Goal: Task Accomplishment & Management: Complete application form

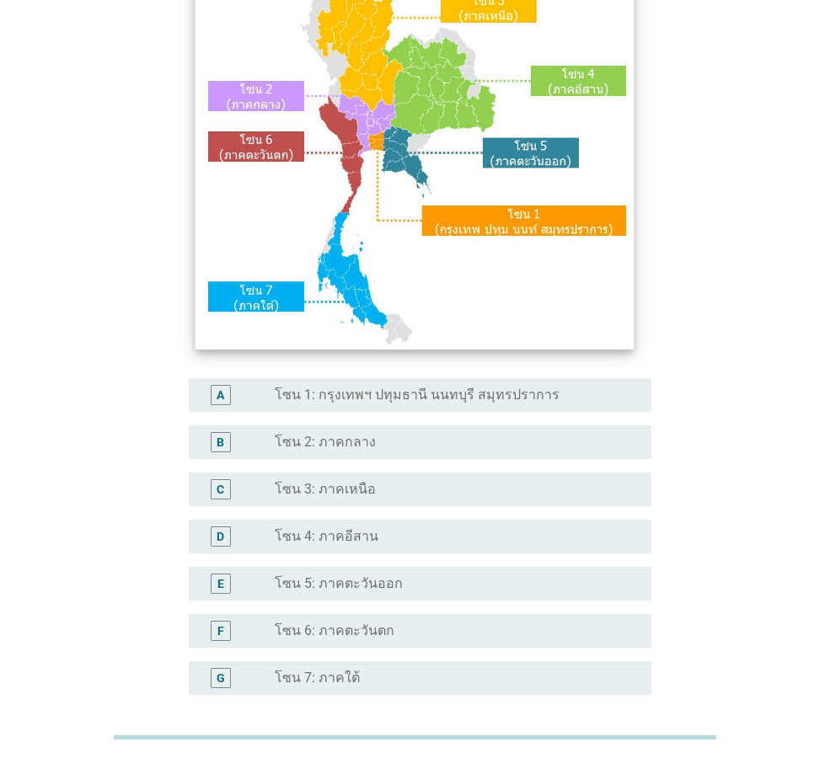
scroll to position [168, 0]
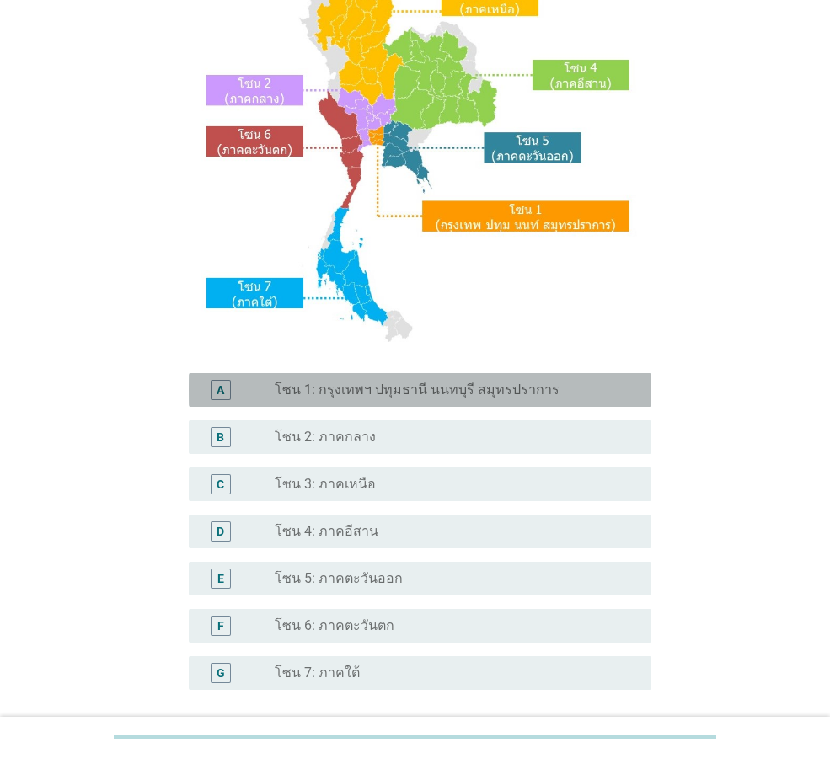
click at [467, 394] on label "โซน 1: กรุงเทพฯ ปทุมธานี นนทบุรี สมุทรปราการ" at bounding box center [417, 390] width 285 height 17
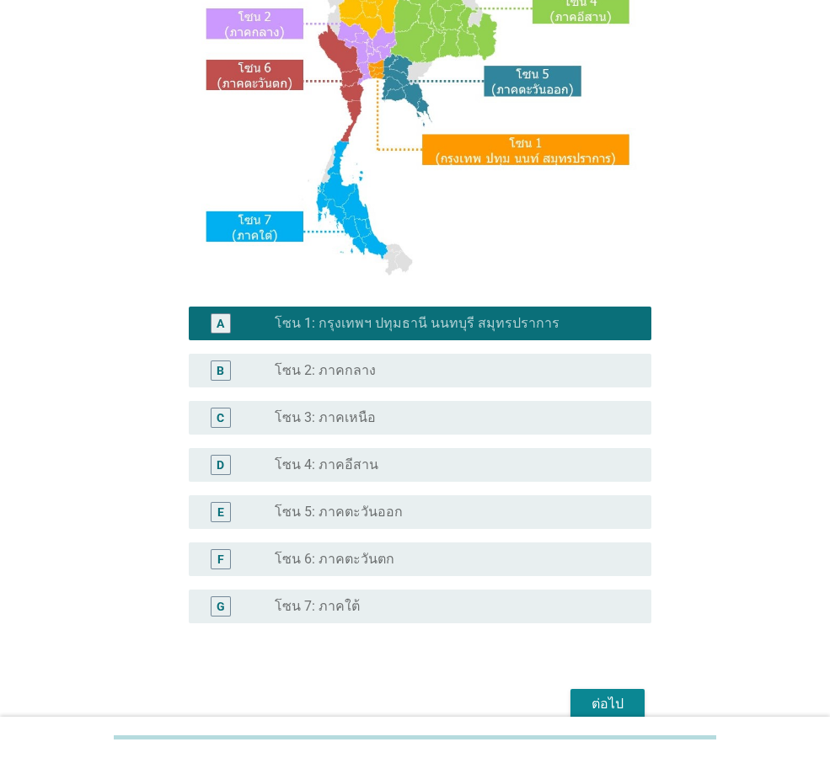
scroll to position [317, 0]
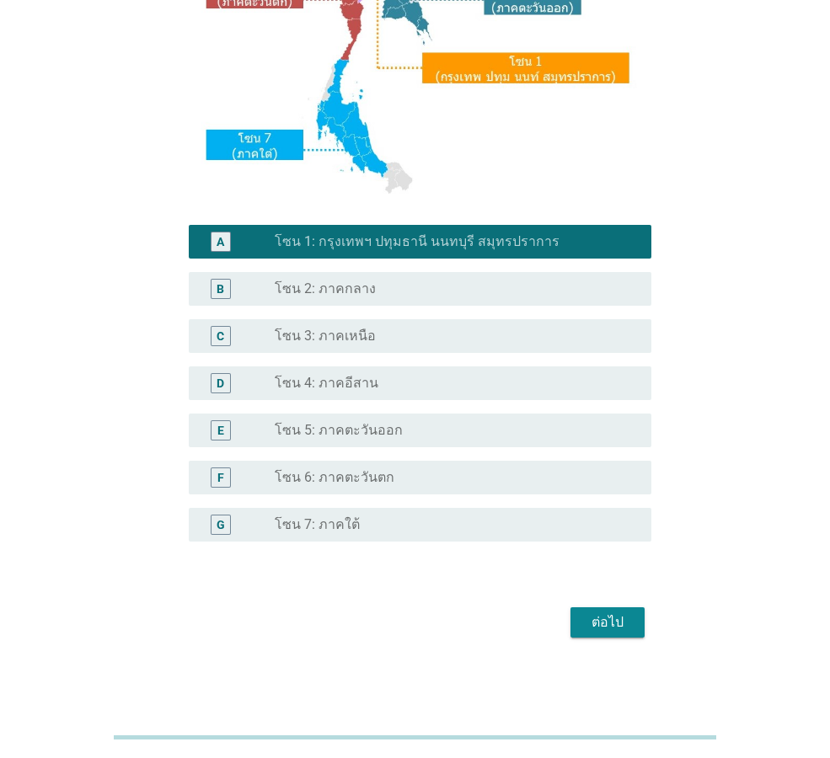
click at [624, 618] on div "ต่อไป" at bounding box center [607, 622] width 47 height 20
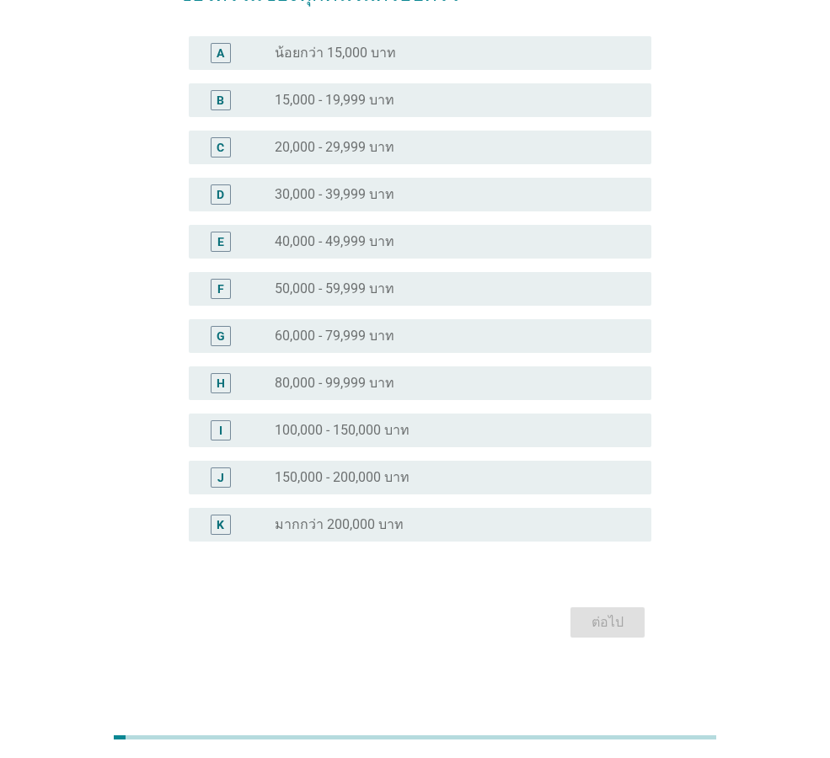
scroll to position [0, 0]
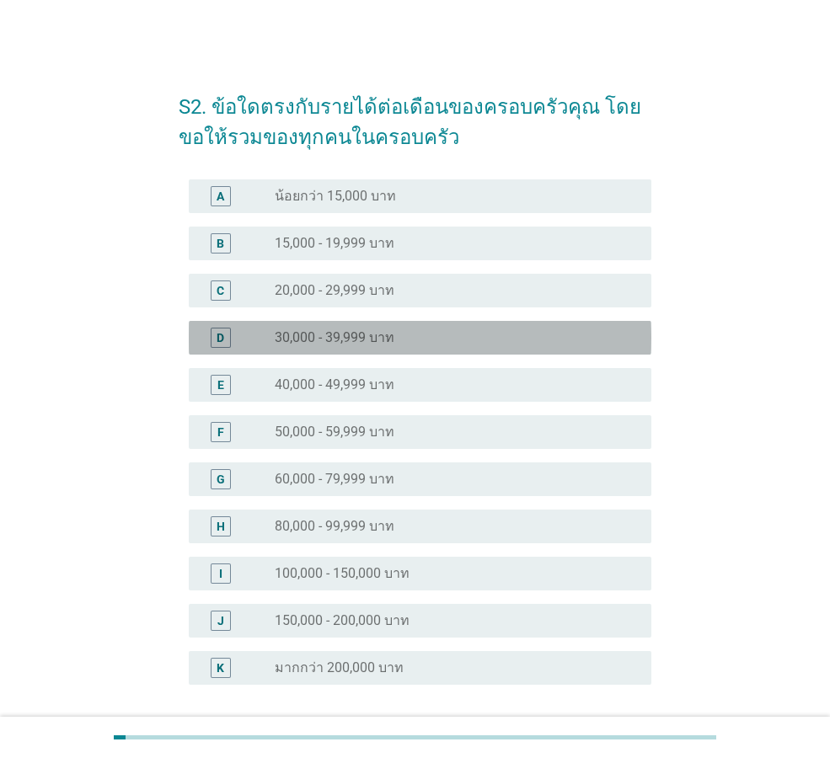
click at [452, 353] on div "D radio_button_unchecked 30,000 - 39,999 บาท" at bounding box center [420, 338] width 462 height 34
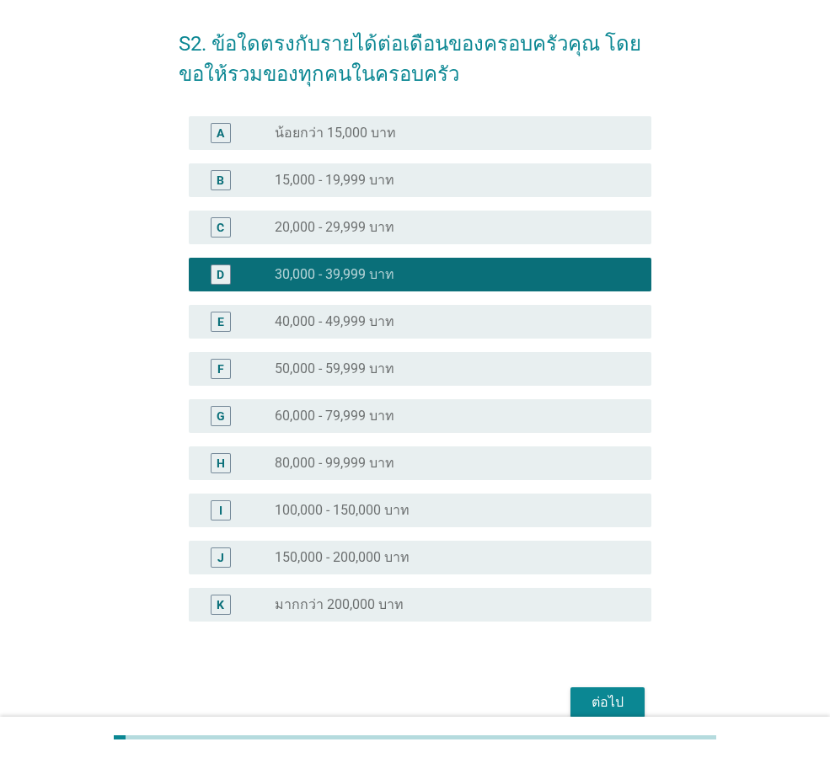
scroll to position [143, 0]
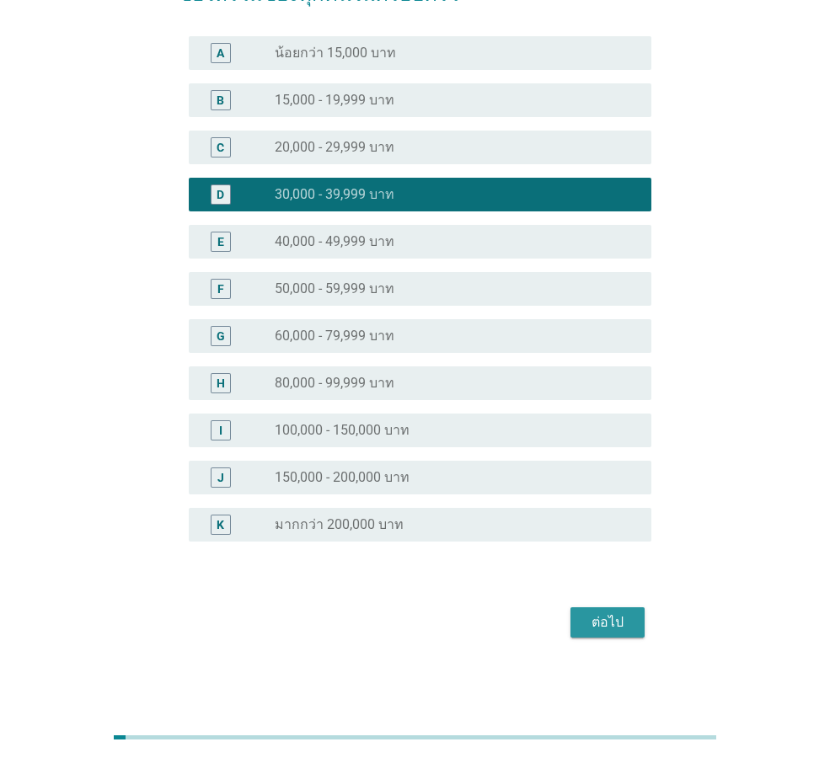
drag, startPoint x: 599, startPoint y: 617, endPoint x: 599, endPoint y: 596, distance: 21.9
click at [599, 614] on div "ต่อไป" at bounding box center [607, 622] width 47 height 20
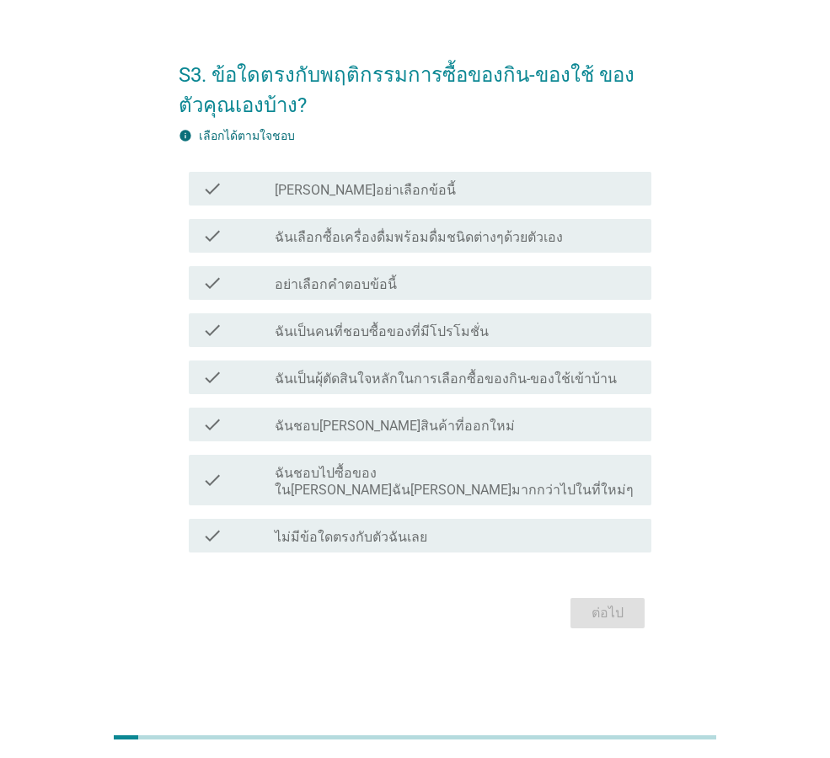
scroll to position [0, 0]
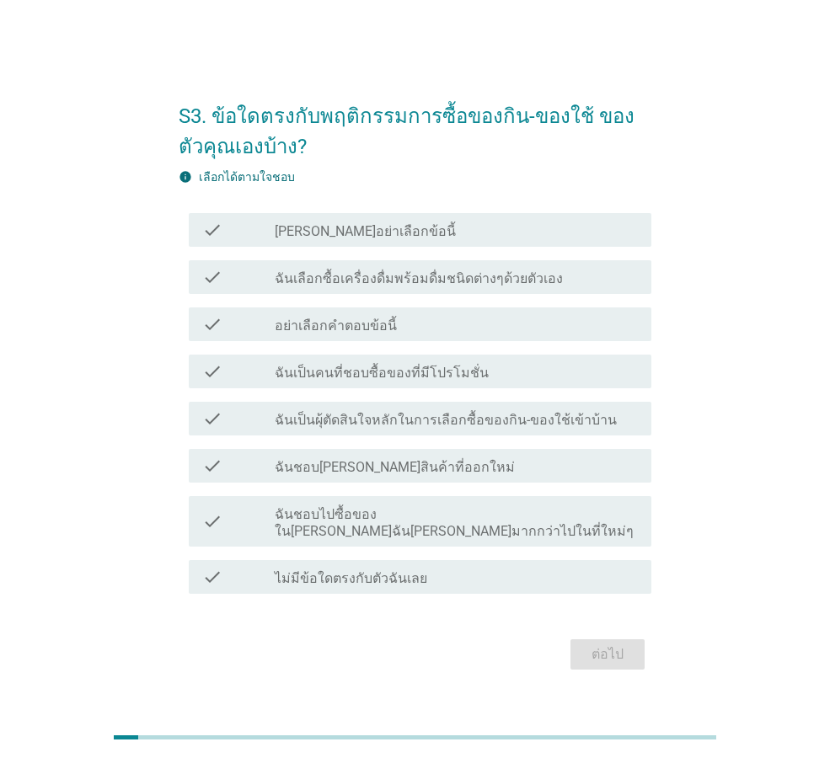
click at [475, 282] on label "ฉันเลือกซื้อเครื่องดื่มพร้อมดื่มชนิดต่างๆด้วยตัวเอง" at bounding box center [419, 278] width 288 height 17
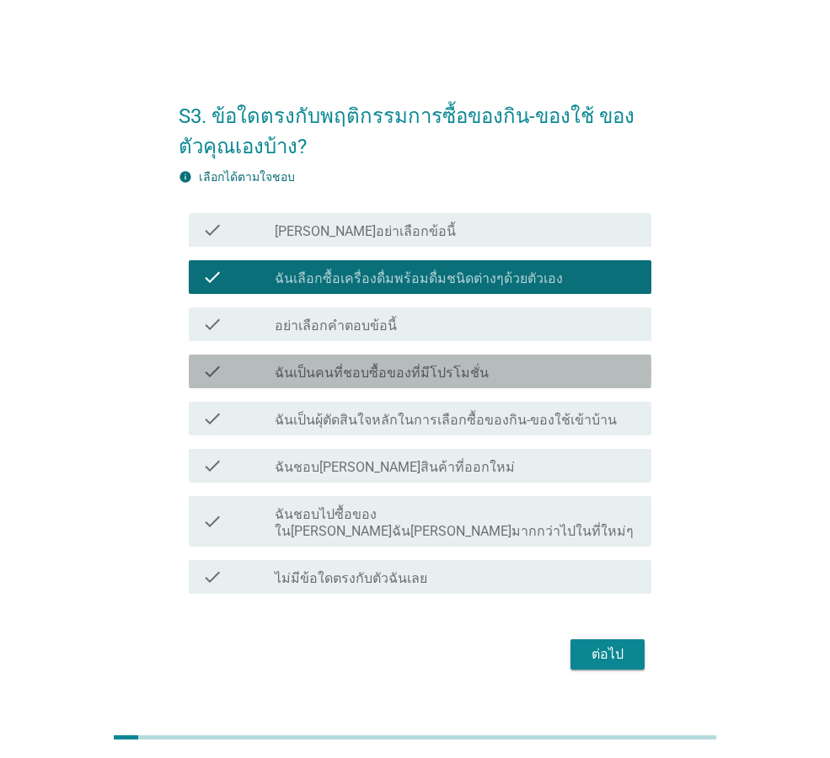
click at [436, 374] on label "ฉันเป็นคนที่ชอบซื้อของที่มีโปรโมชั่น" at bounding box center [382, 373] width 214 height 17
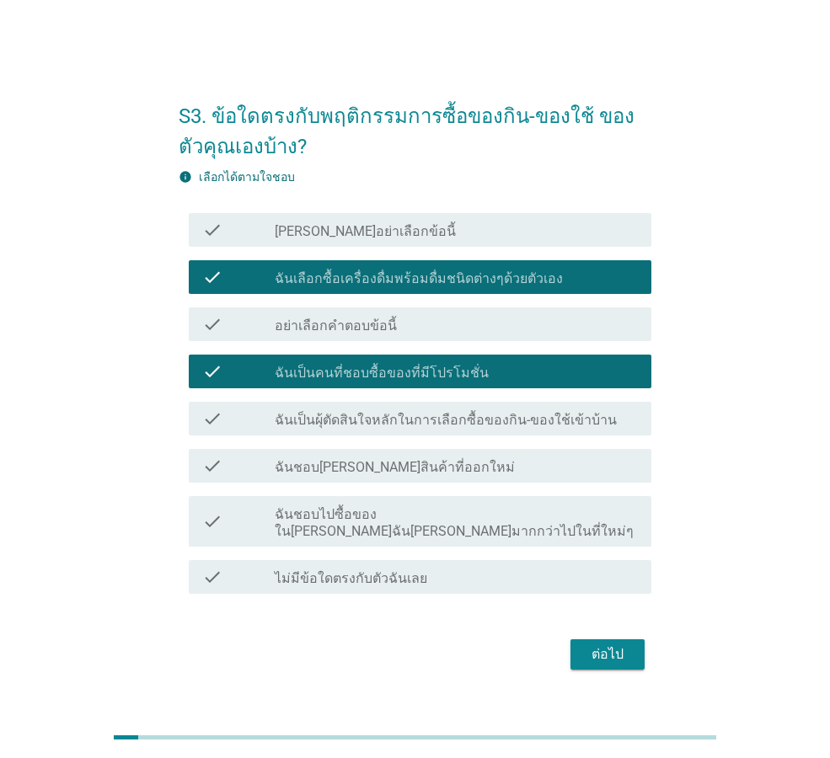
click at [553, 429] on label "ฉันเป็นผุ้ตัดสินใจหลักในการเลือกซื้อของกิน-ของใช้เข้าบ้าน" at bounding box center [446, 420] width 342 height 17
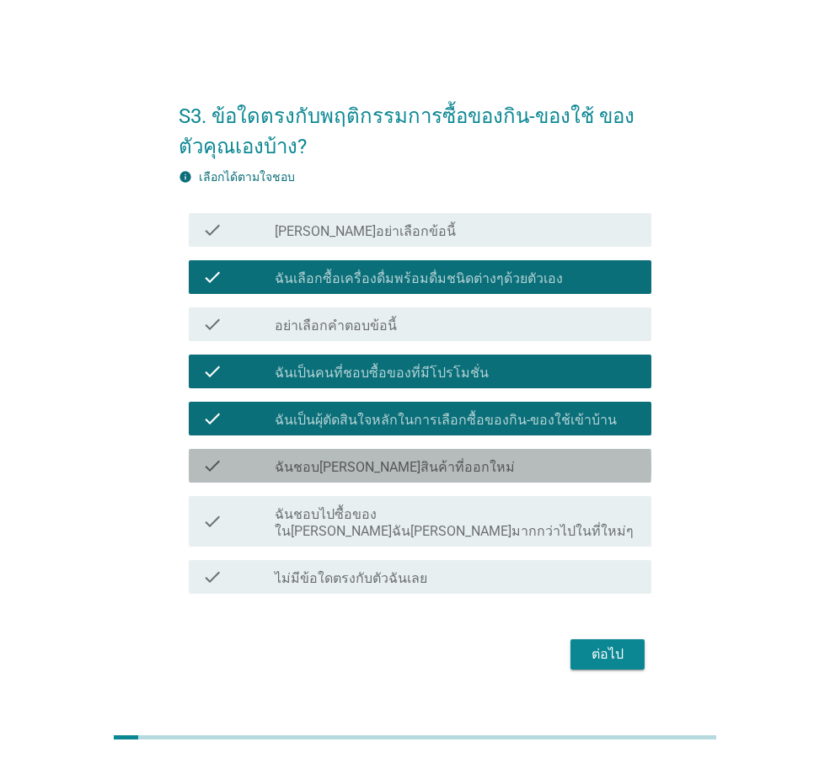
click at [483, 476] on div "check_box_outline_blank ฉันชอบ[PERSON_NAME]สินค้าที่ออกใหม่" at bounding box center [456, 466] width 363 height 20
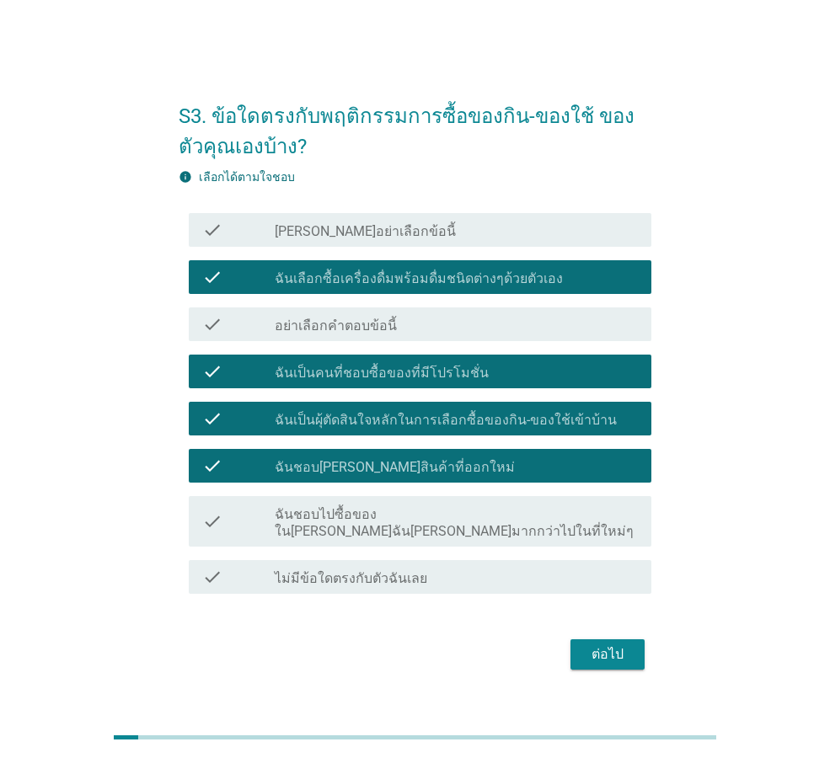
click at [493, 526] on label "ฉันชอบไปซื้อของใน[PERSON_NAME]ฉัน[PERSON_NAME]มากกว่าไปในที่ใหม่ๆ" at bounding box center [456, 523] width 363 height 34
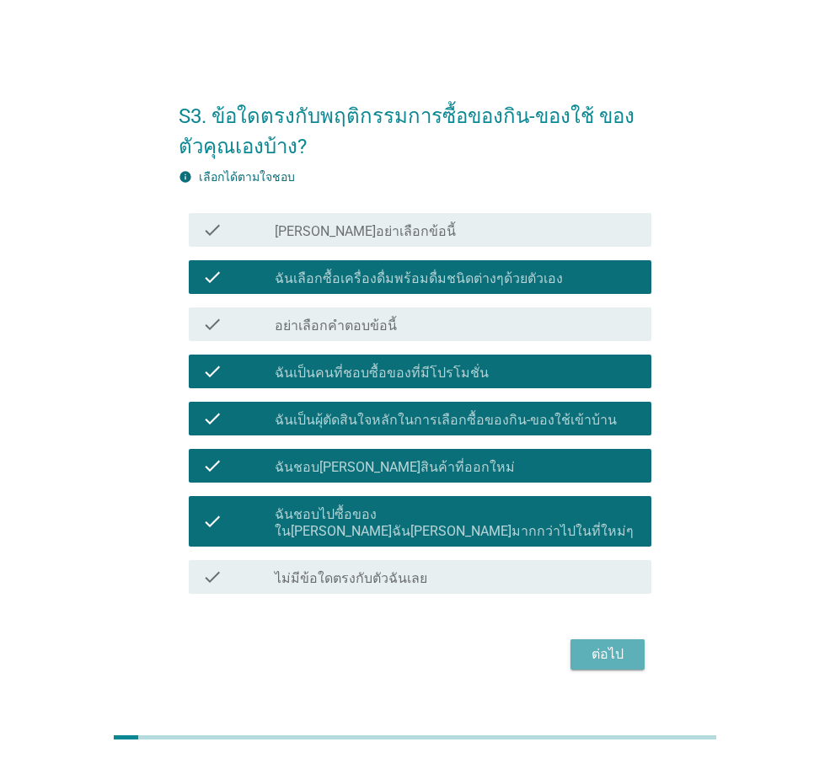
drag, startPoint x: 629, startPoint y: 640, endPoint x: 695, endPoint y: 515, distance: 141.7
click at [629, 644] on div "ต่อไป" at bounding box center [607, 654] width 47 height 20
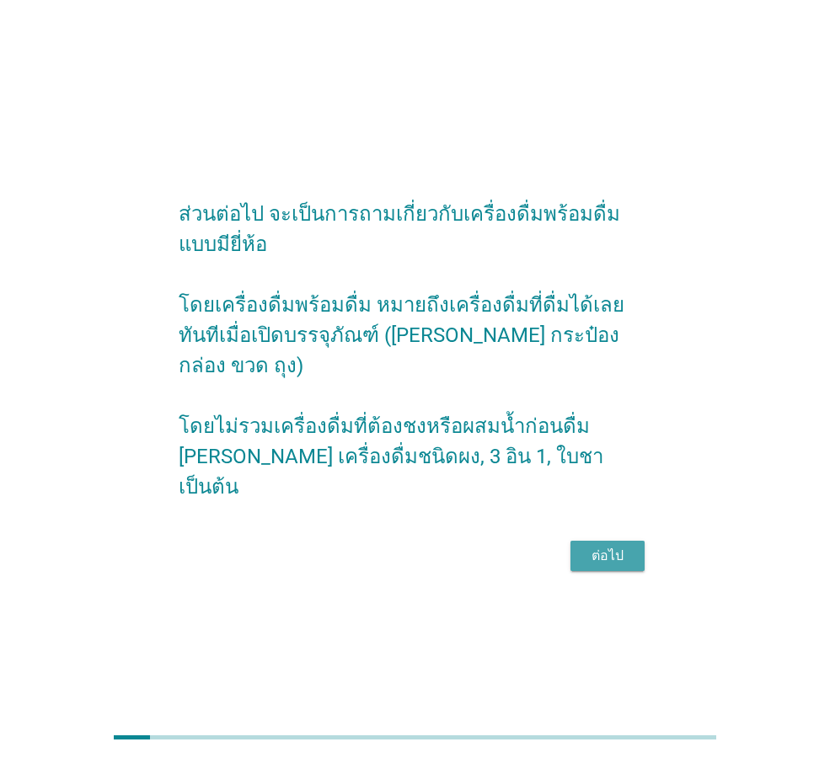
click at [606, 546] on div "ต่อไป" at bounding box center [607, 556] width 47 height 20
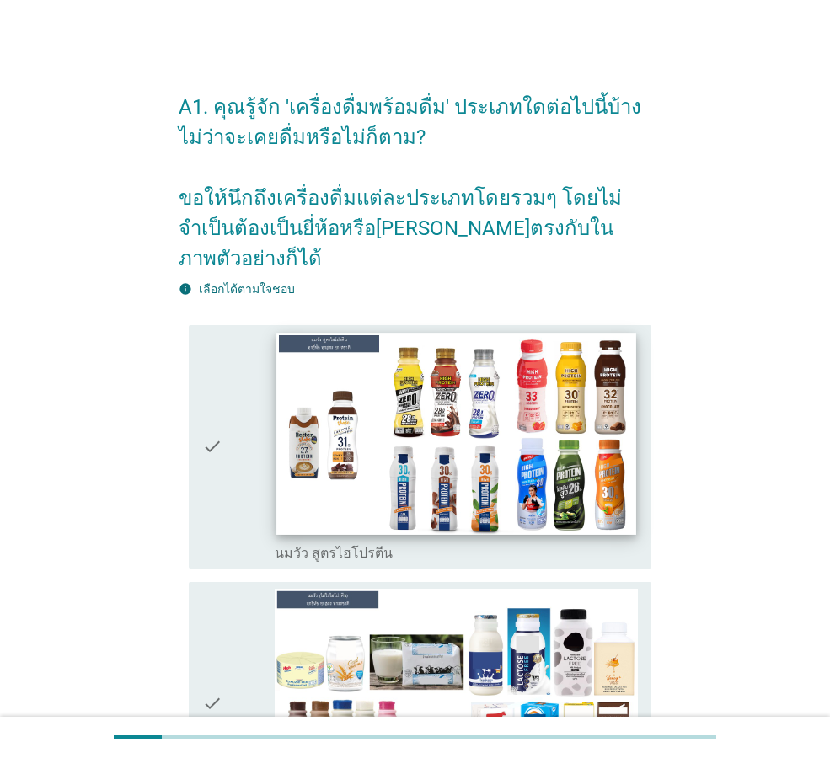
scroll to position [84, 0]
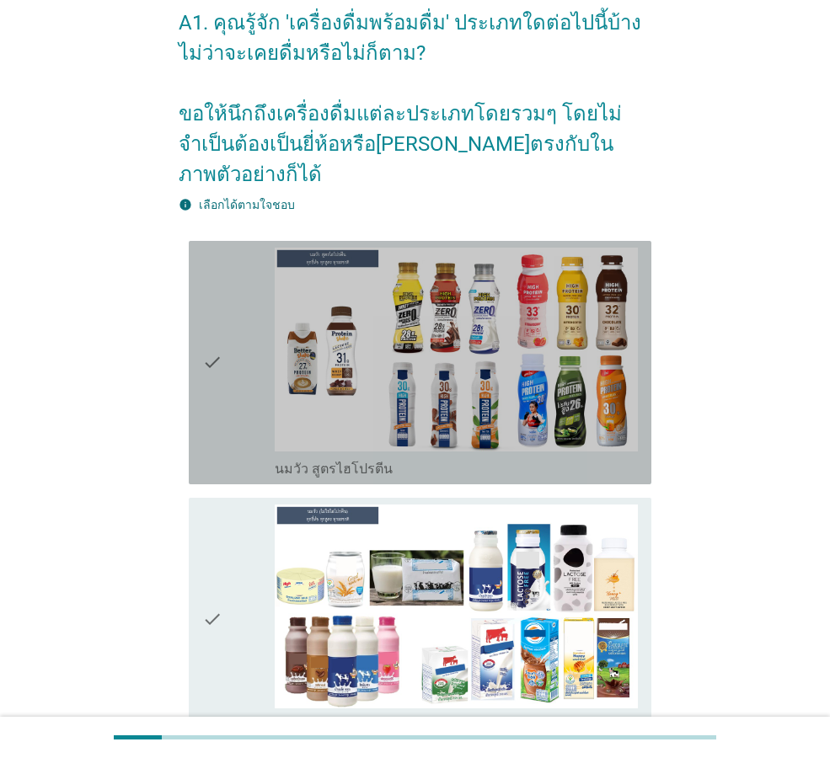
click at [209, 336] on icon "check" at bounding box center [212, 363] width 20 height 230
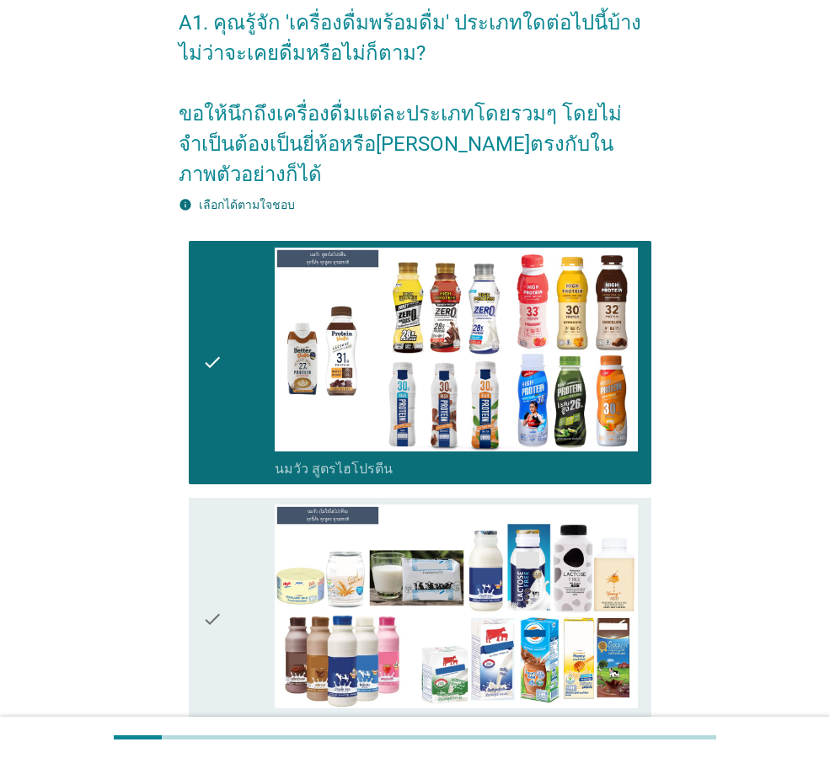
click at [204, 594] on icon "check" at bounding box center [212, 620] width 20 height 230
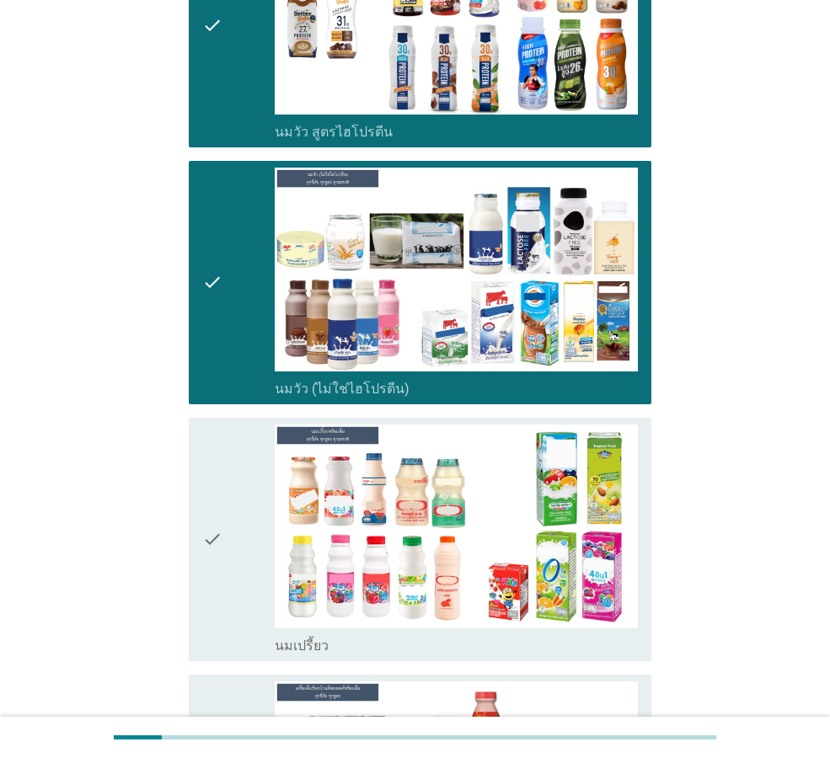
scroll to position [505, 0]
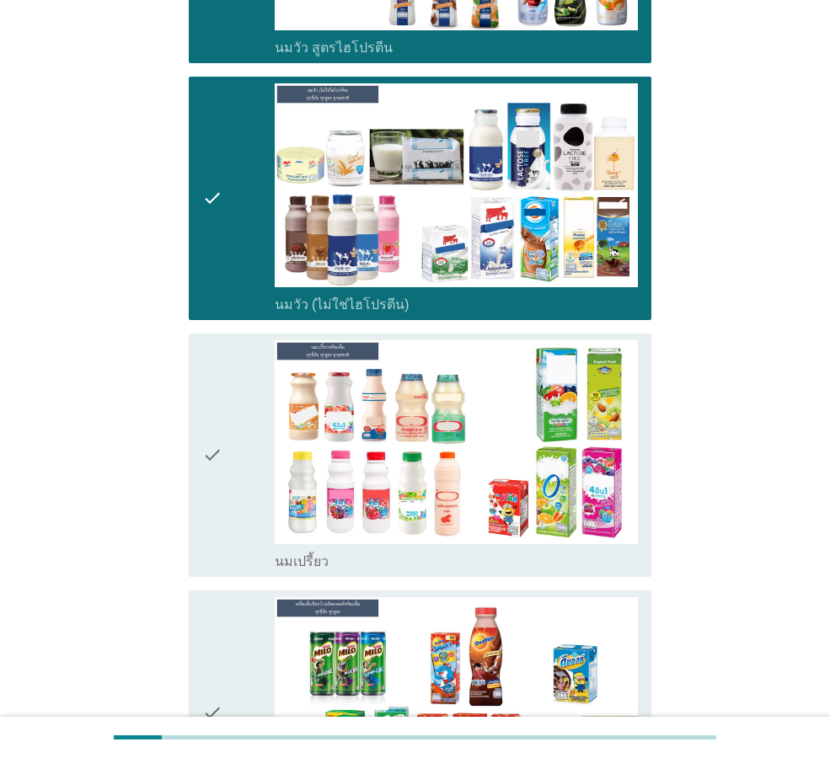
click at [218, 440] on icon "check" at bounding box center [212, 455] width 20 height 230
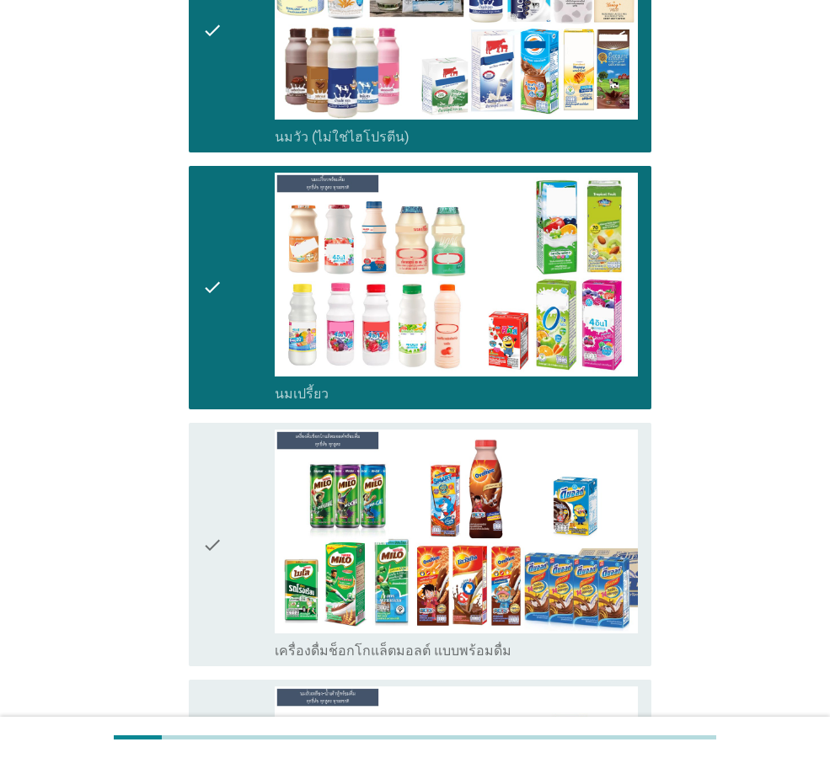
scroll to position [674, 0]
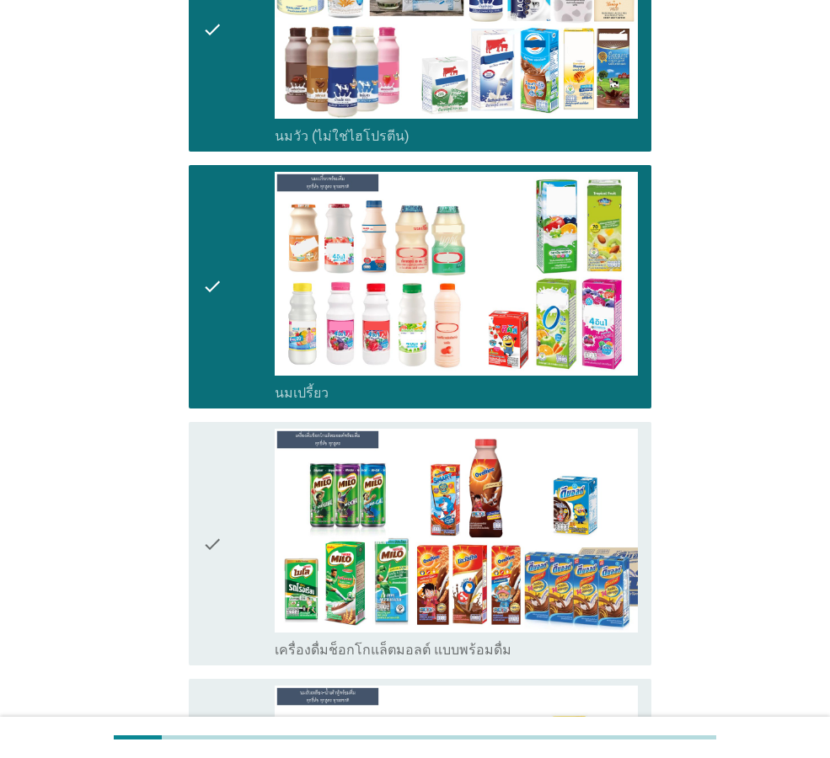
click at [219, 519] on icon "check" at bounding box center [212, 544] width 20 height 230
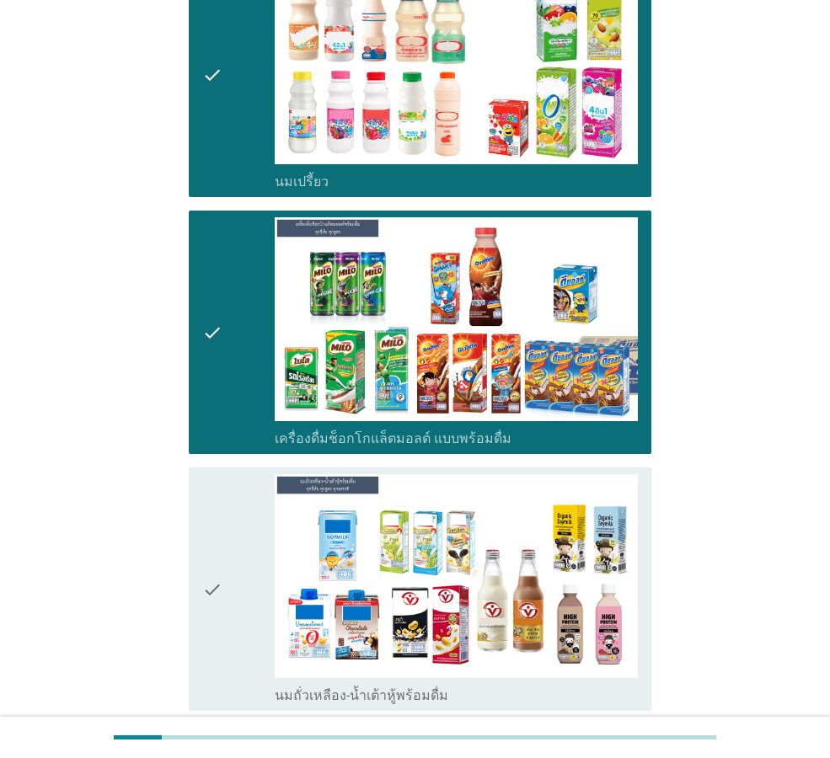
scroll to position [927, 0]
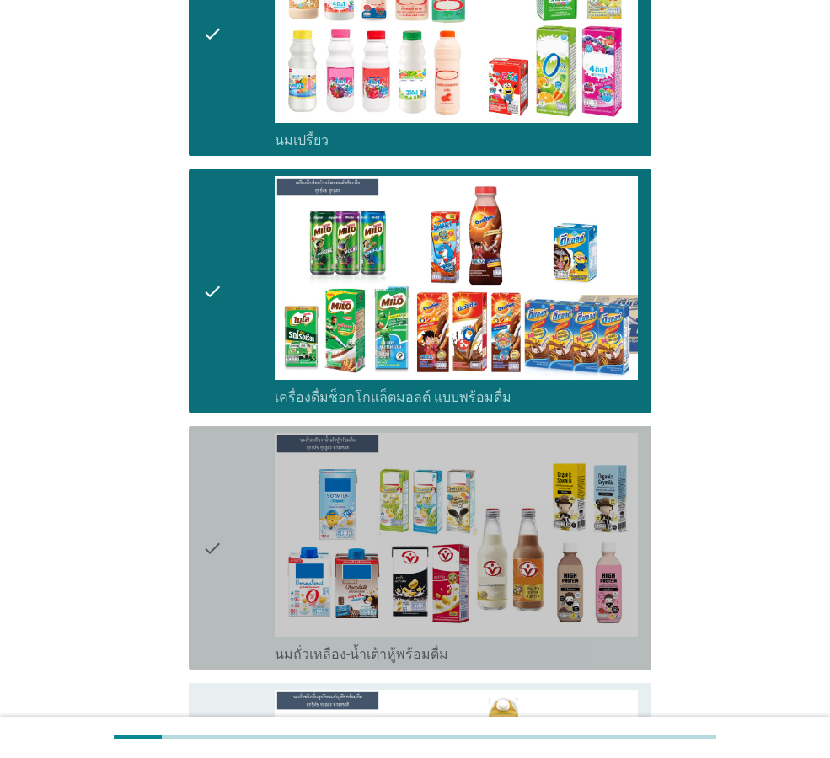
click at [219, 519] on icon "check" at bounding box center [212, 548] width 20 height 230
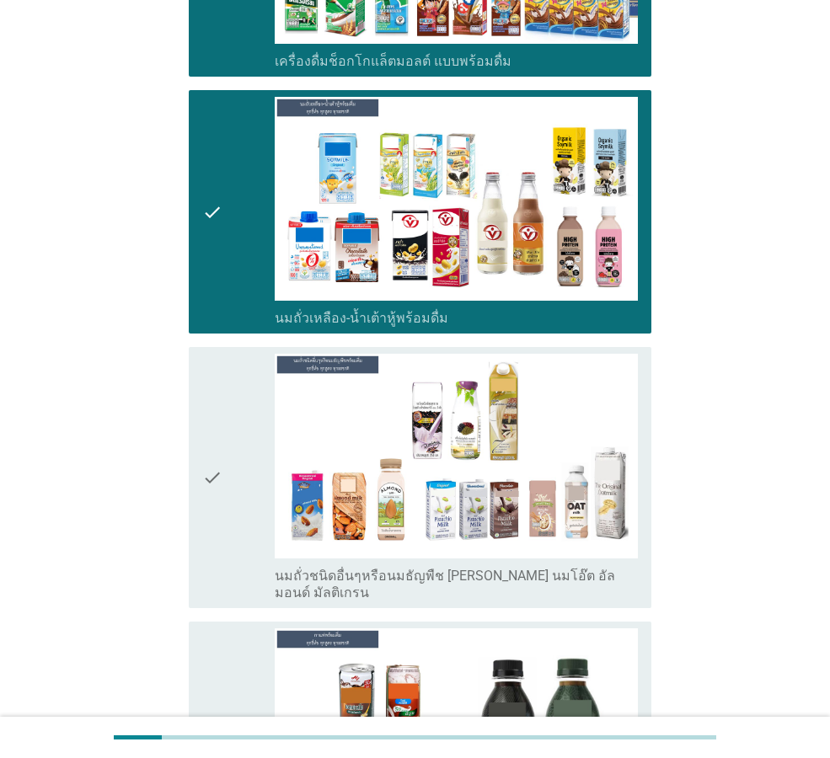
scroll to position [1263, 0]
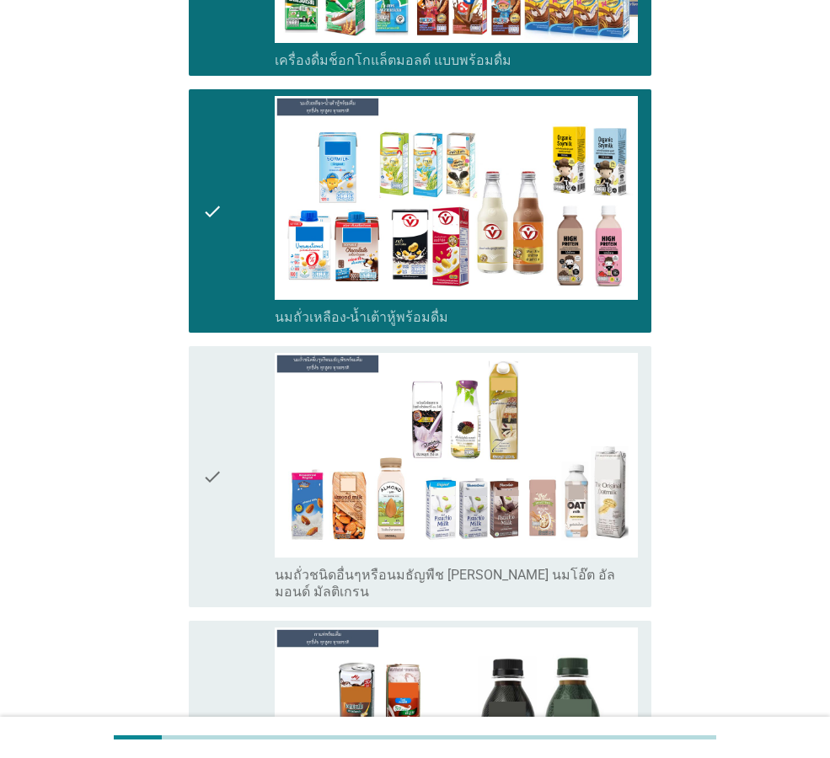
click at [215, 456] on icon "check" at bounding box center [212, 476] width 20 height 247
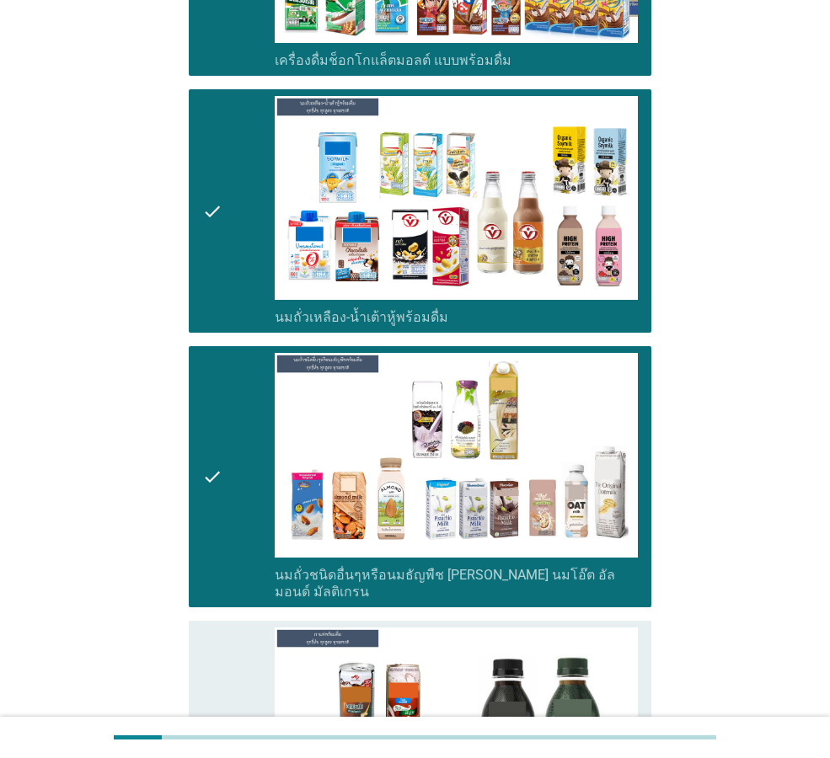
scroll to position [1516, 0]
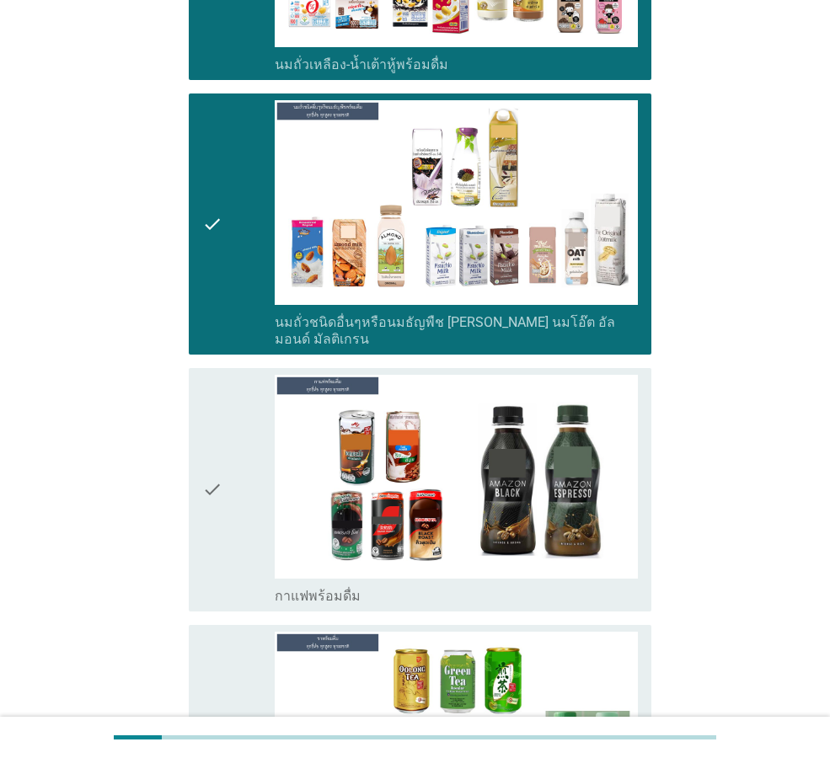
click at [222, 467] on icon "check" at bounding box center [212, 490] width 20 height 230
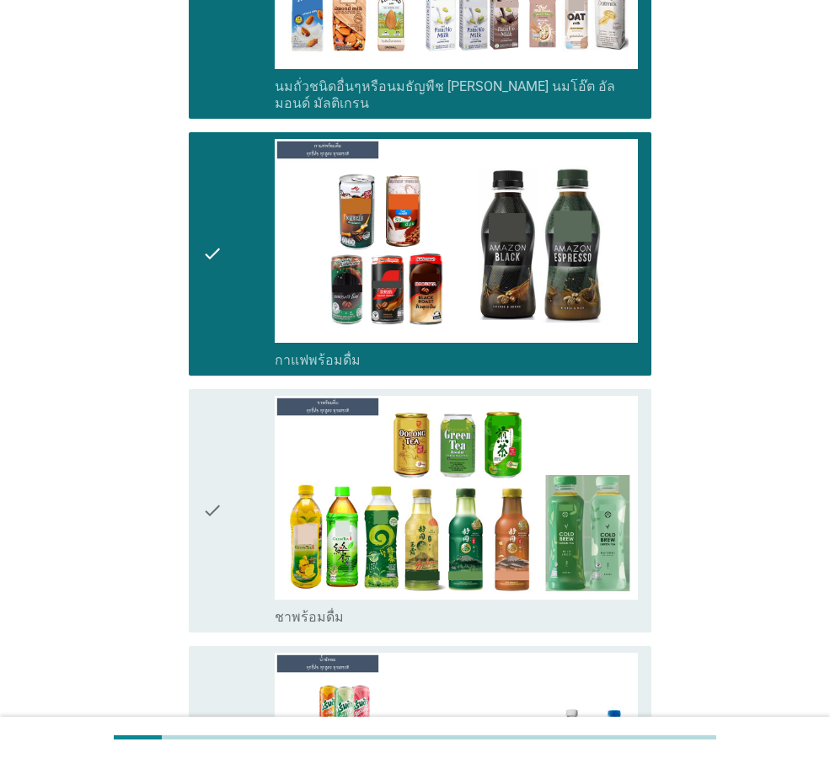
scroll to position [1769, 0]
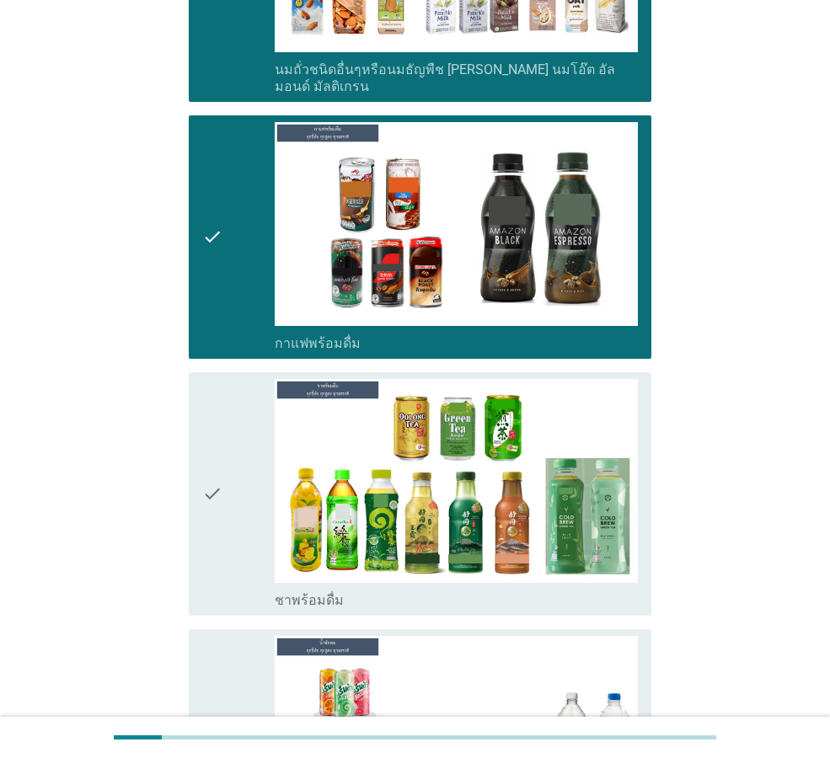
click at [222, 462] on icon "check" at bounding box center [212, 494] width 20 height 230
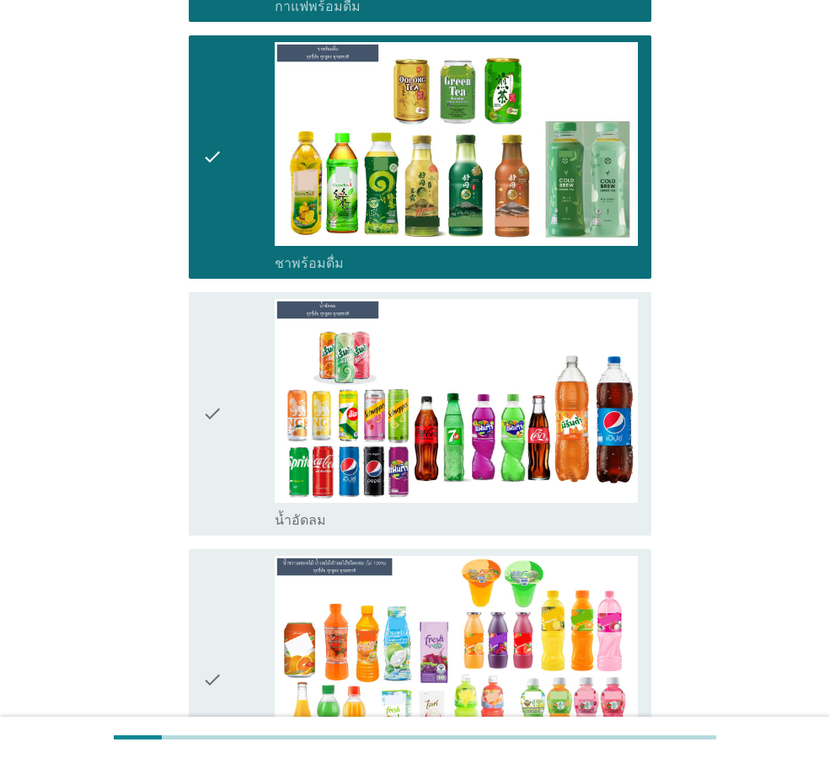
scroll to position [2190, 0]
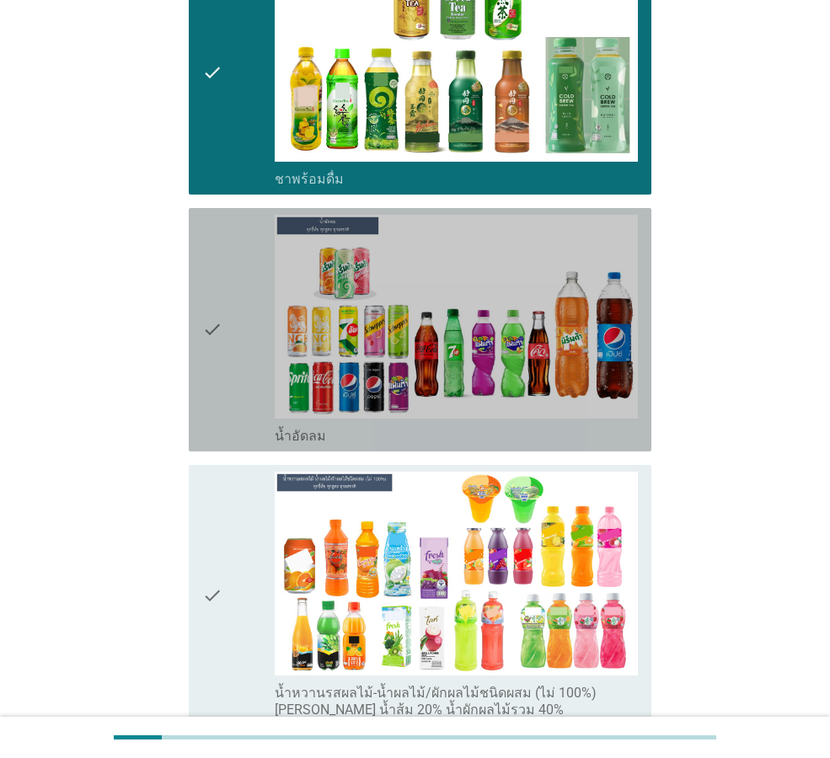
click at [216, 285] on icon "check" at bounding box center [212, 330] width 20 height 230
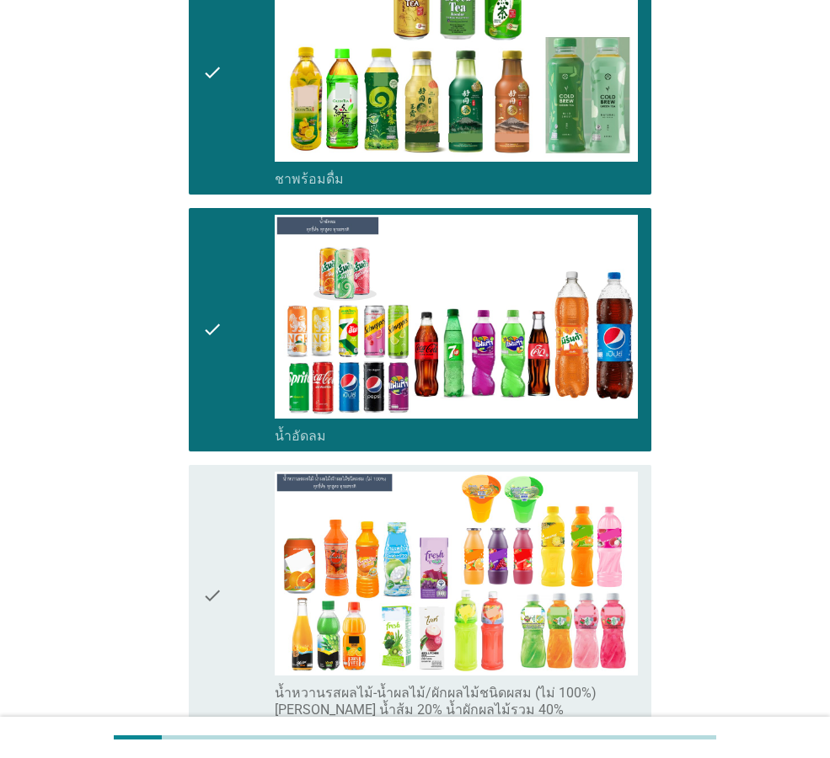
click at [215, 537] on icon "check" at bounding box center [212, 595] width 20 height 247
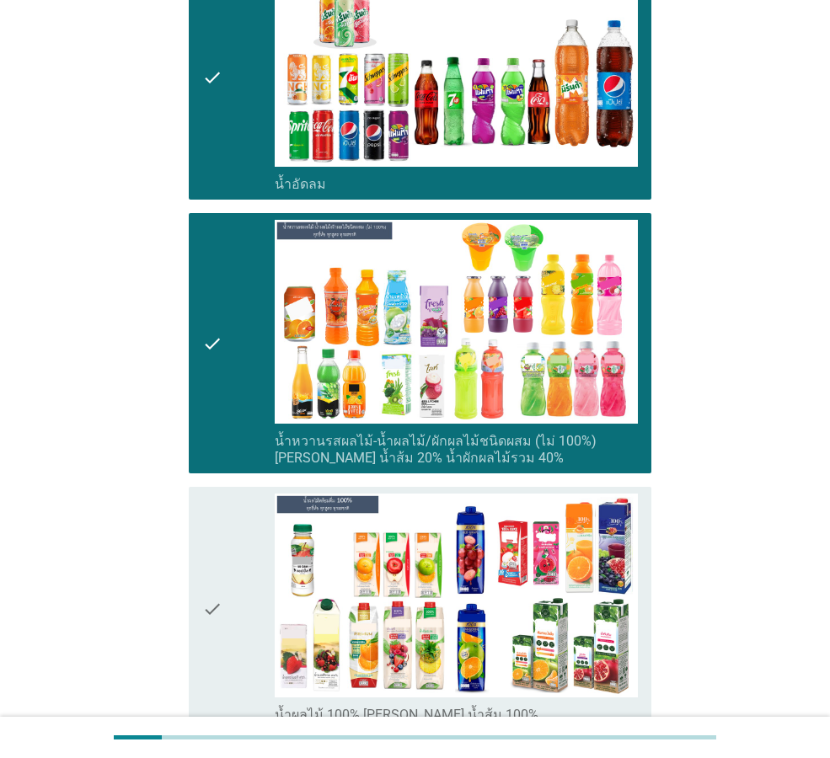
scroll to position [2443, 0]
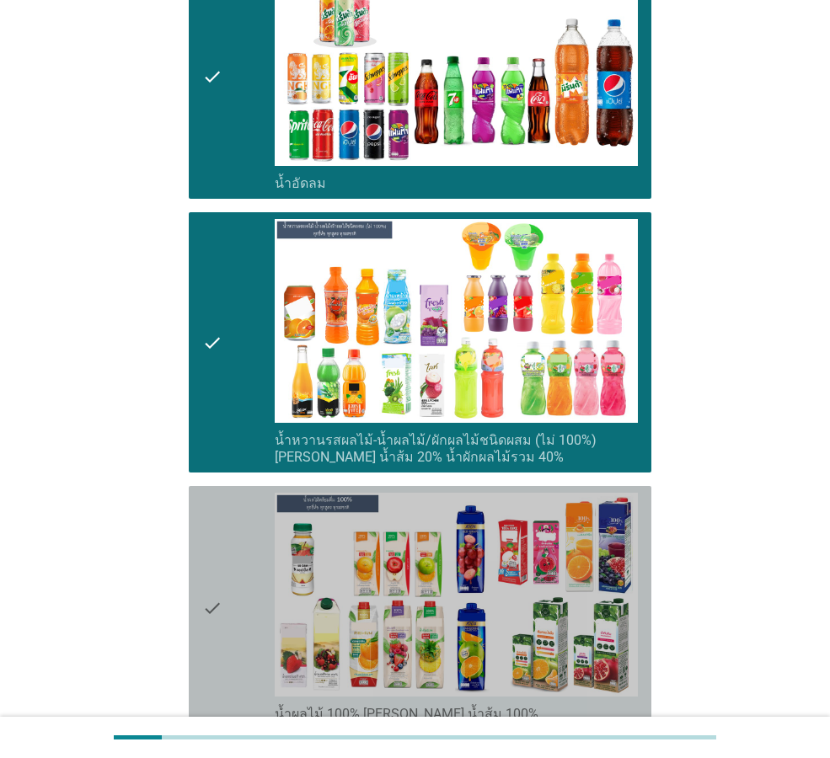
click at [222, 561] on icon "check" at bounding box center [212, 608] width 20 height 230
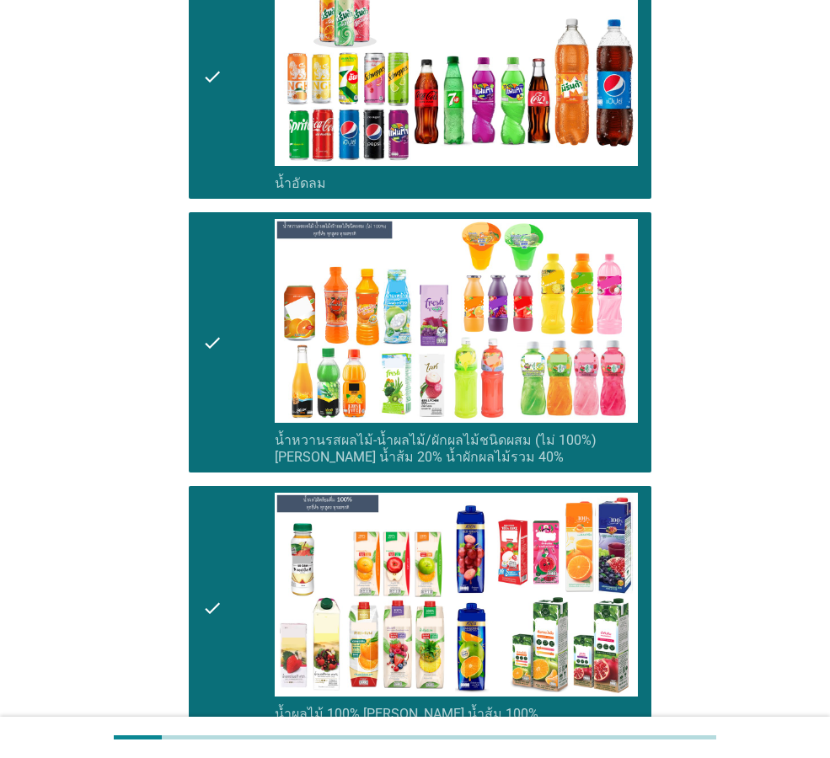
scroll to position [2695, 0]
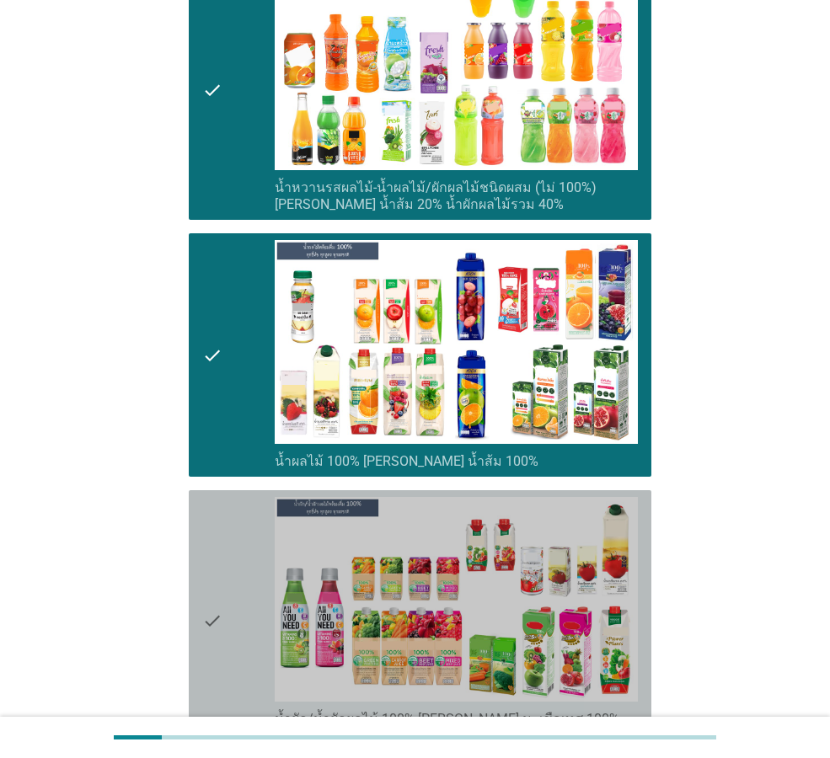
click at [222, 567] on icon "check" at bounding box center [212, 620] width 20 height 247
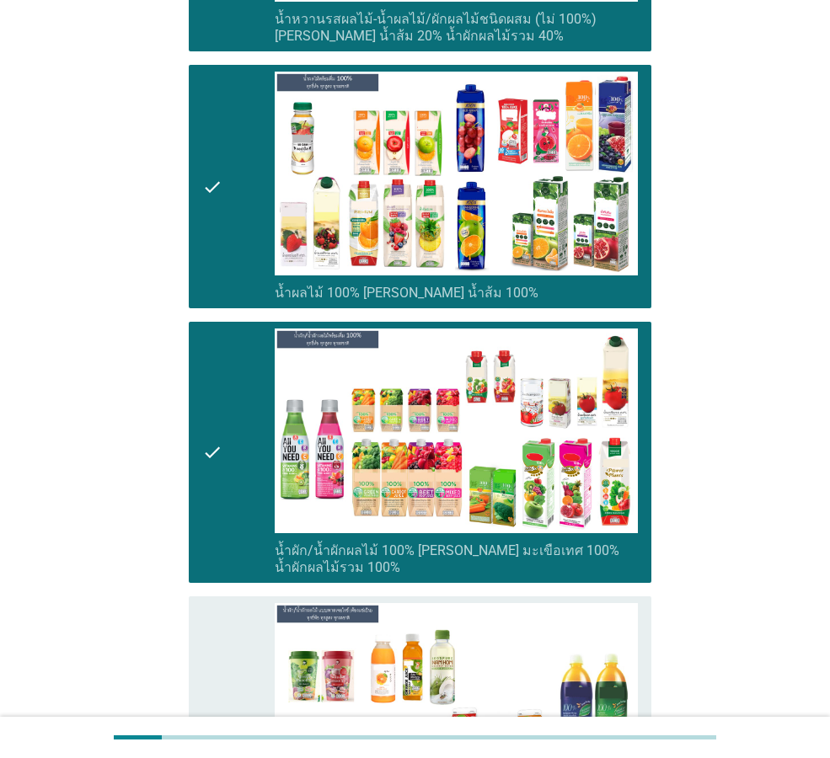
scroll to position [3032, 0]
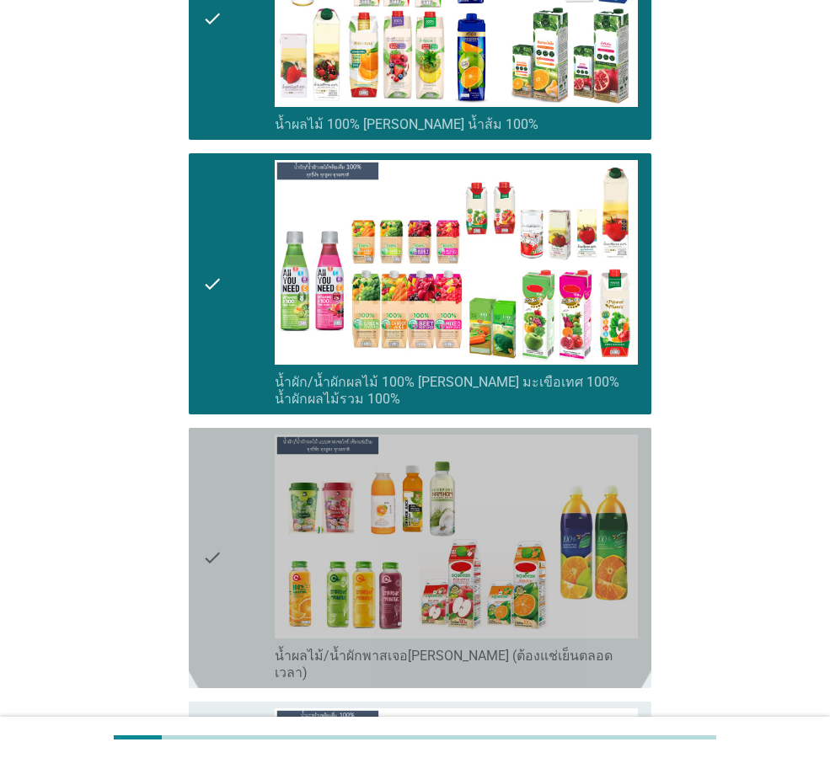
click at [217, 514] on icon "check" at bounding box center [212, 558] width 20 height 247
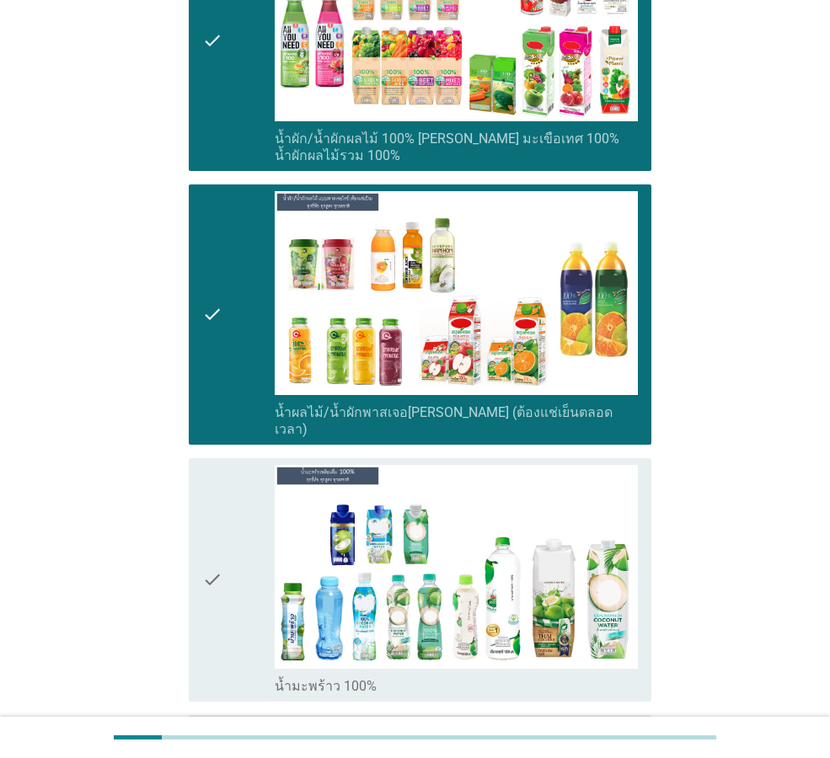
scroll to position [3285, 0]
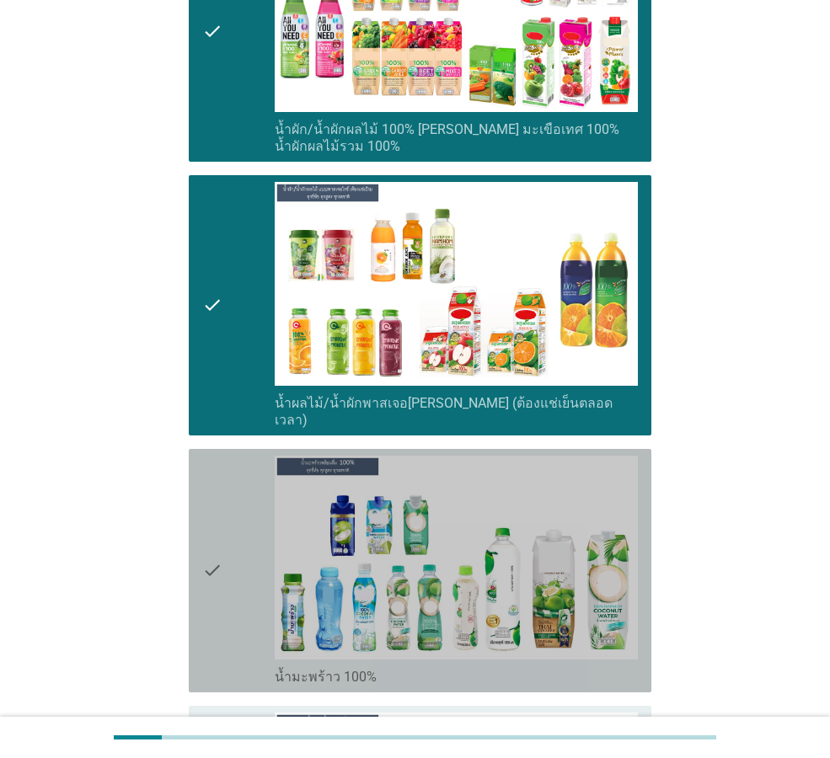
click at [206, 521] on icon "check" at bounding box center [212, 571] width 20 height 230
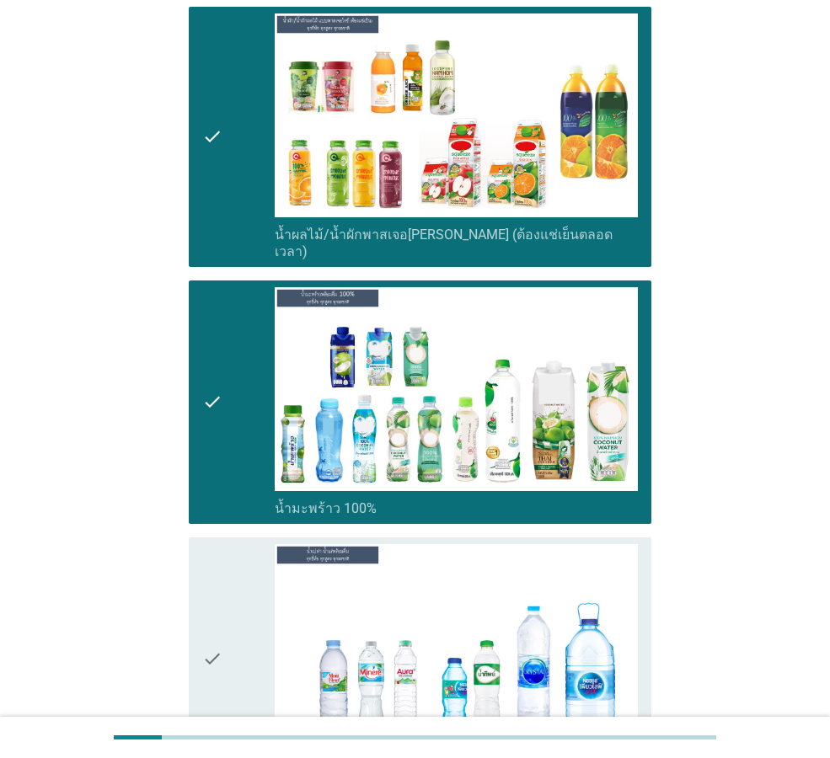
scroll to position [3538, 0]
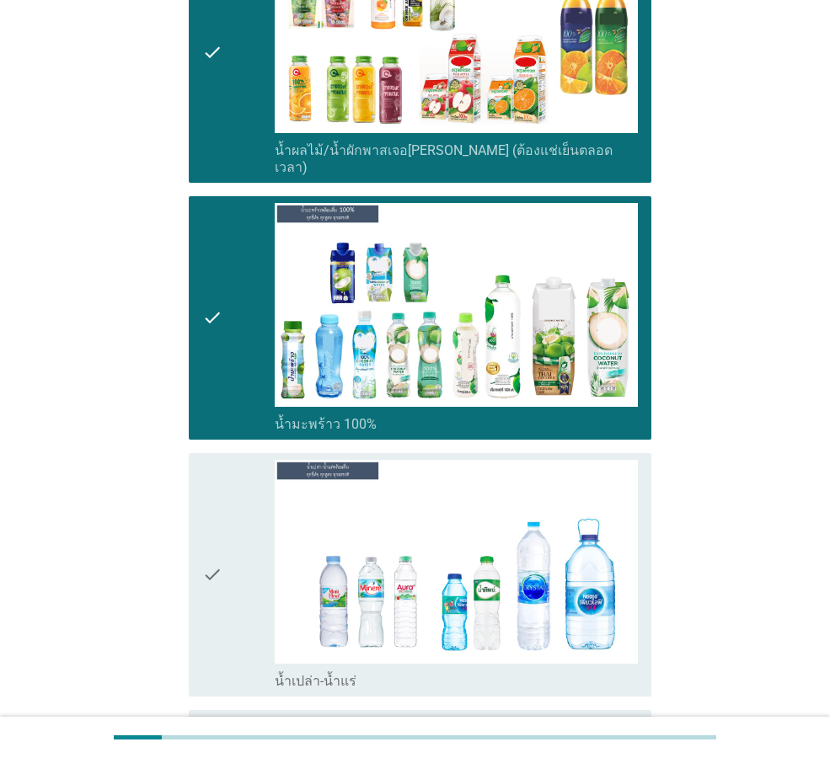
click at [211, 505] on icon "check" at bounding box center [212, 575] width 20 height 230
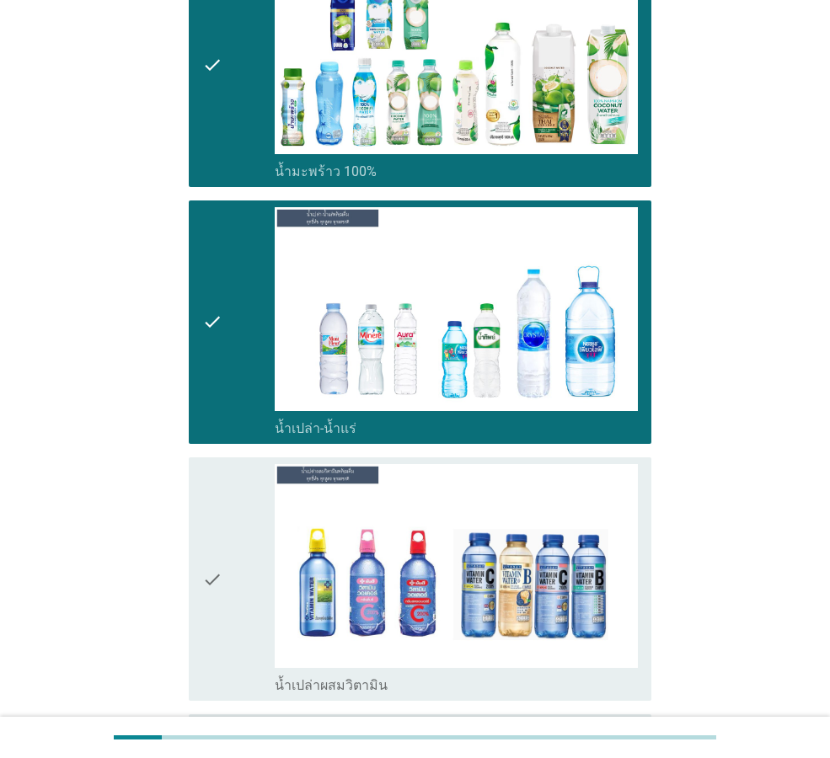
scroll to position [3959, 0]
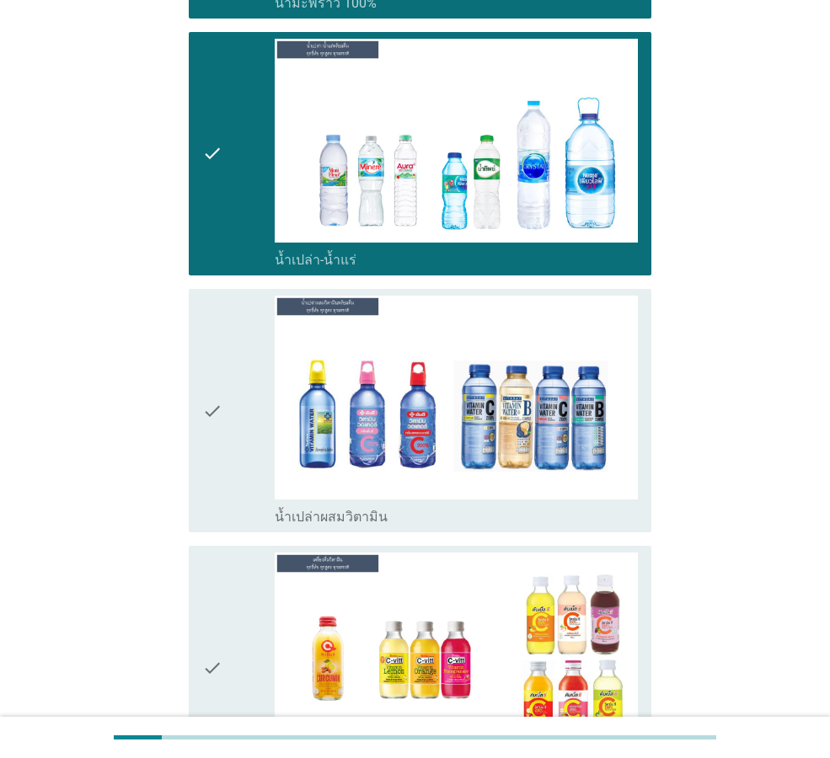
click at [219, 368] on icon "check" at bounding box center [212, 411] width 20 height 230
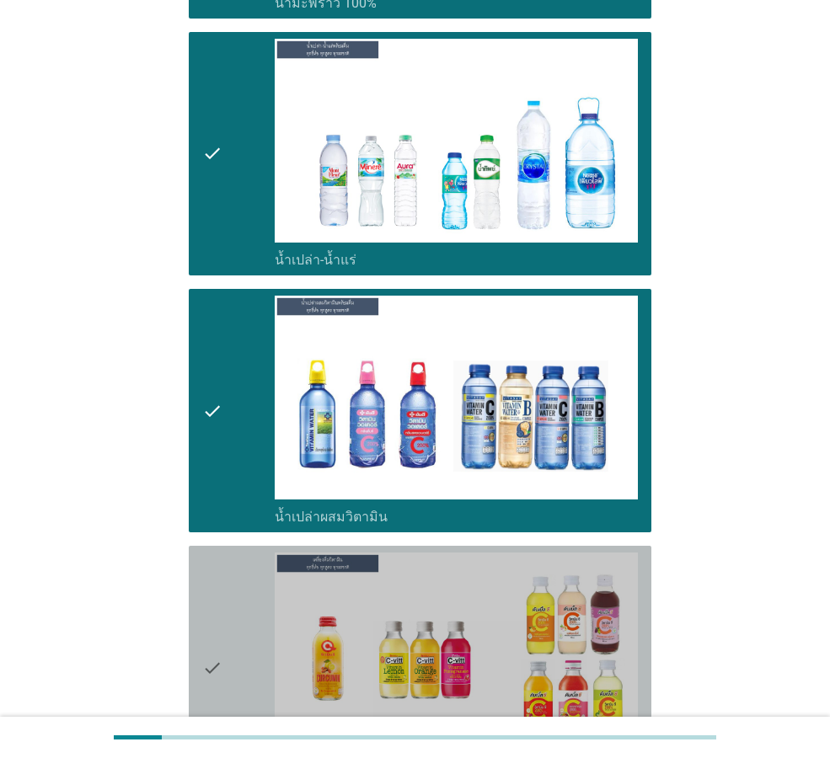
click at [207, 593] on icon "check" at bounding box center [212, 668] width 20 height 230
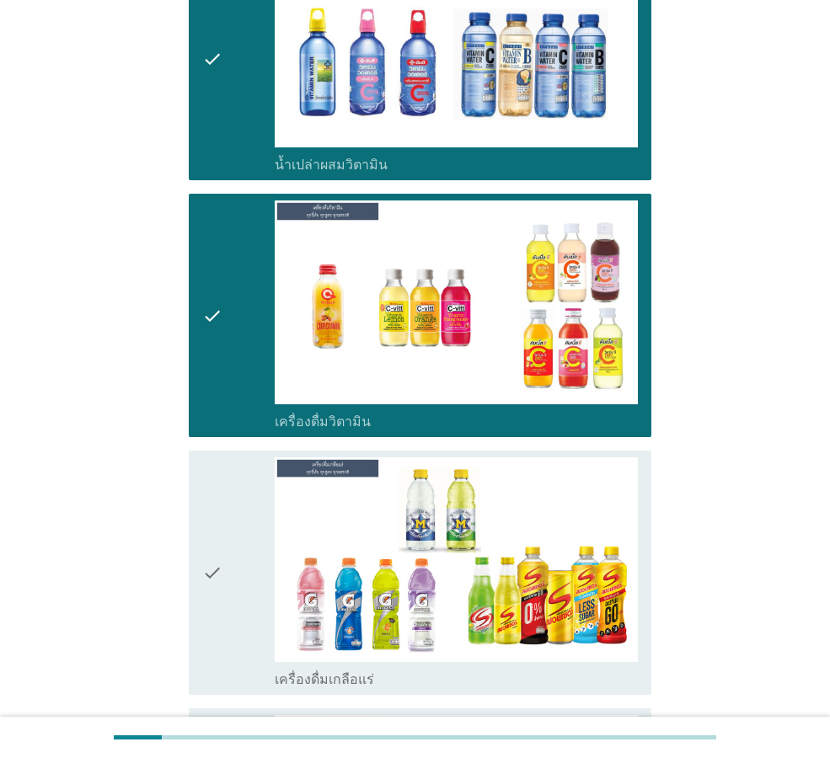
scroll to position [4380, 0]
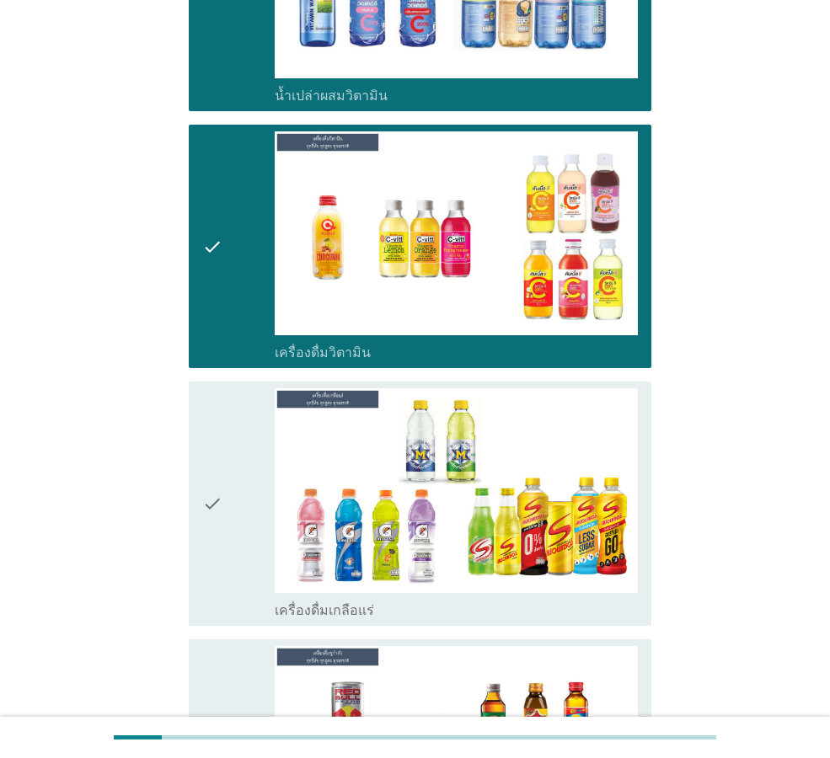
click at [210, 428] on icon "check" at bounding box center [212, 503] width 20 height 230
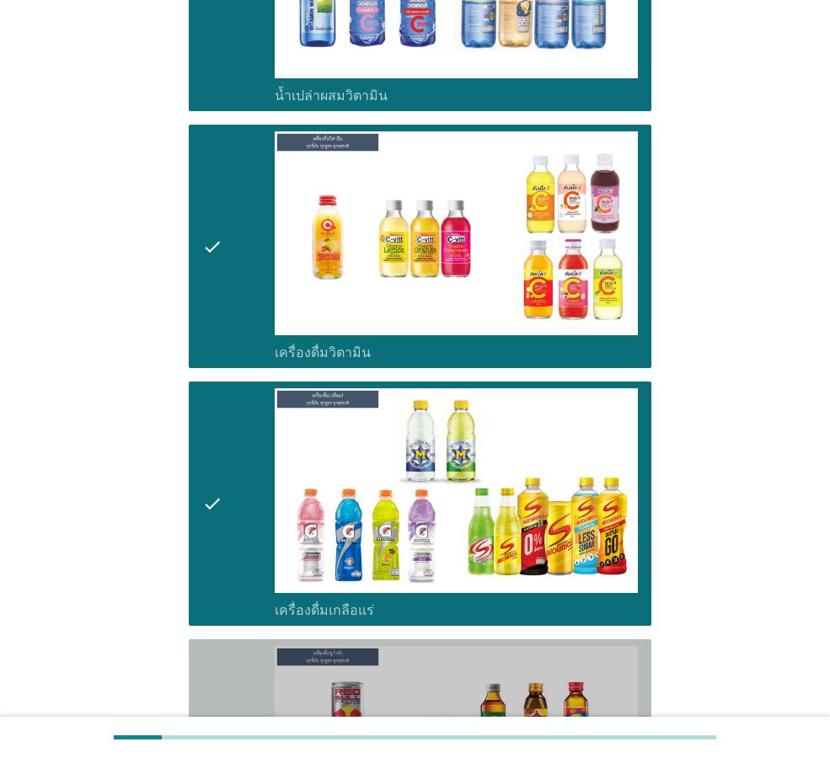
click at [216, 691] on icon "check" at bounding box center [212, 761] width 20 height 230
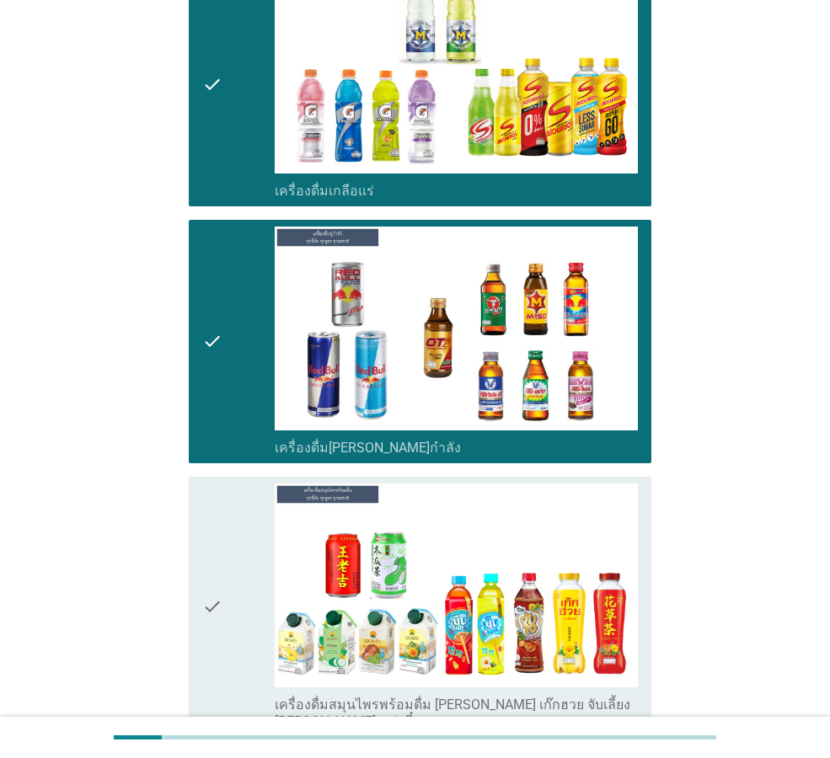
scroll to position [4801, 0]
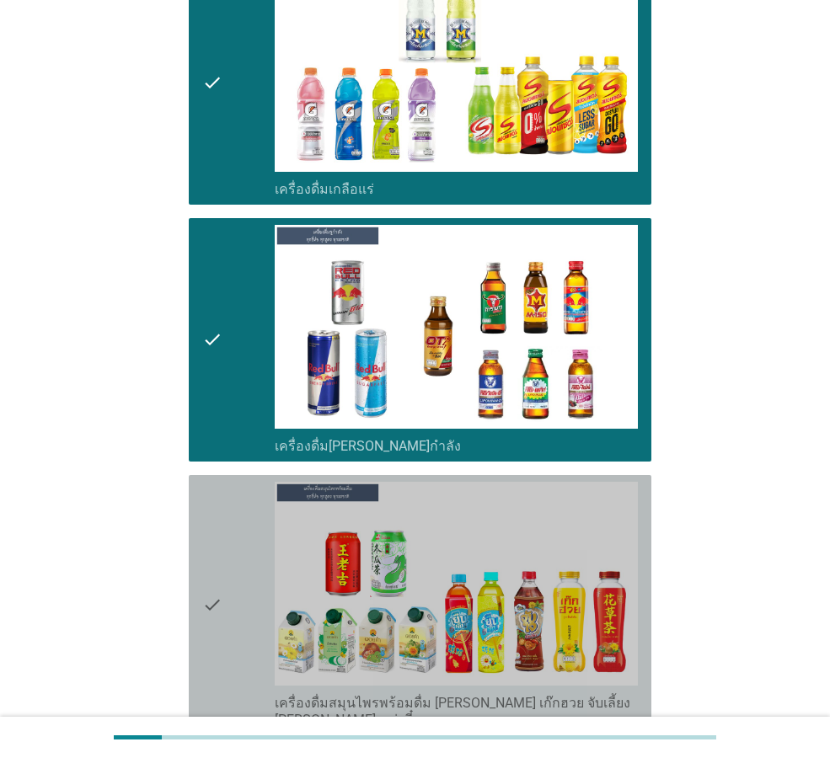
click at [230, 547] on div "check" at bounding box center [238, 605] width 72 height 247
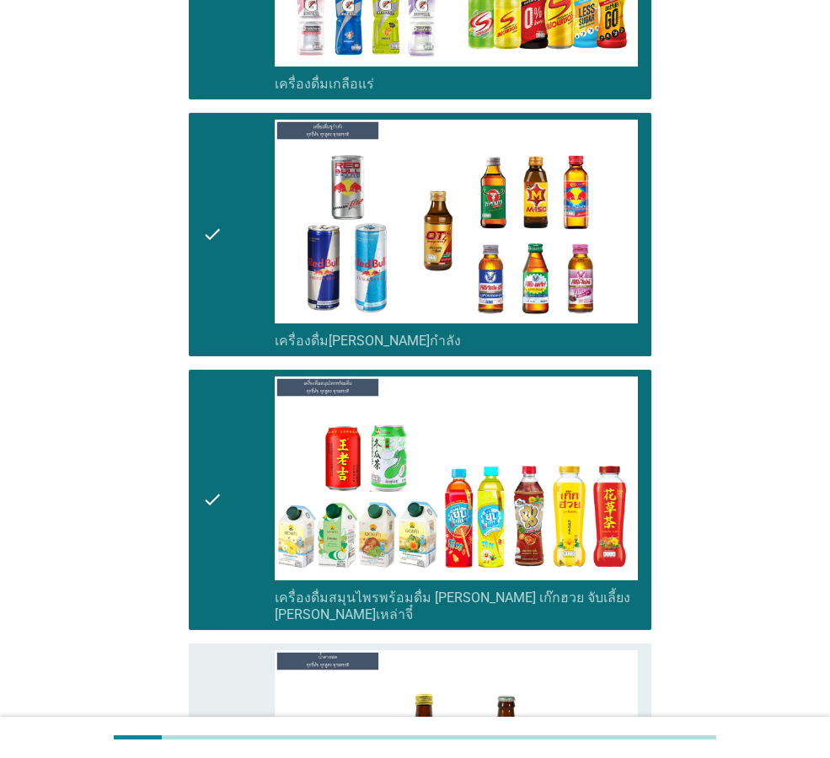
scroll to position [5054, 0]
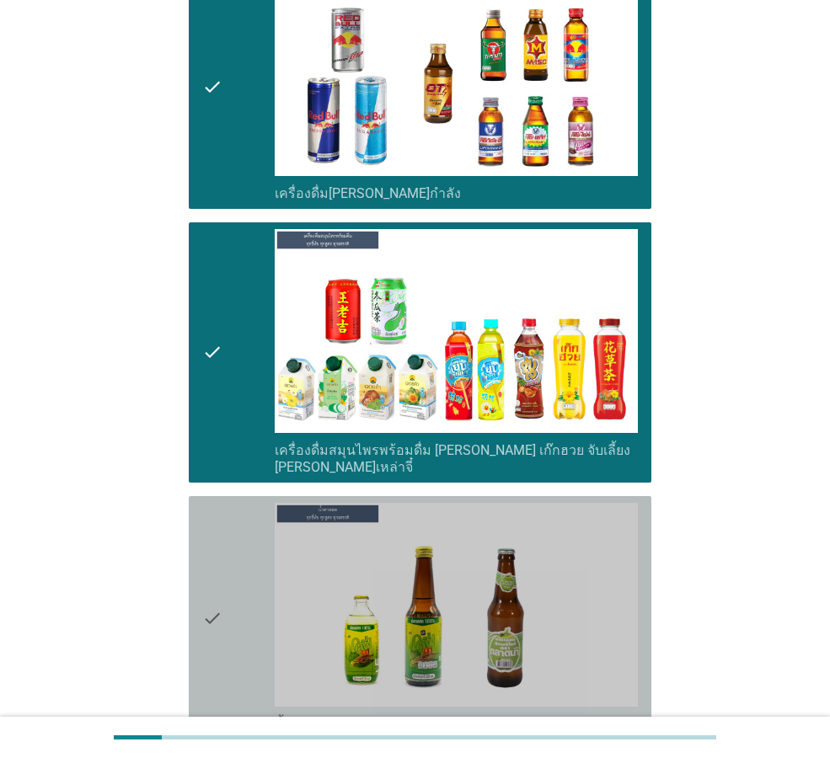
click at [223, 558] on div "check" at bounding box center [238, 618] width 72 height 230
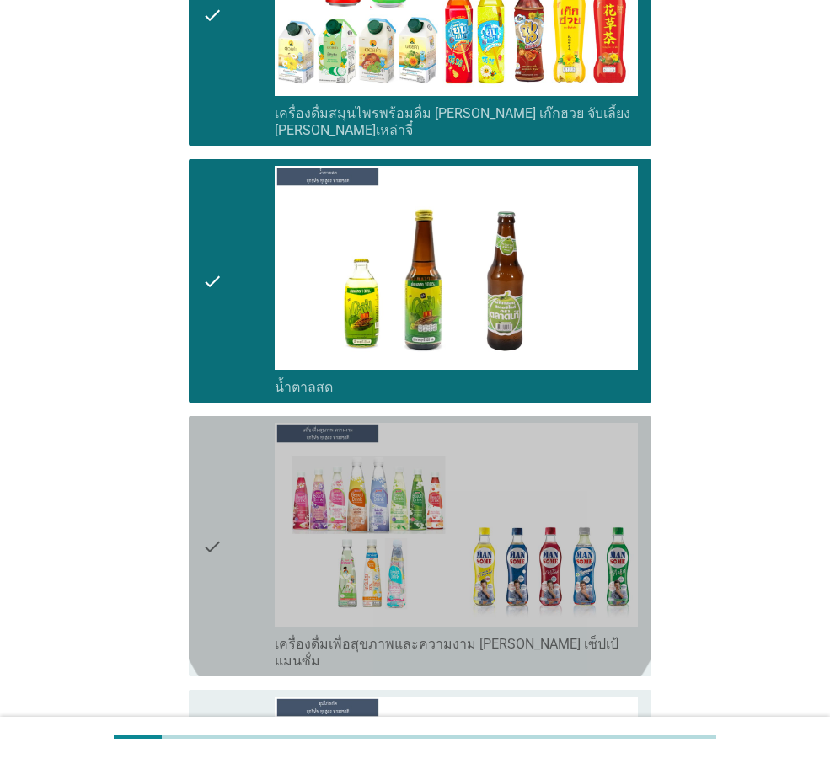
click at [209, 489] on icon "check" at bounding box center [212, 546] width 20 height 247
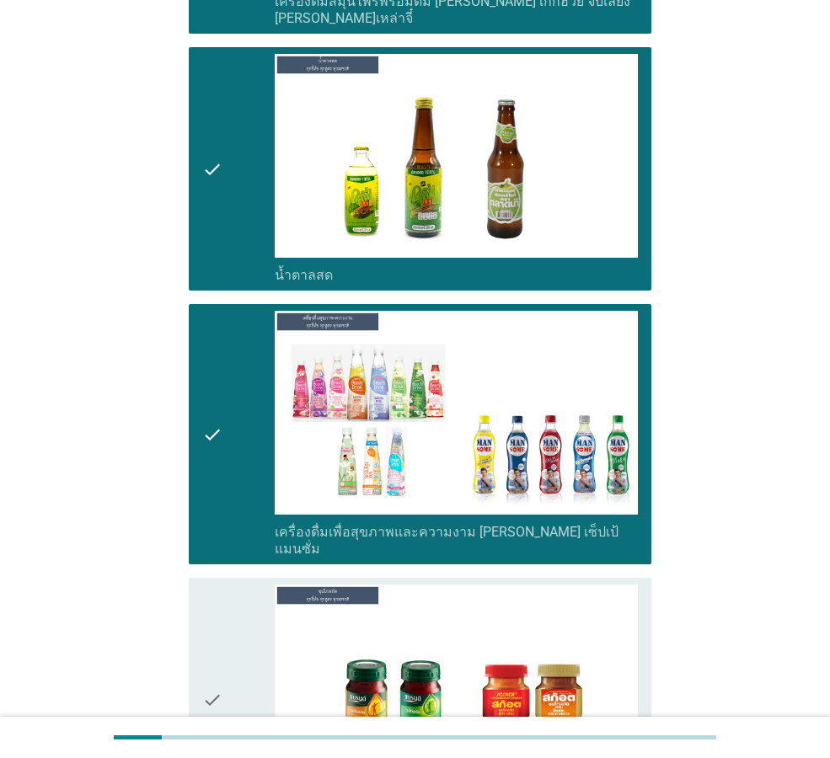
scroll to position [5559, 0]
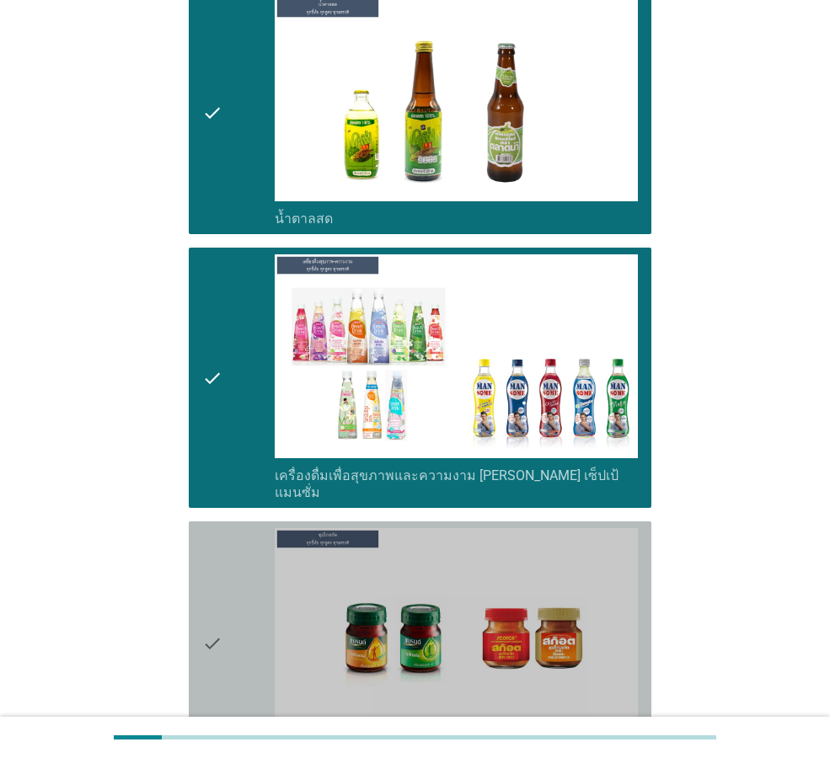
click at [224, 528] on div "check" at bounding box center [238, 643] width 72 height 230
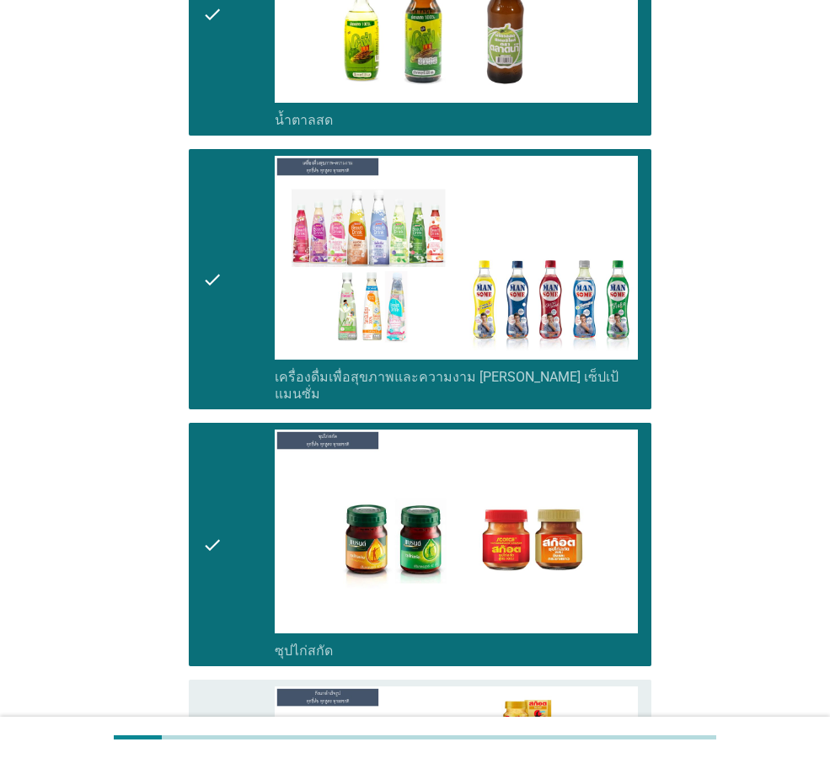
scroll to position [5812, 0]
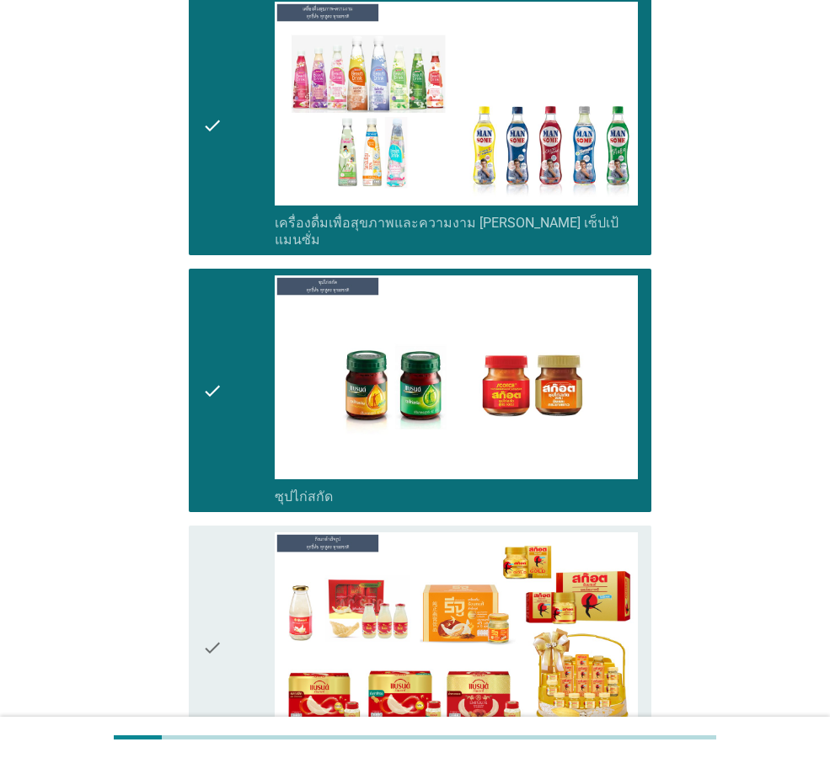
click at [213, 534] on icon "check" at bounding box center [212, 647] width 20 height 230
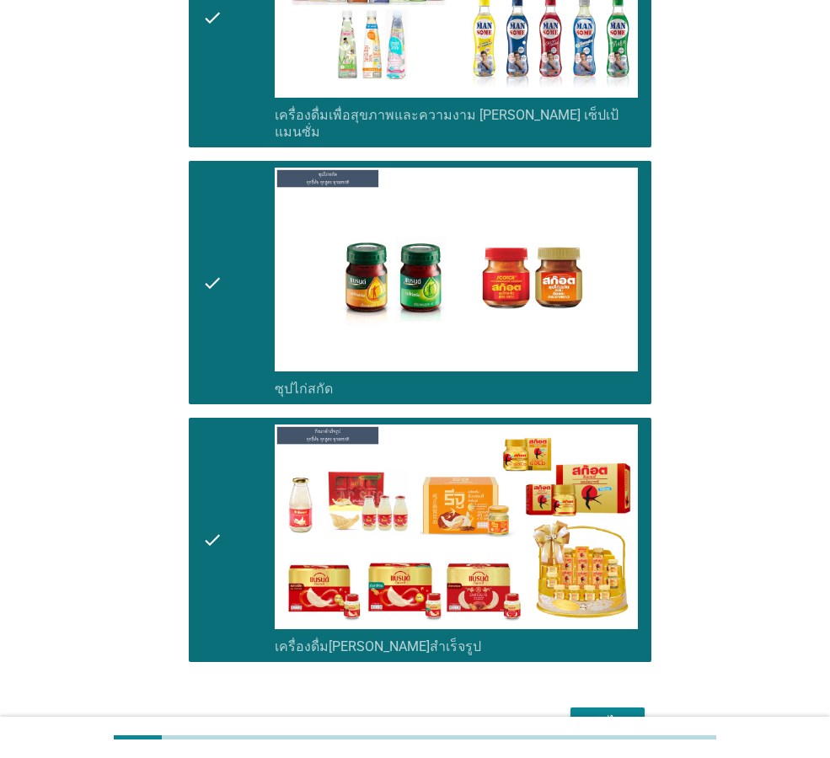
scroll to position [5922, 0]
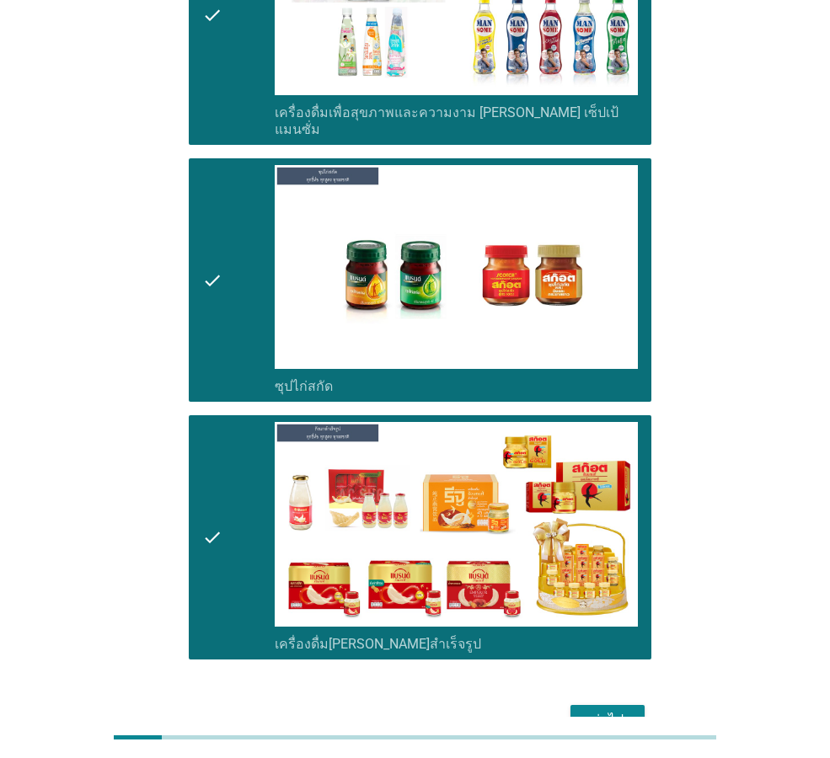
click at [619, 710] on div "ต่อไป" at bounding box center [607, 720] width 47 height 20
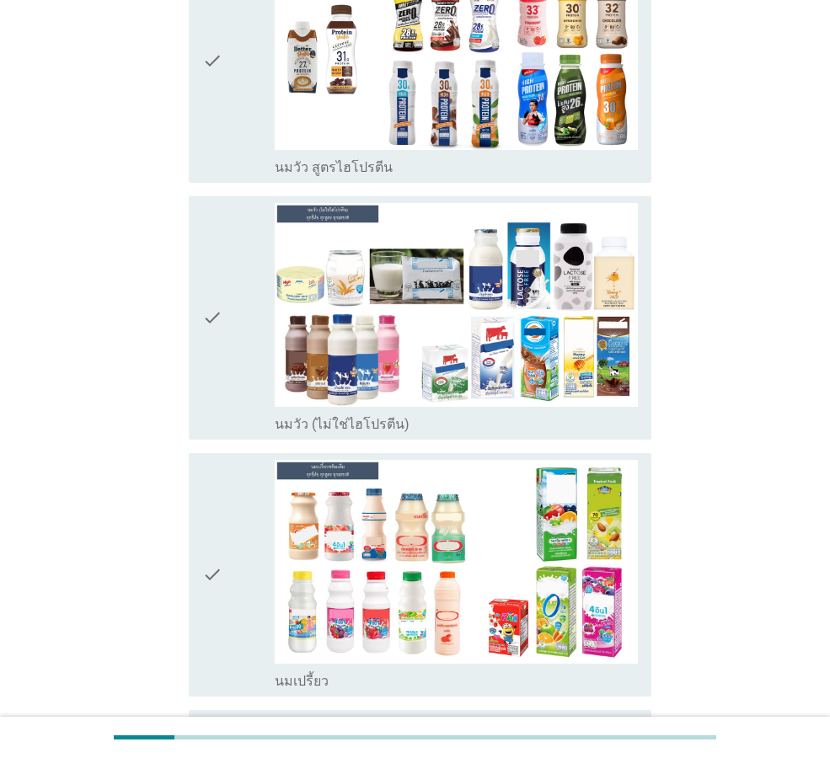
scroll to position [337, 0]
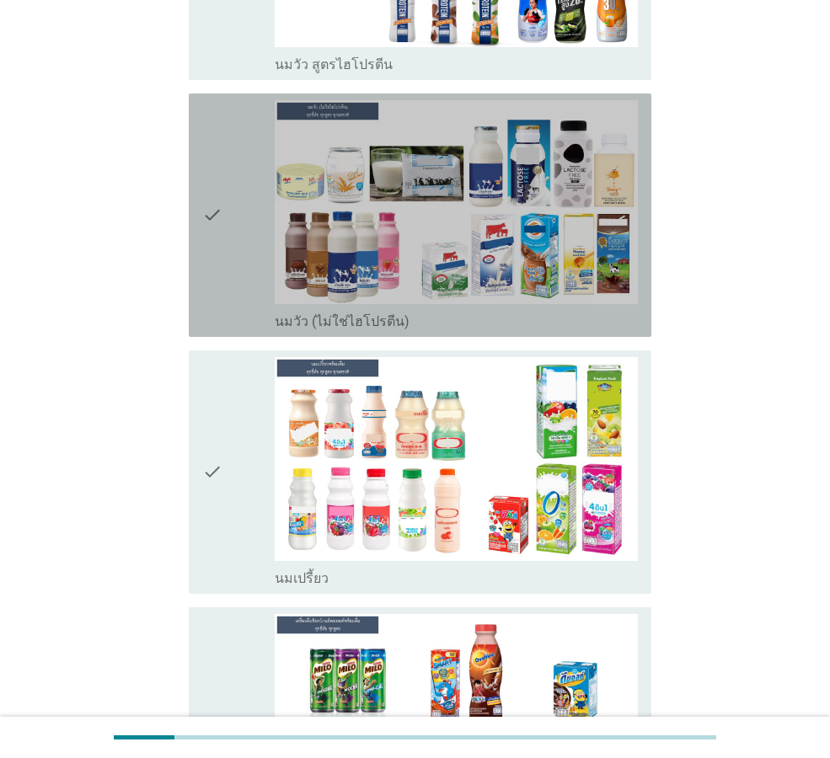
click at [209, 204] on icon "check" at bounding box center [212, 215] width 20 height 230
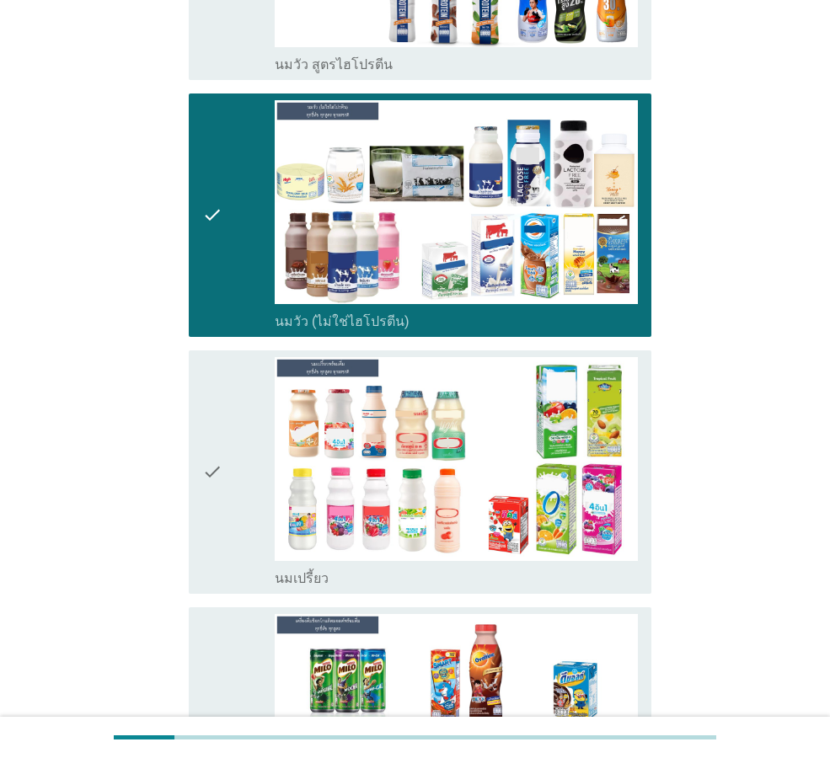
click at [212, 460] on icon "check" at bounding box center [212, 472] width 20 height 230
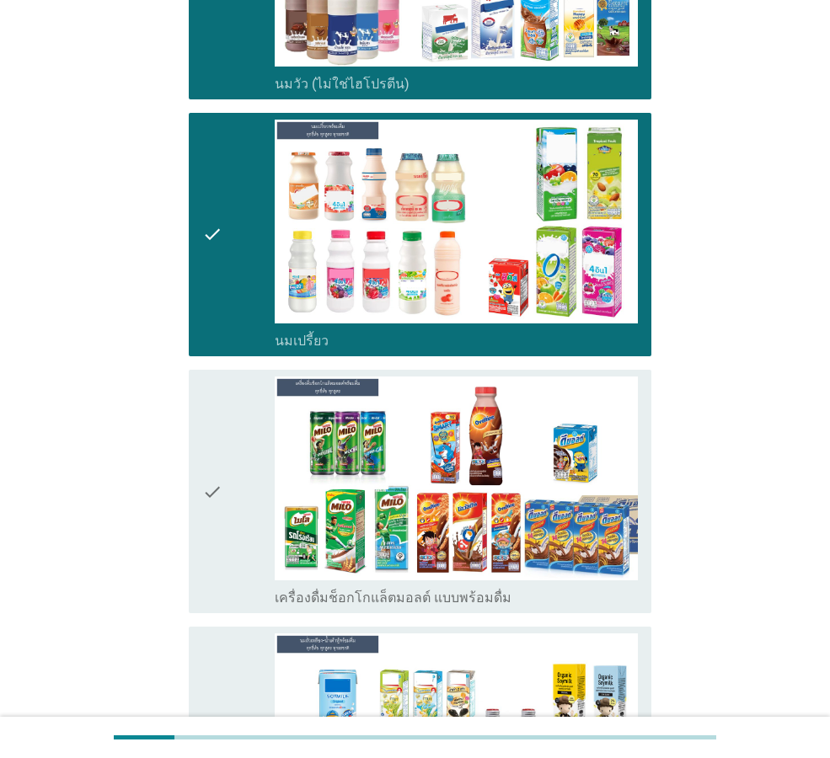
scroll to position [590, 0]
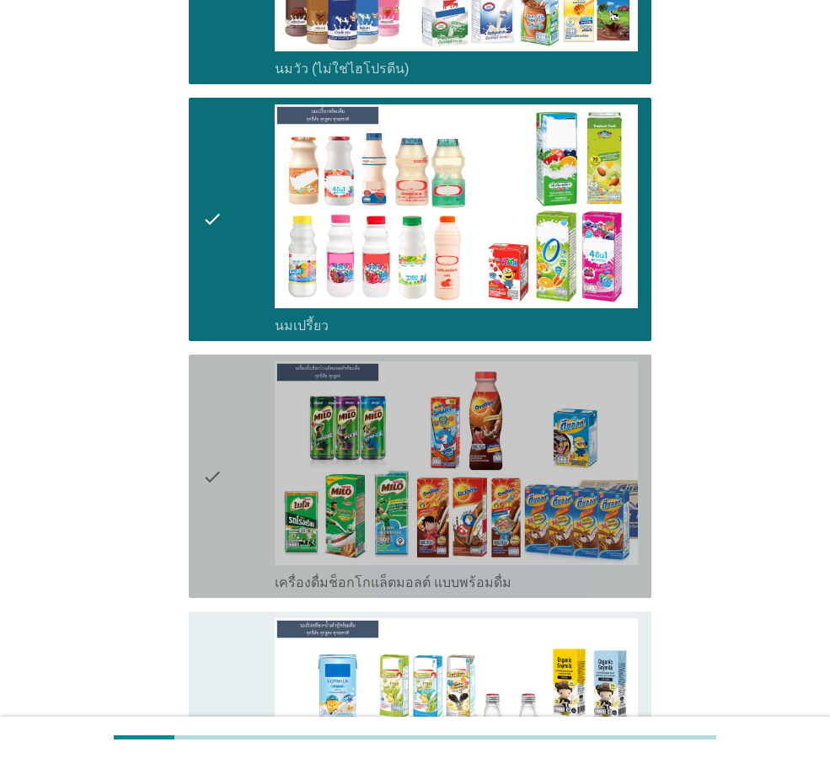
click at [204, 461] on icon "check" at bounding box center [212, 476] width 20 height 230
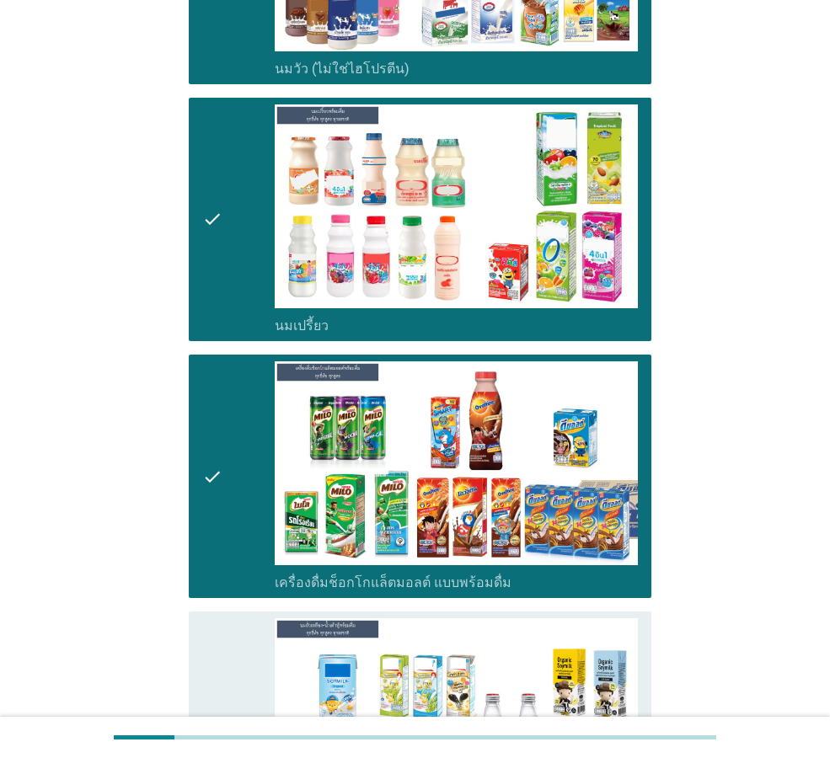
scroll to position [758, 0]
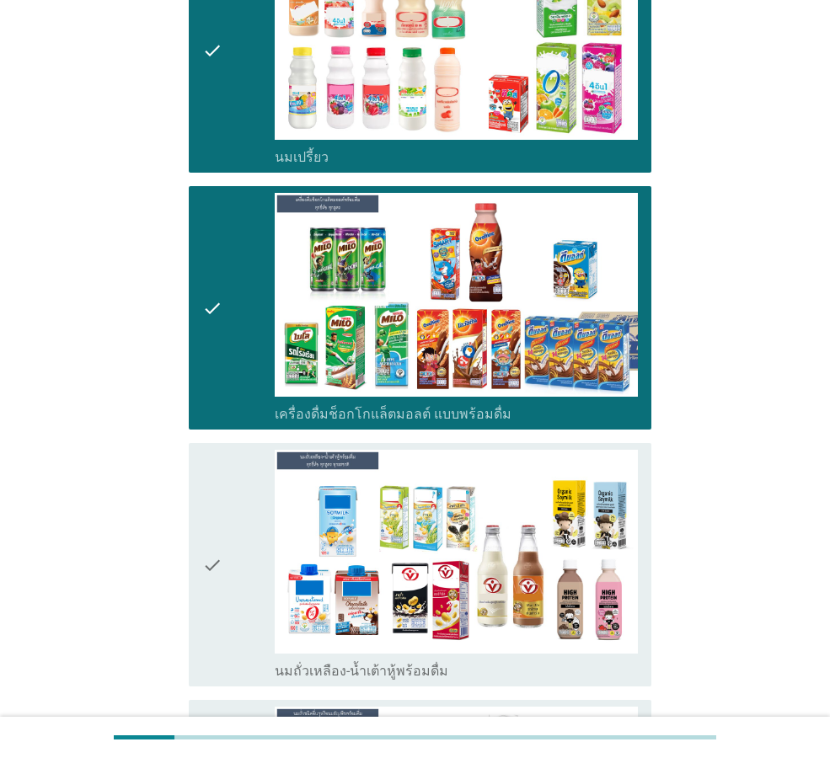
click at [211, 555] on icon "check" at bounding box center [212, 565] width 20 height 230
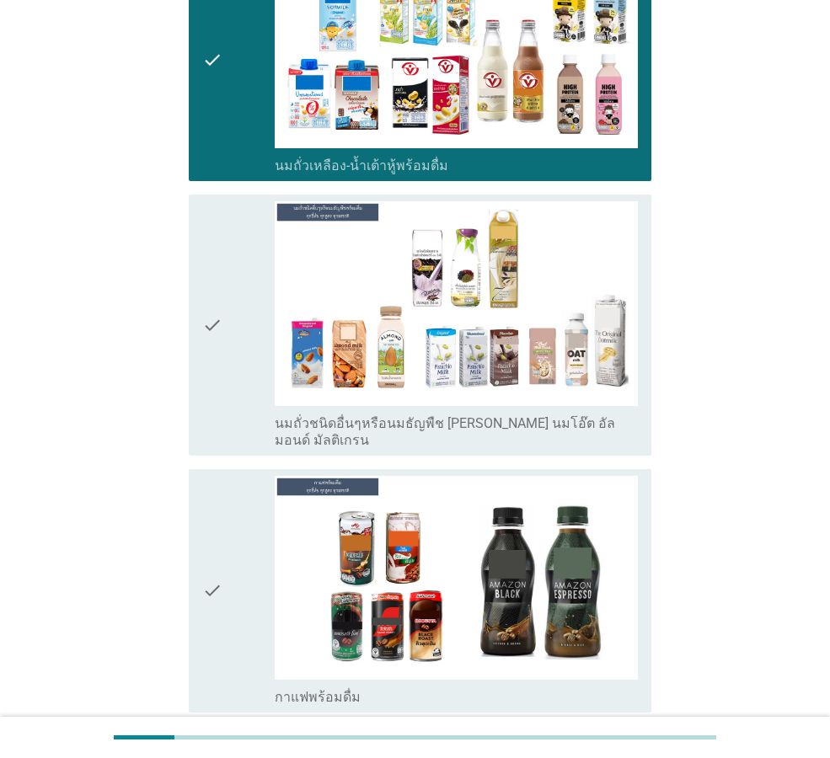
scroll to position [1348, 0]
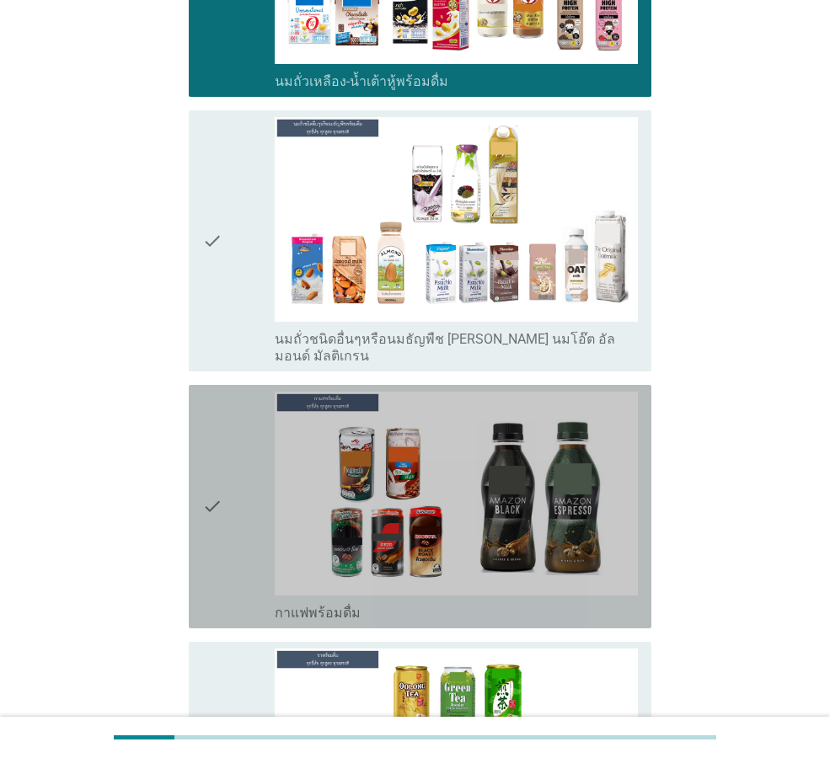
click at [204, 469] on icon "check" at bounding box center [212, 507] width 20 height 230
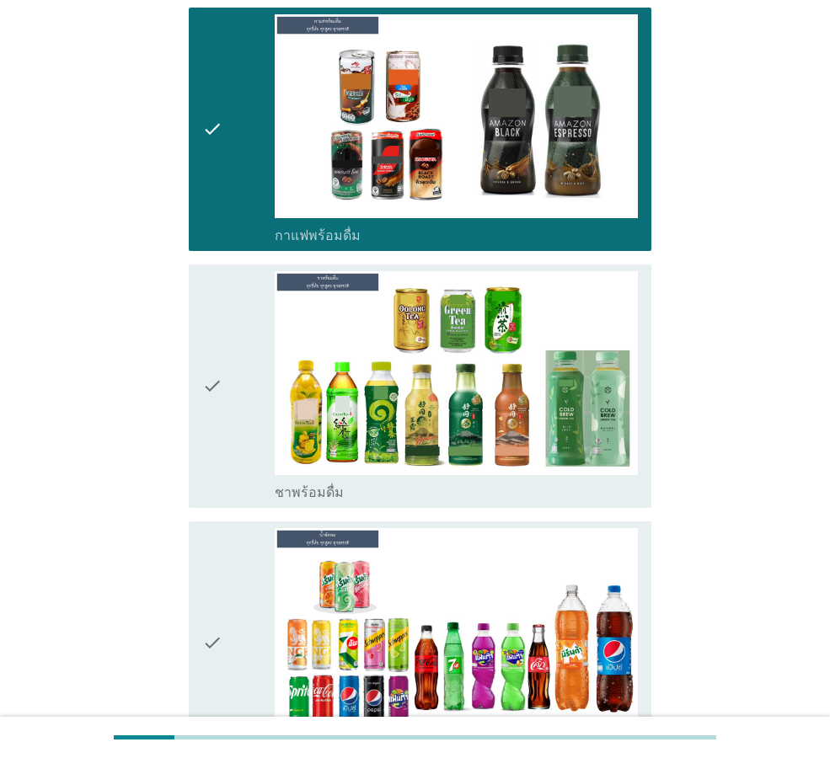
scroll to position [1769, 0]
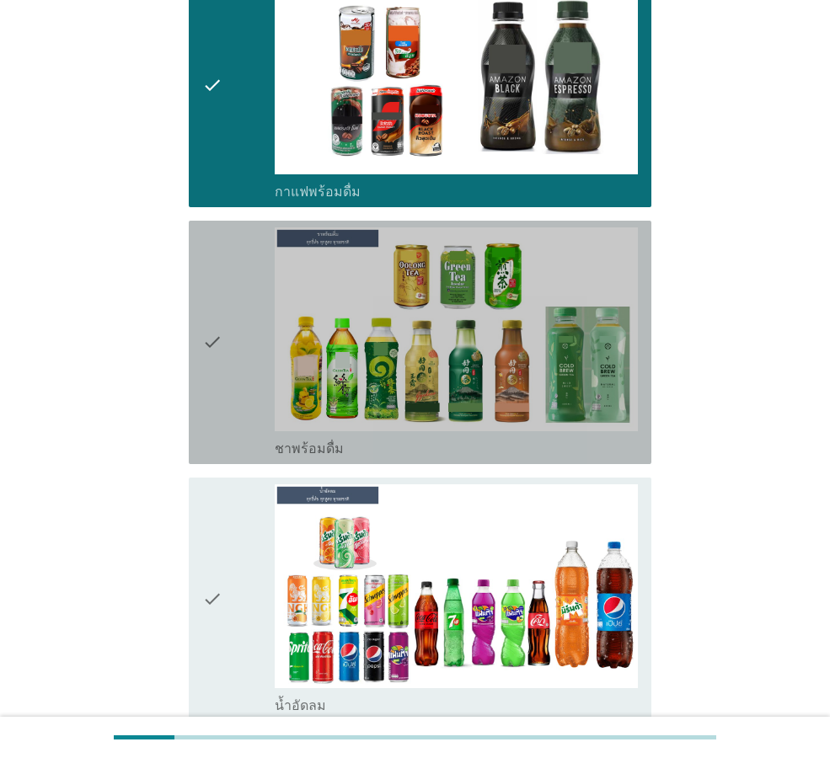
click at [227, 320] on div "check" at bounding box center [238, 342] width 72 height 230
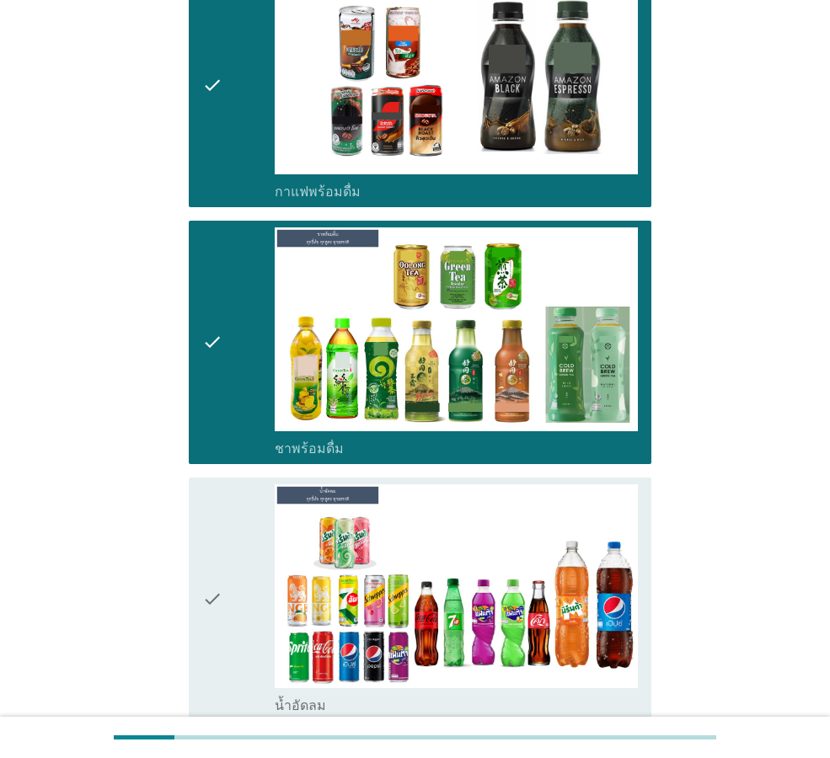
click at [229, 570] on div "check" at bounding box center [238, 599] width 72 height 230
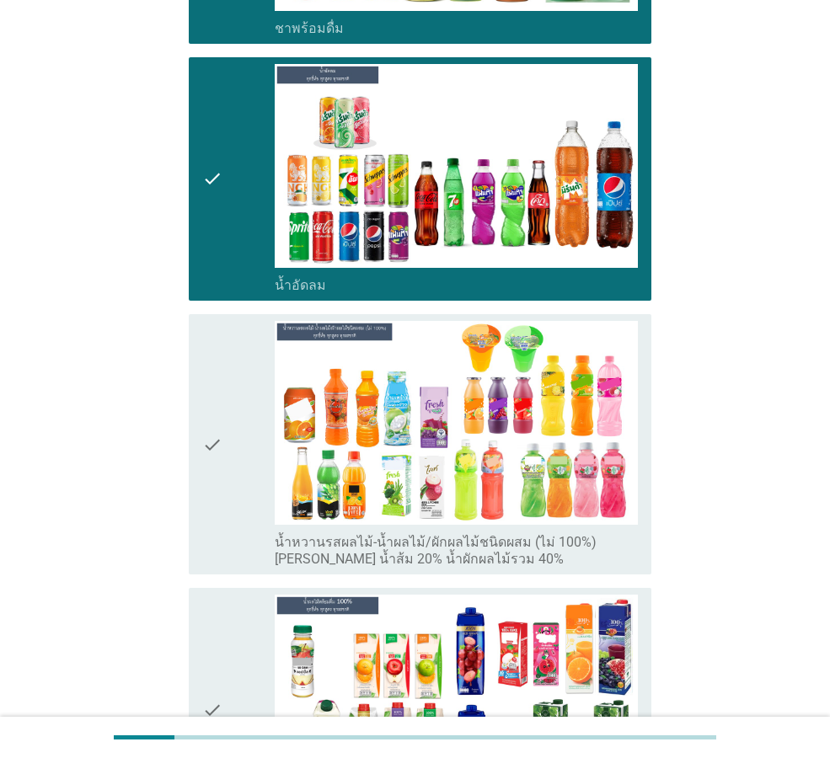
scroll to position [2190, 0]
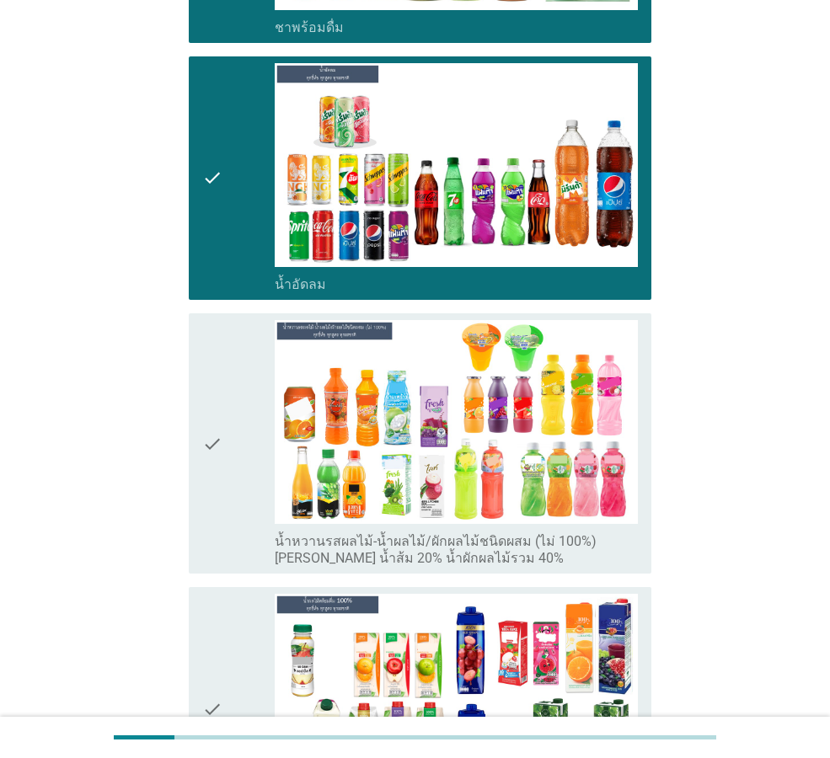
click at [222, 430] on icon "check" at bounding box center [212, 443] width 20 height 247
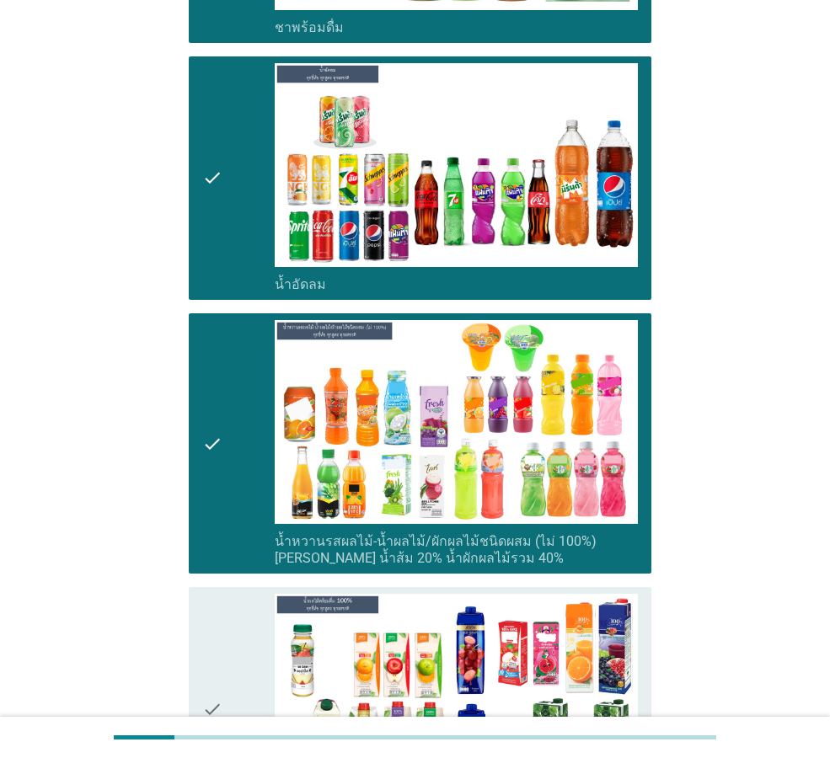
click at [220, 651] on icon "check" at bounding box center [212, 709] width 20 height 230
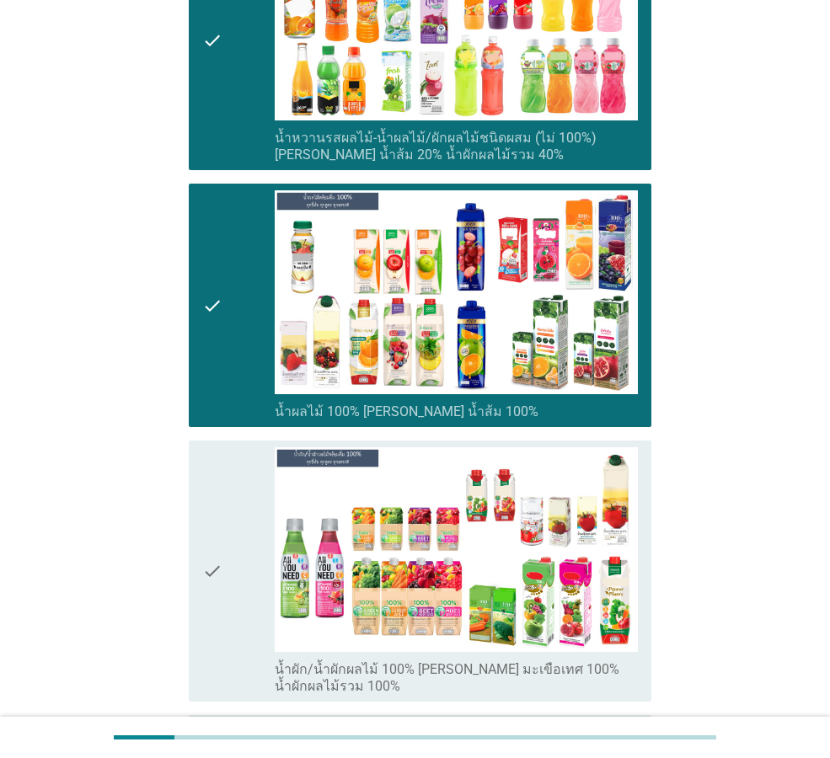
scroll to position [2611, 0]
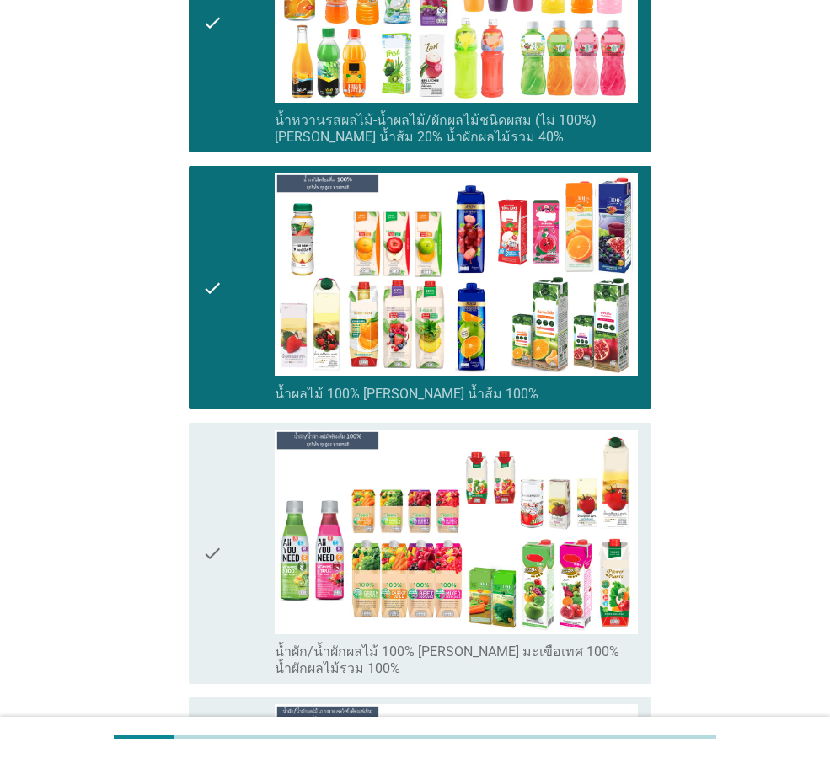
click at [217, 521] on icon "check" at bounding box center [212, 553] width 20 height 247
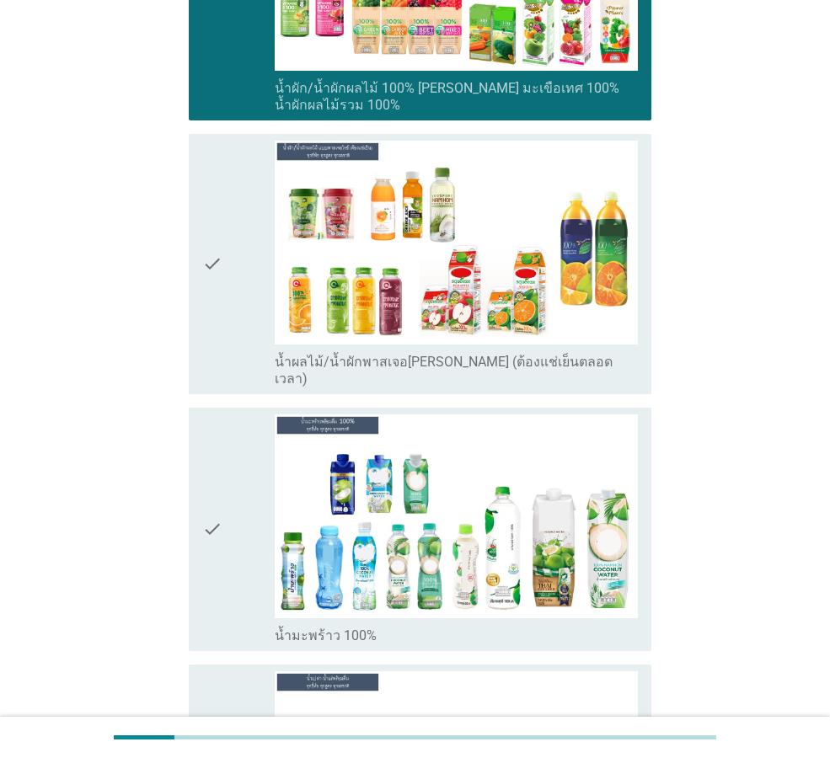
scroll to position [3201, 0]
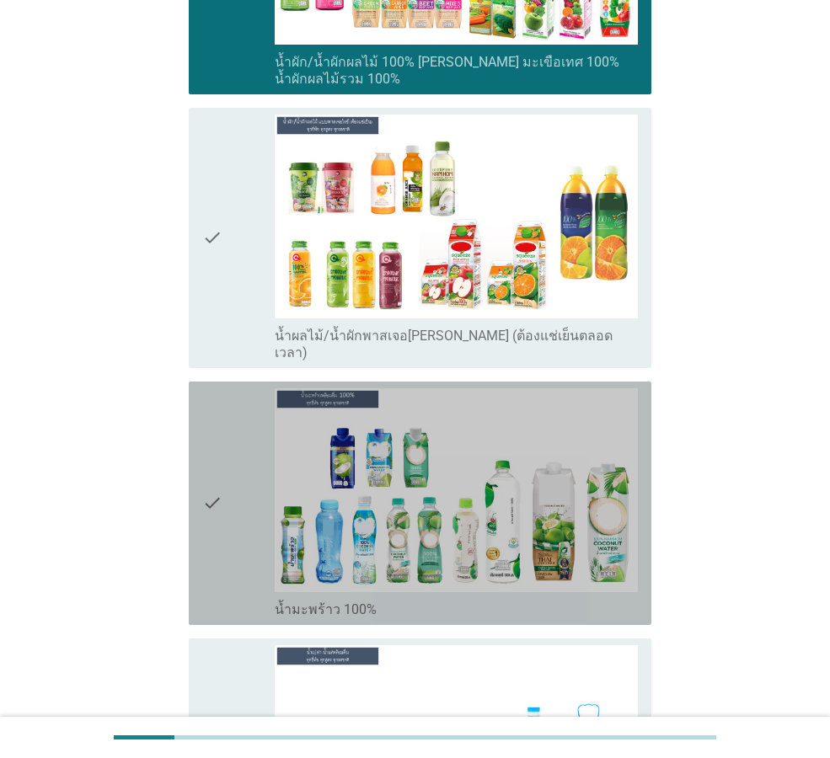
click at [217, 481] on icon "check" at bounding box center [212, 503] width 20 height 230
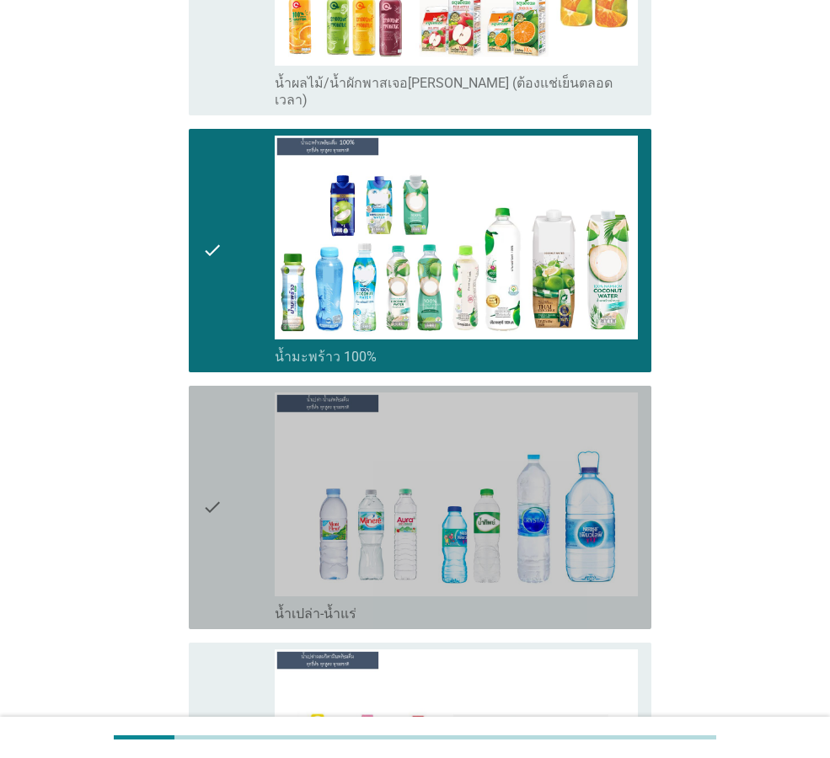
click at [209, 474] on icon "check" at bounding box center [212, 508] width 20 height 230
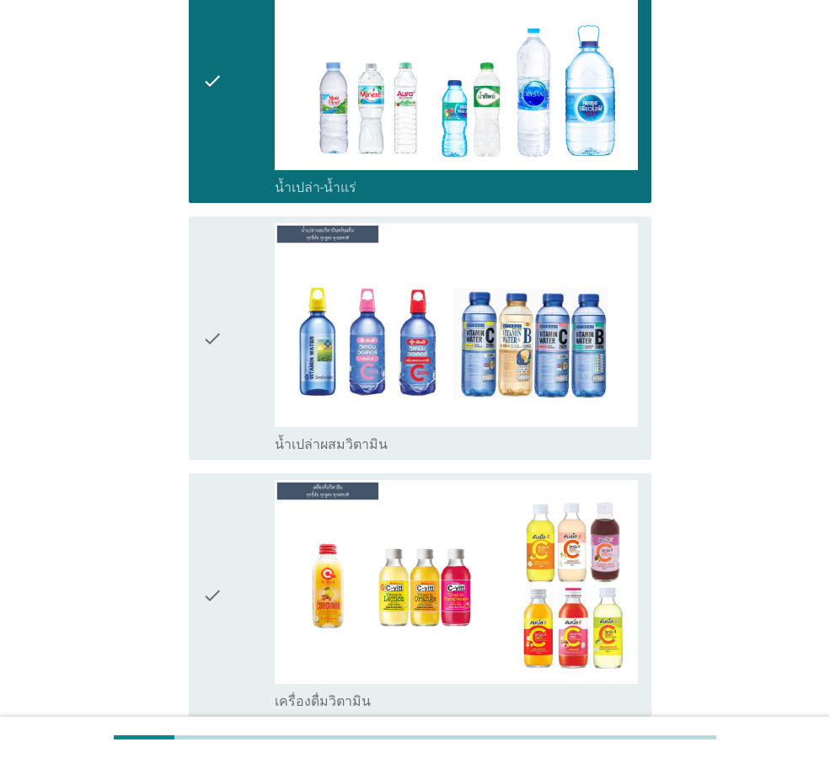
scroll to position [3959, 0]
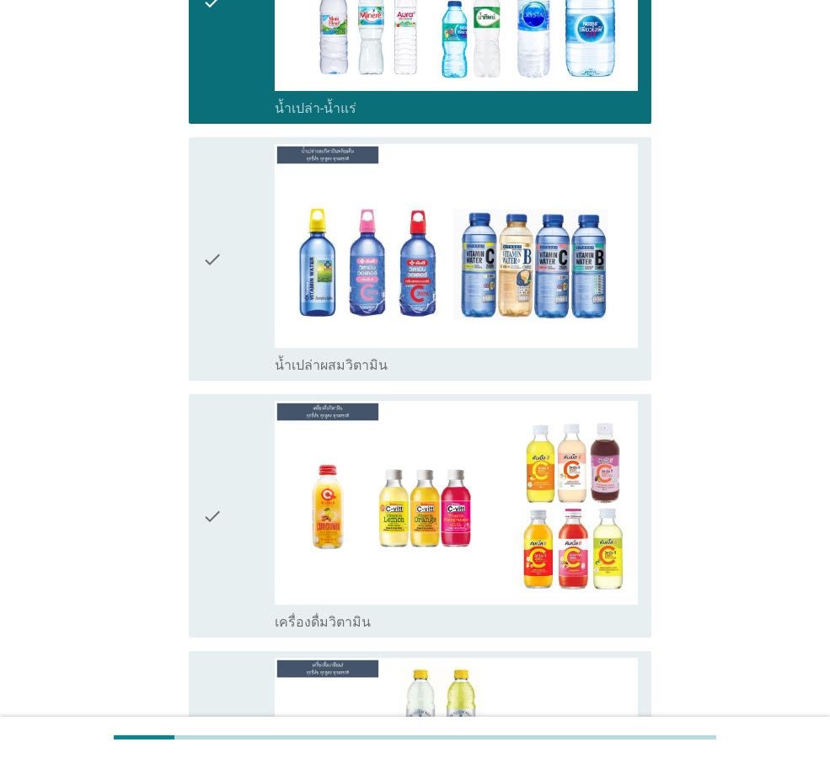
click at [221, 492] on icon "check" at bounding box center [212, 516] width 20 height 230
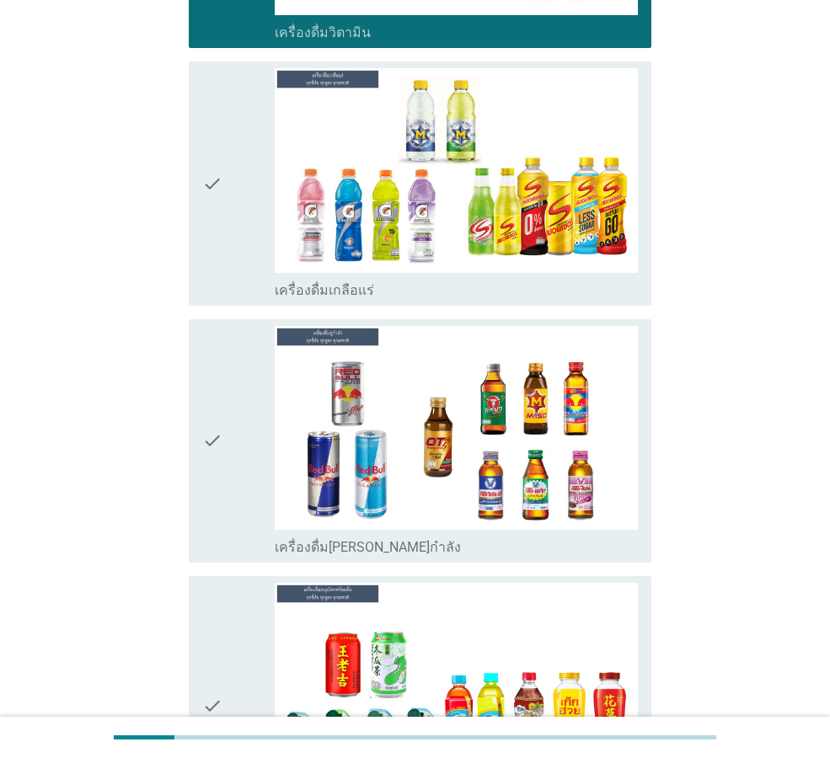
scroll to position [4464, 0]
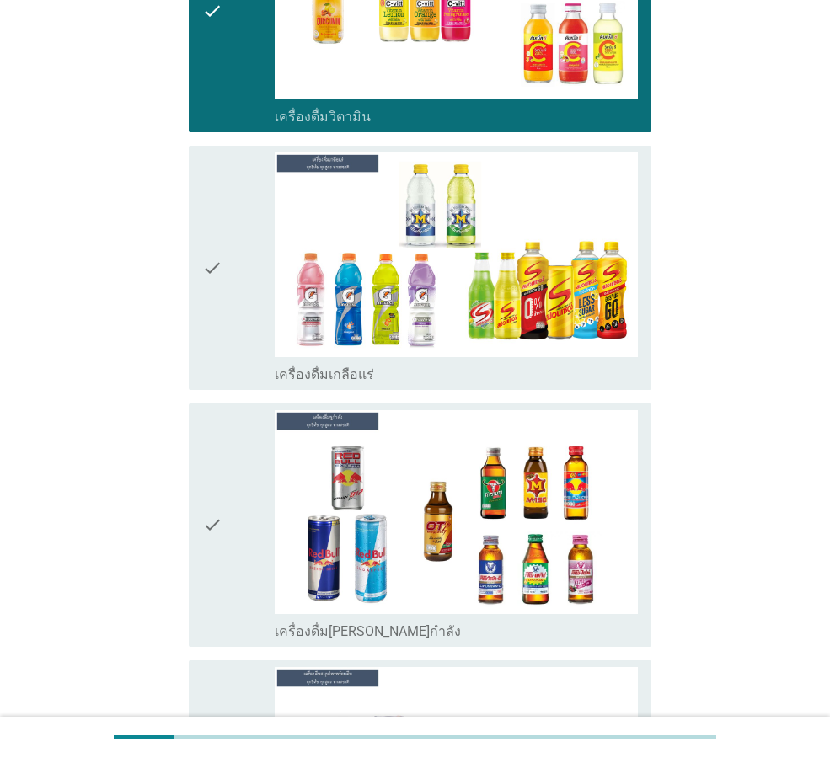
click at [227, 261] on div "check" at bounding box center [238, 267] width 72 height 230
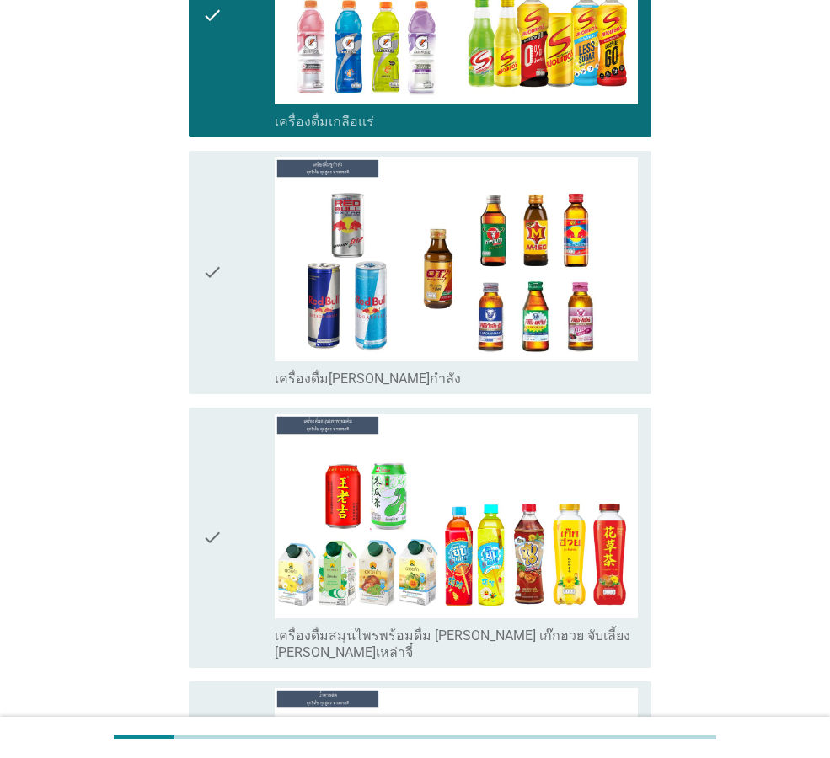
scroll to position [4885, 0]
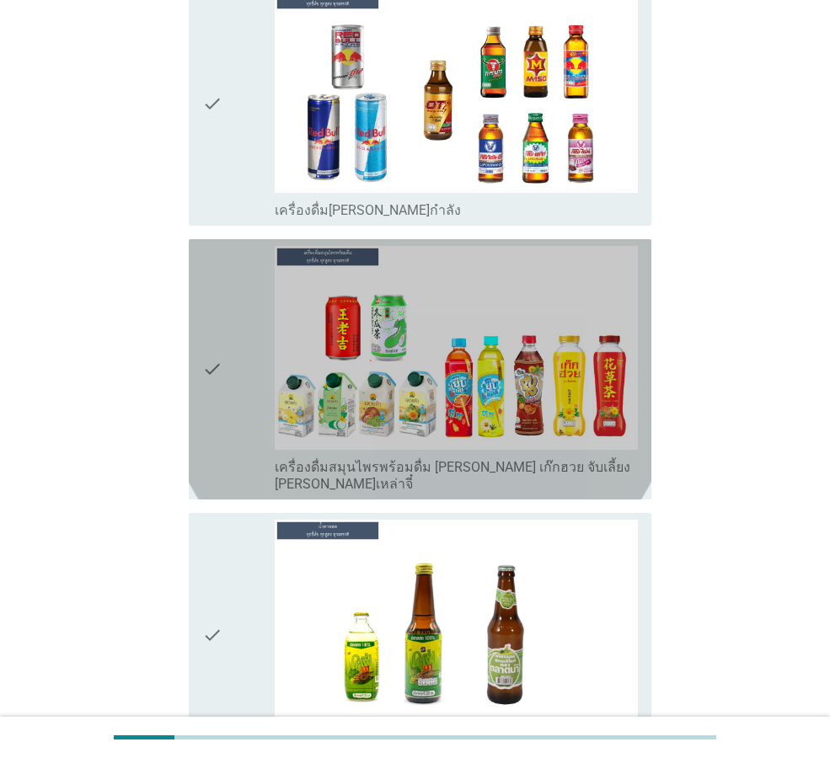
click at [228, 338] on div "check" at bounding box center [238, 369] width 72 height 247
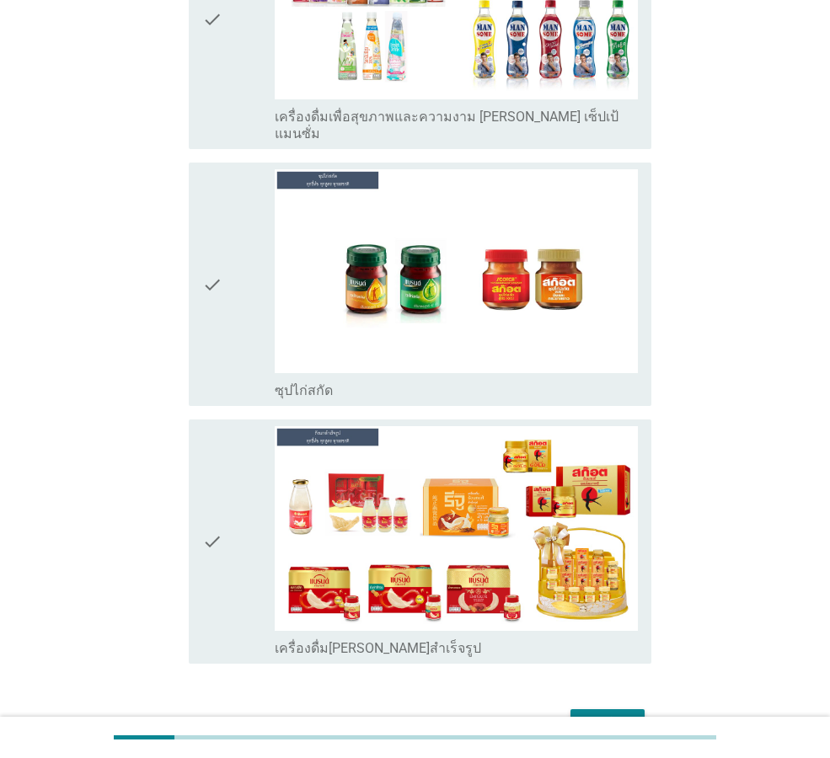
scroll to position [5801, 0]
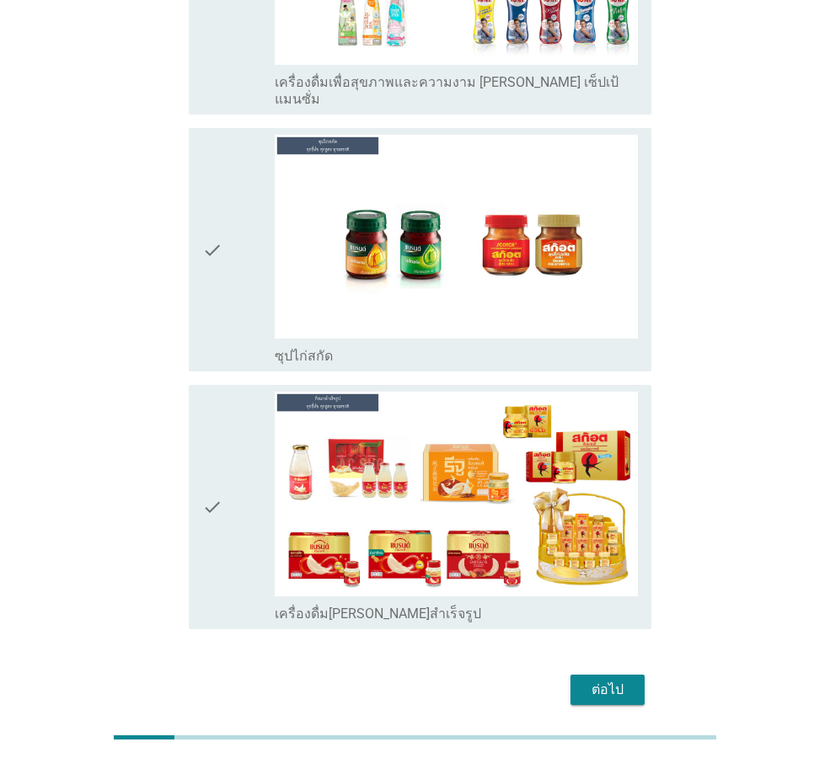
click at [612, 680] on div "ต่อไป" at bounding box center [607, 690] width 47 height 20
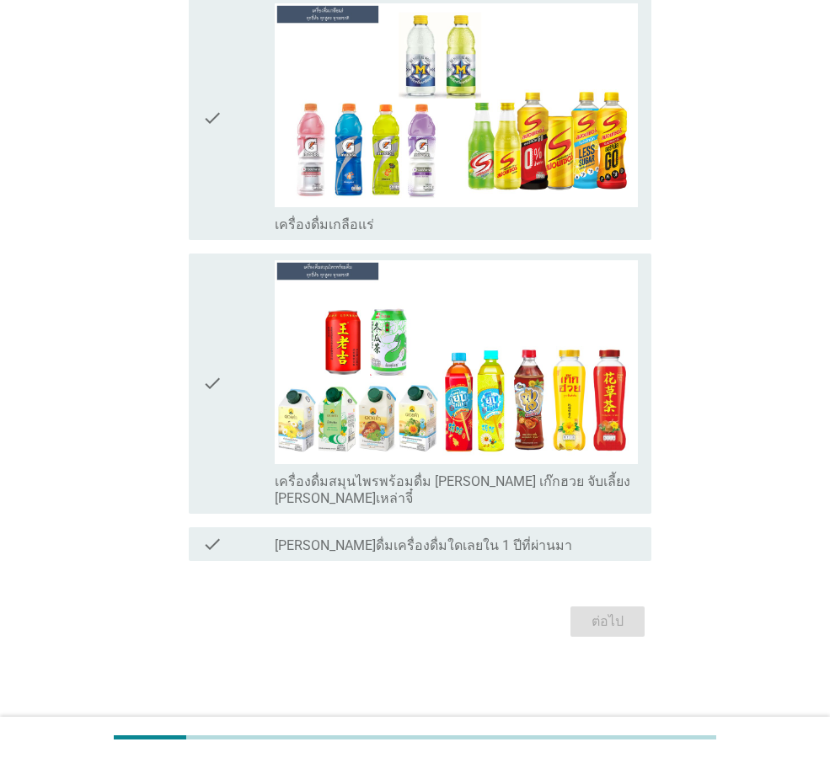
scroll to position [0, 0]
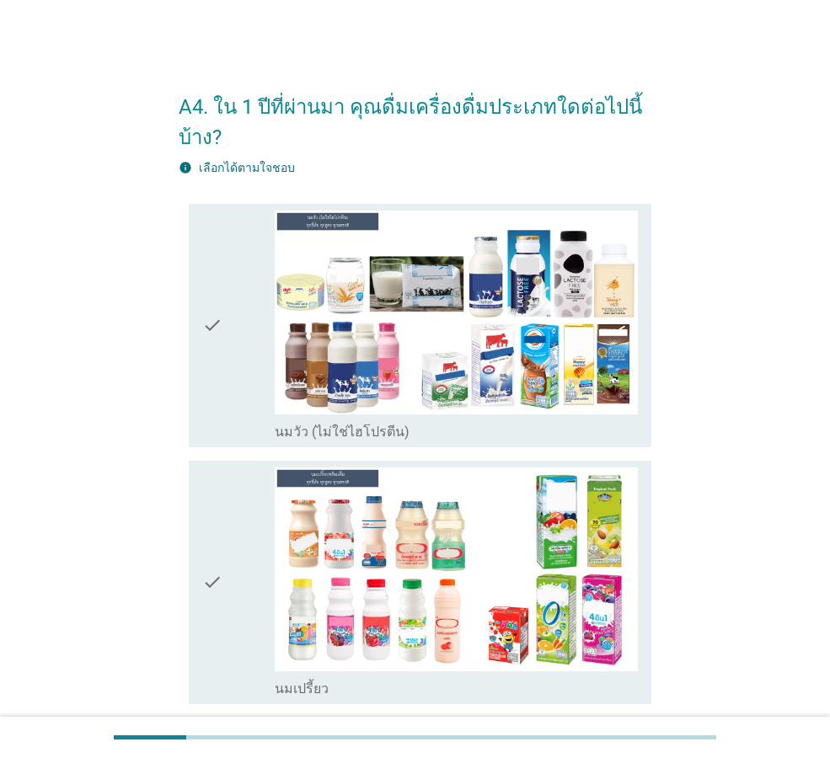
click at [206, 318] on icon "check" at bounding box center [212, 326] width 20 height 230
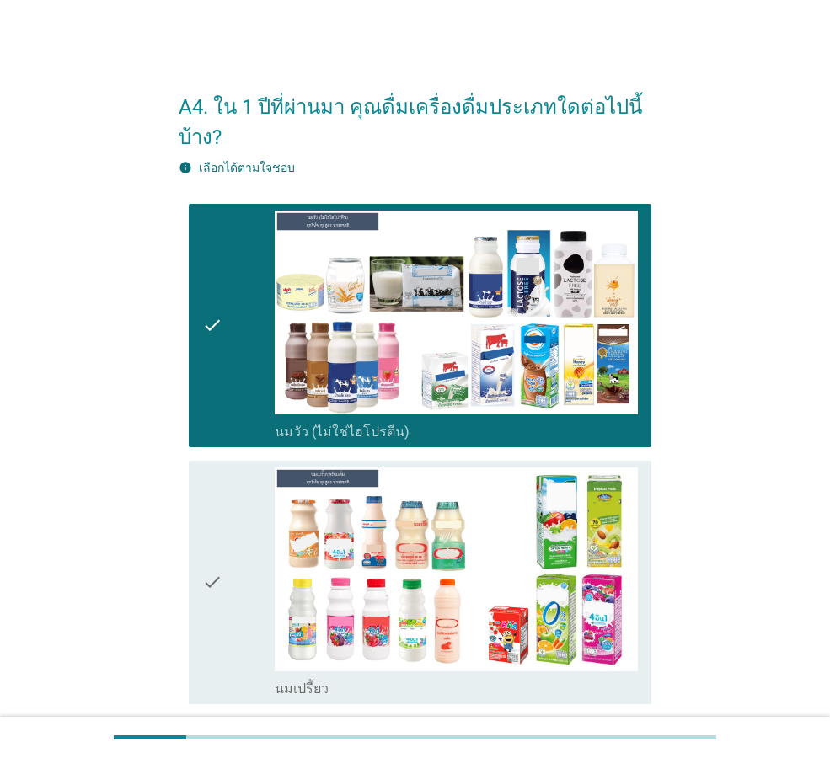
click at [205, 558] on icon "check" at bounding box center [212, 582] width 20 height 230
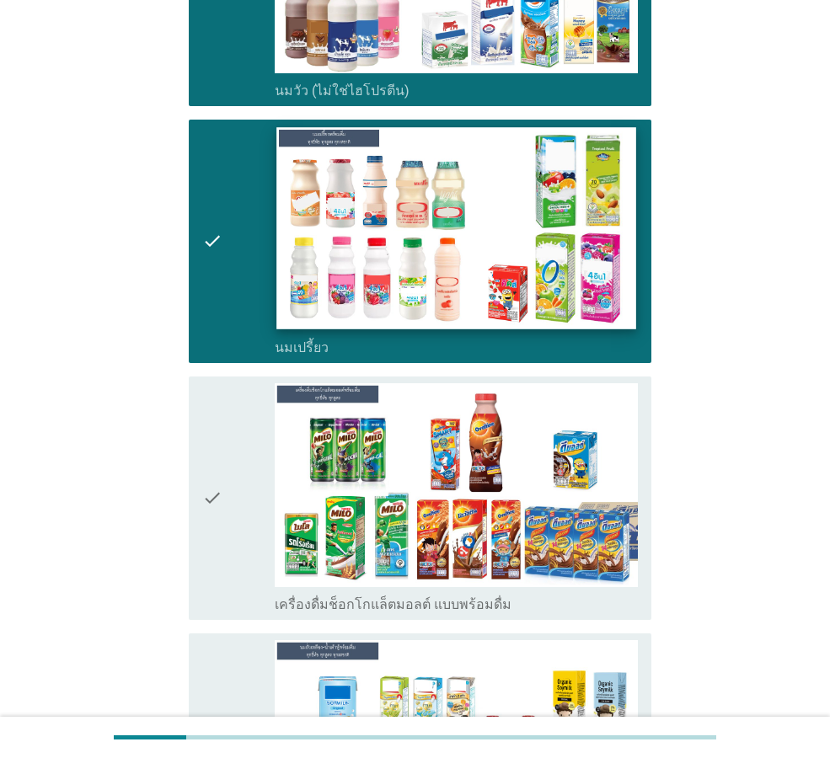
scroll to position [421, 0]
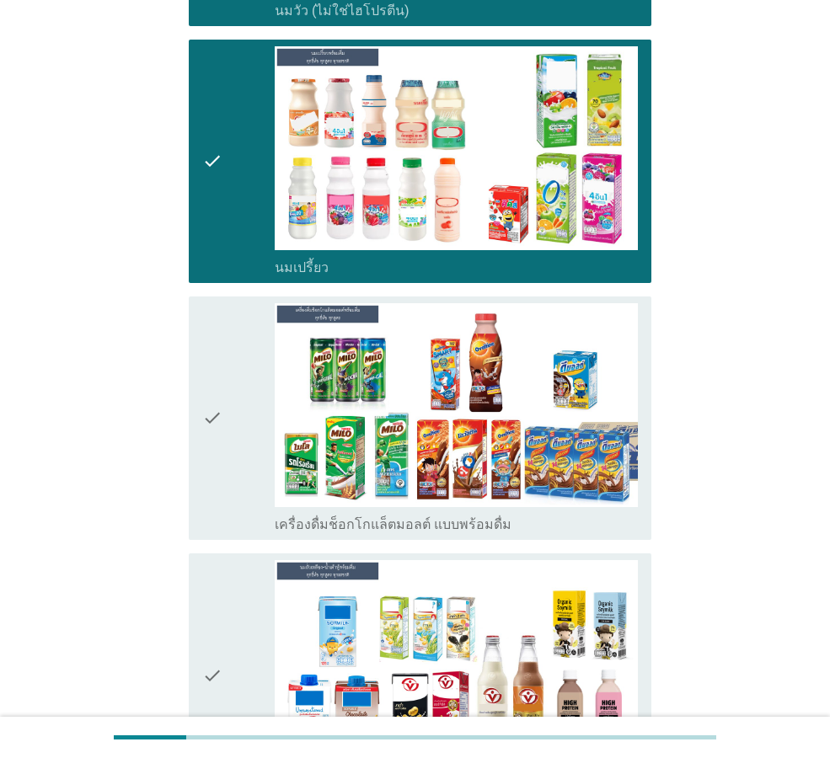
click at [228, 420] on div "check" at bounding box center [238, 418] width 72 height 230
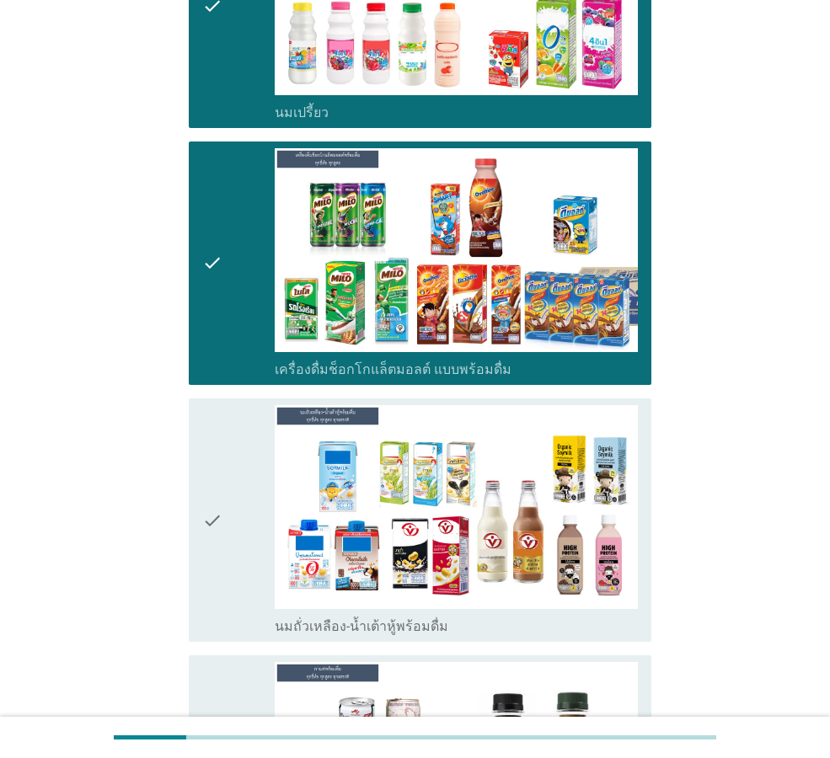
scroll to position [674, 0]
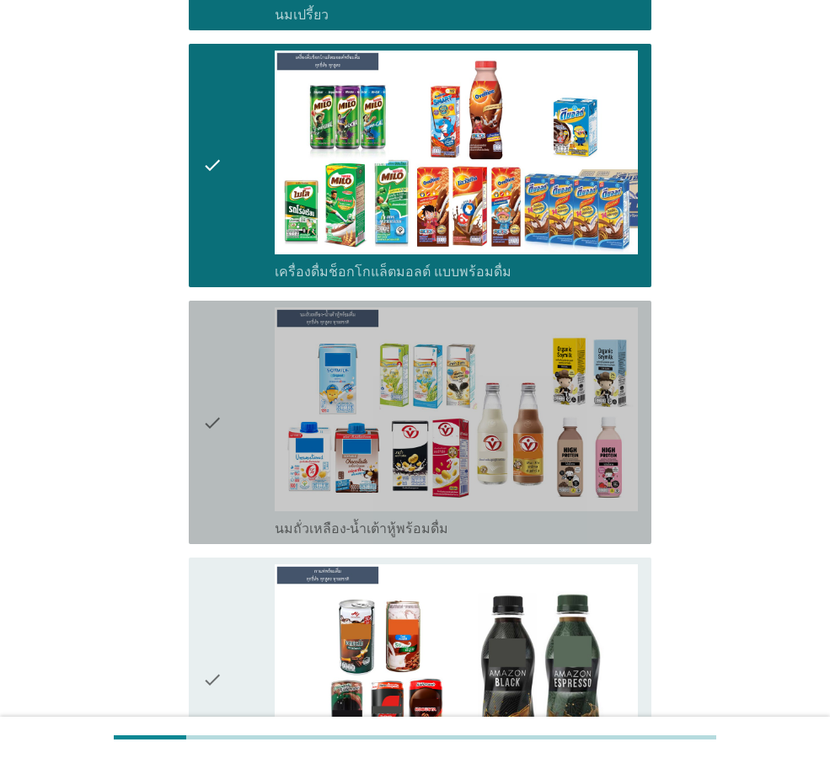
click at [222, 429] on icon "check" at bounding box center [212, 422] width 20 height 230
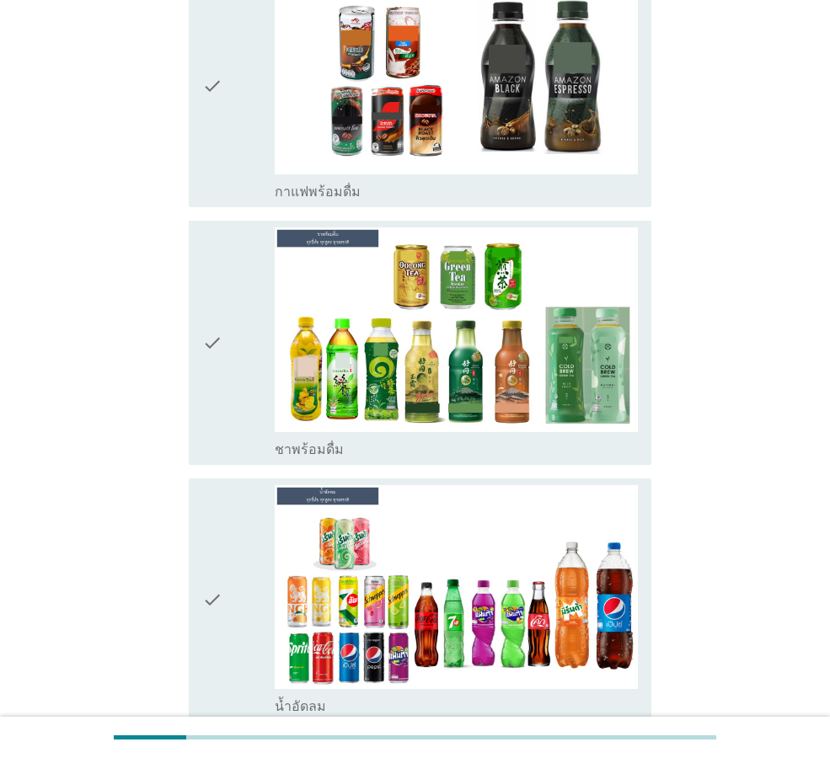
scroll to position [1432, 0]
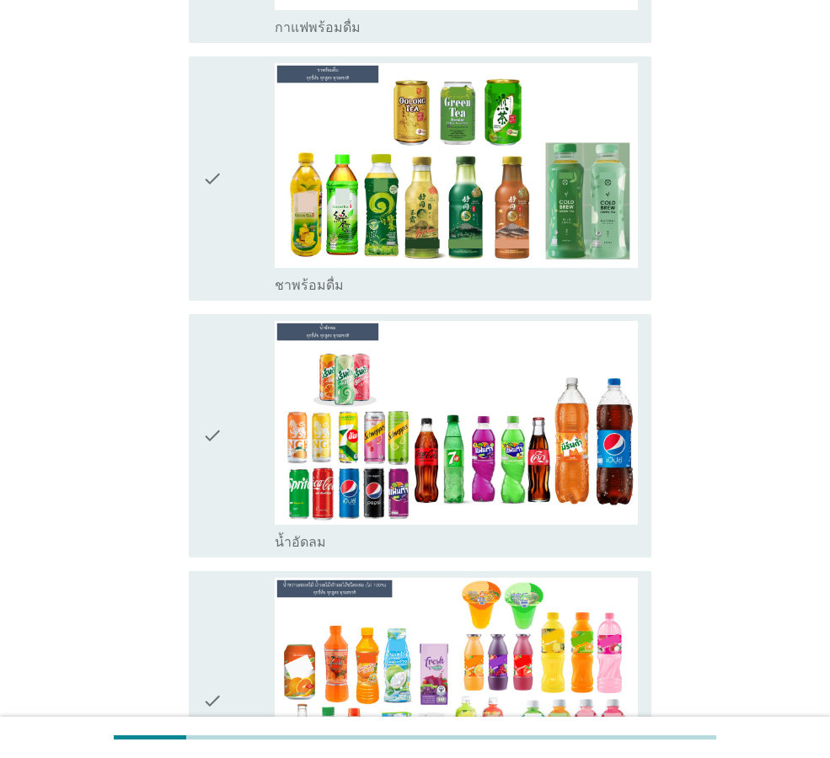
click at [230, 182] on div "check" at bounding box center [238, 178] width 72 height 230
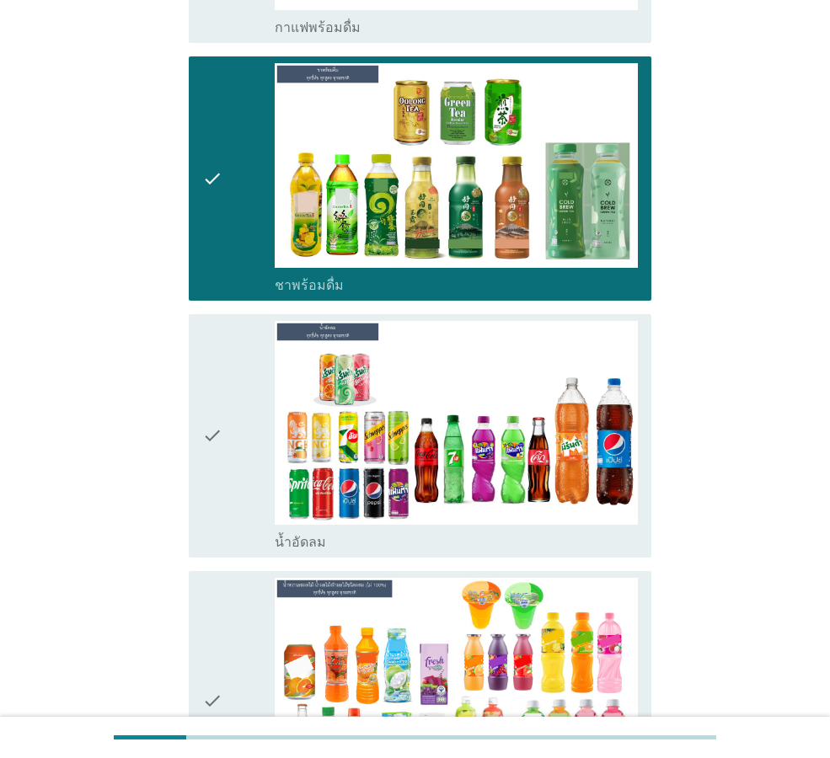
click at [217, 437] on icon "check" at bounding box center [212, 436] width 20 height 230
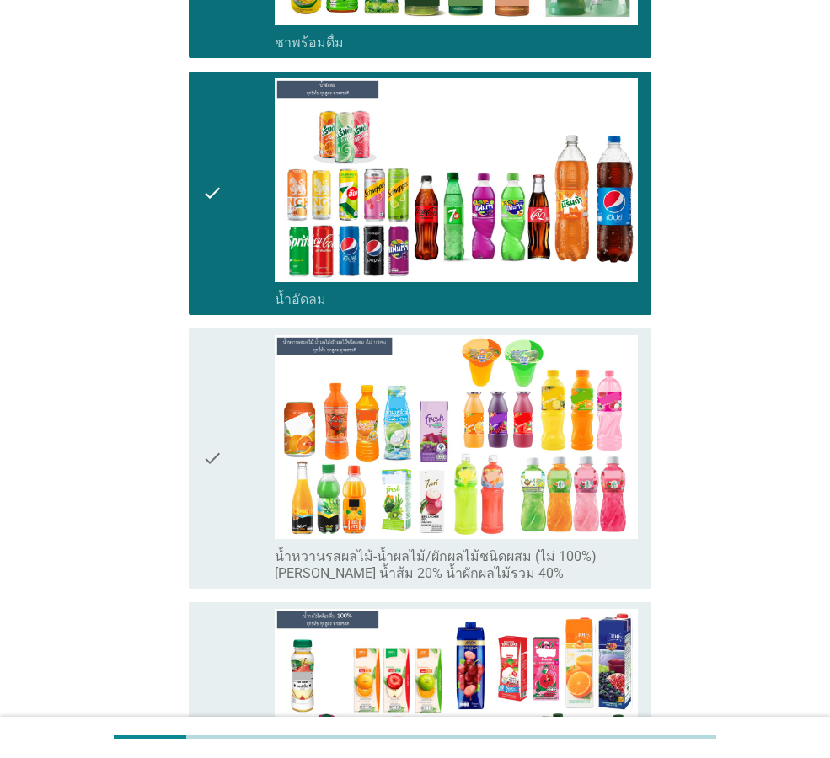
scroll to position [1685, 0]
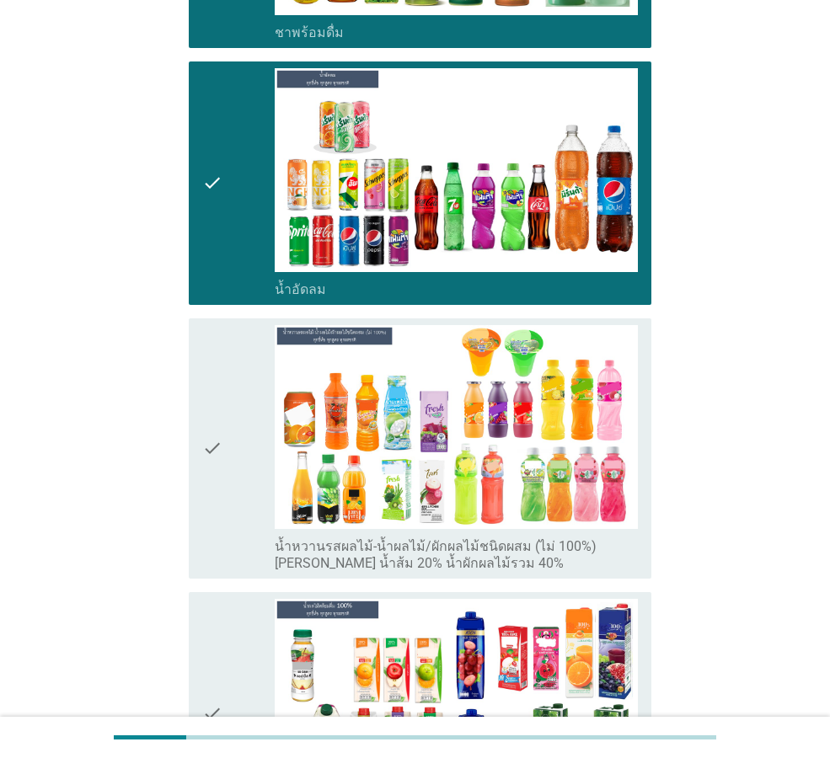
click at [229, 446] on div "check" at bounding box center [238, 448] width 72 height 247
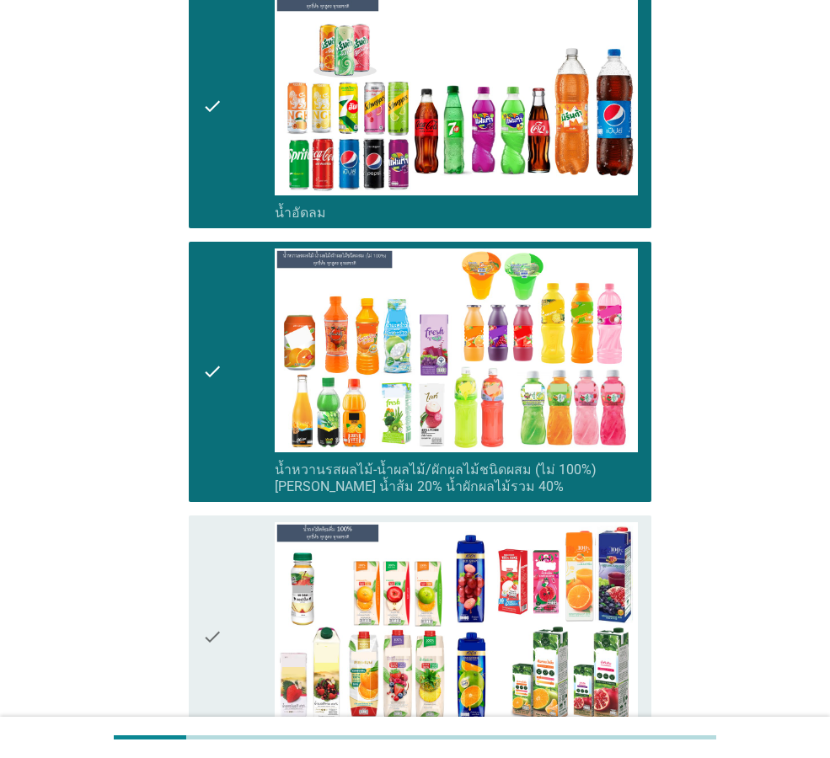
scroll to position [1853, 0]
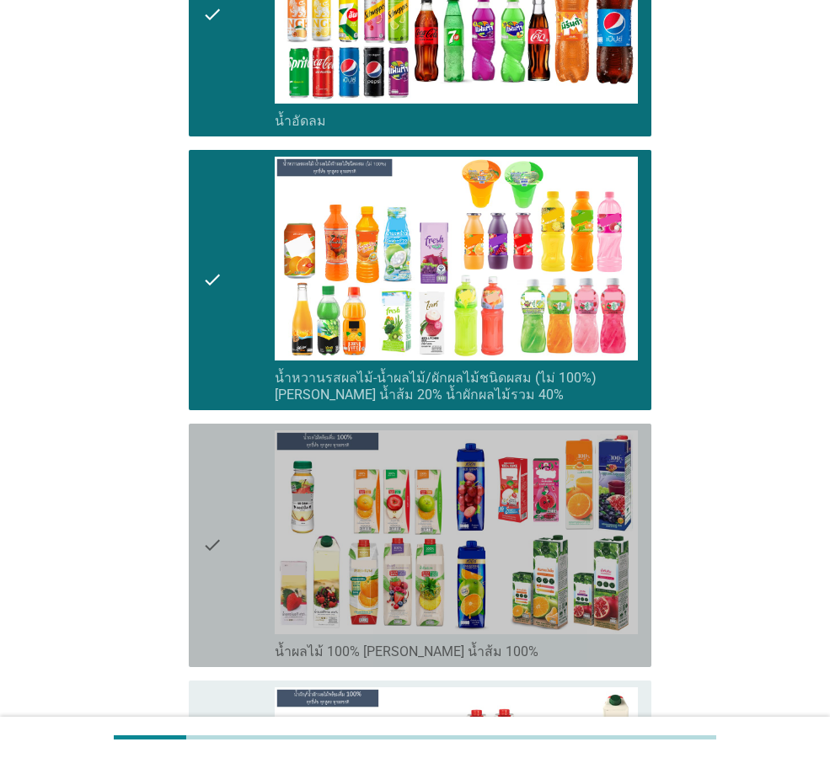
click at [216, 527] on icon "check" at bounding box center [212, 545] width 20 height 230
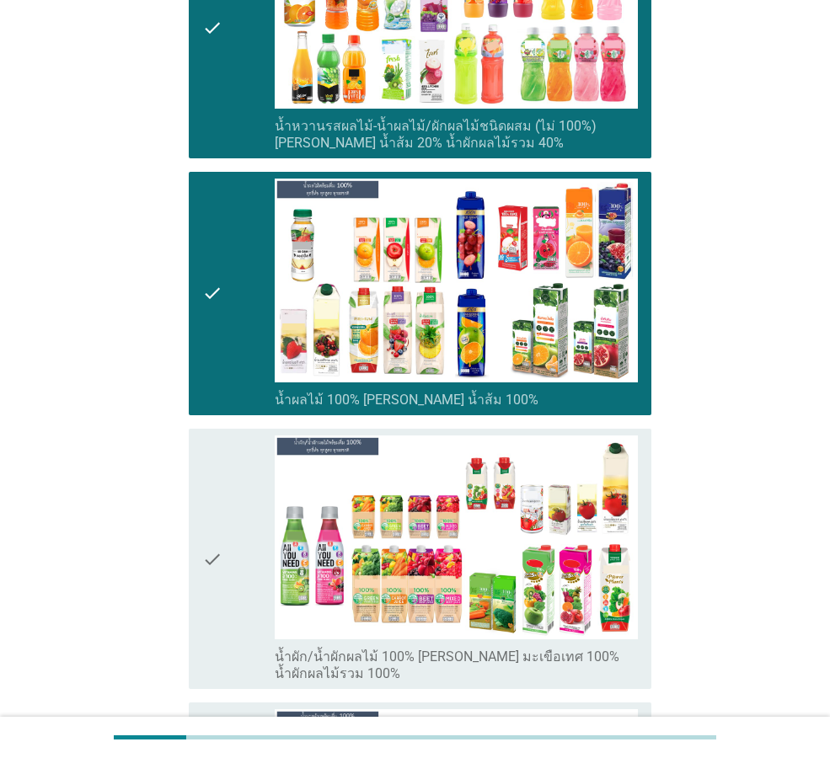
scroll to position [2106, 0]
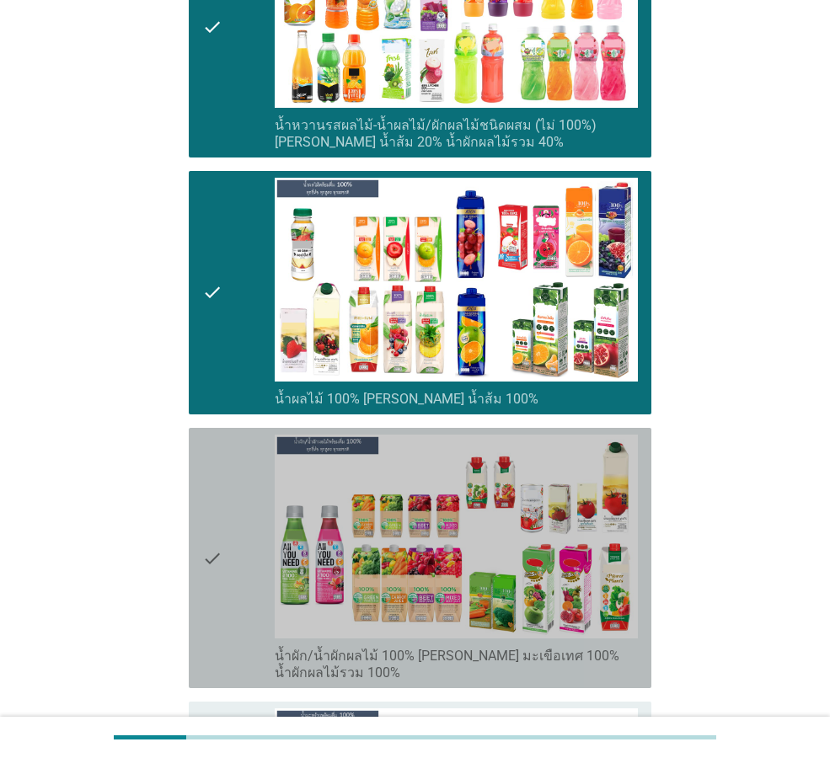
click at [222, 524] on icon "check" at bounding box center [212, 558] width 20 height 247
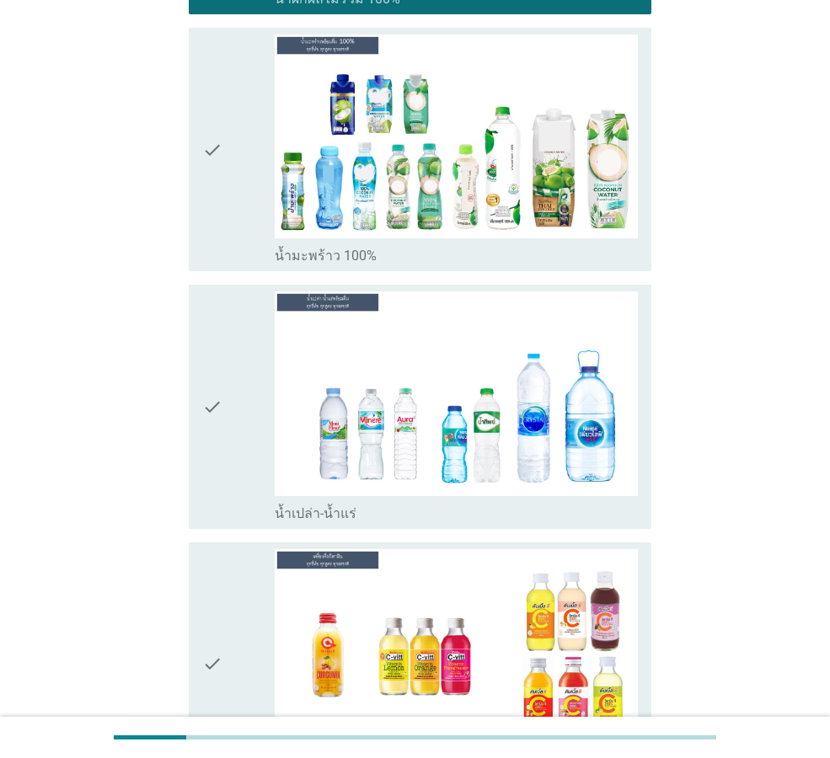
click at [217, 415] on icon "check" at bounding box center [212, 406] width 20 height 230
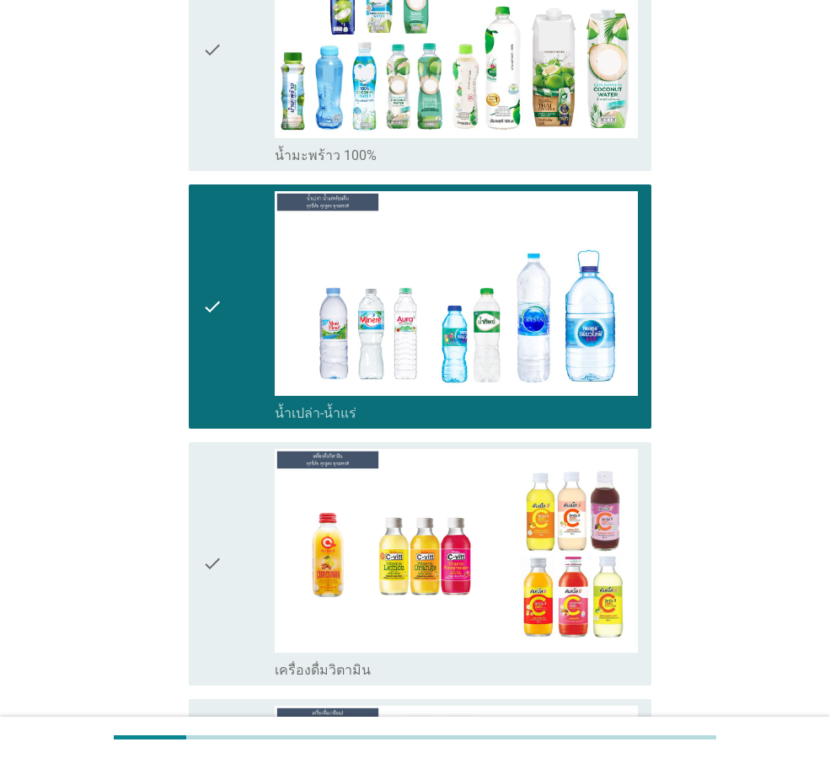
scroll to position [2948, 0]
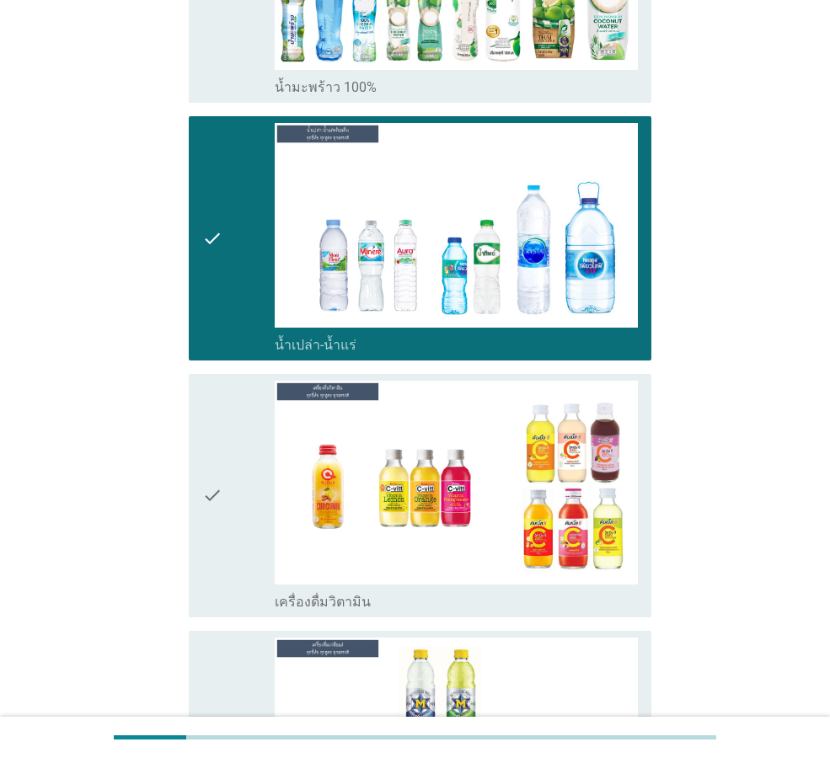
click at [212, 459] on icon "check" at bounding box center [212, 496] width 20 height 230
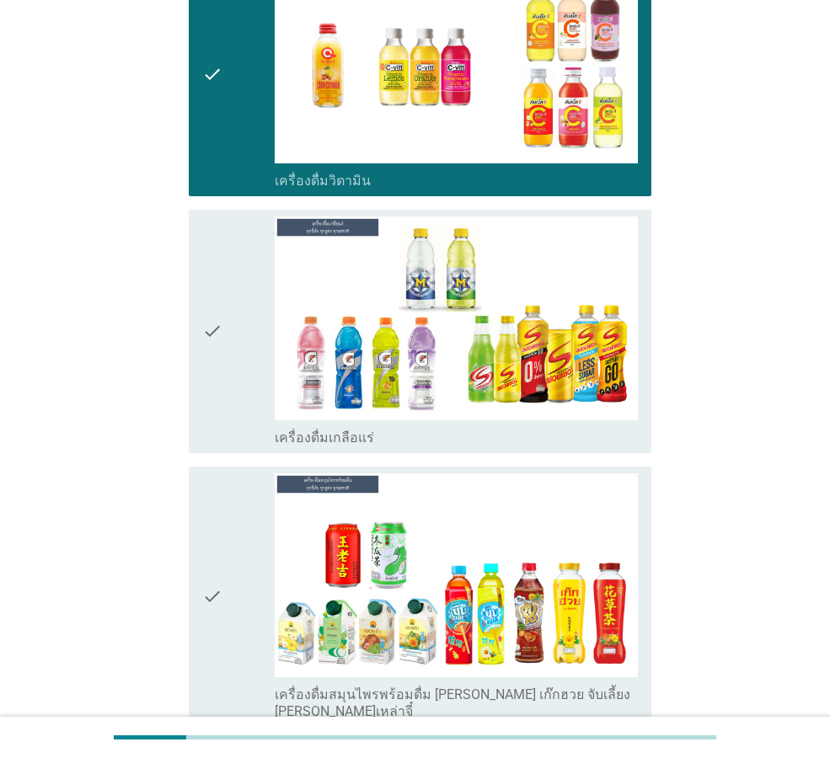
scroll to position [3538, 0]
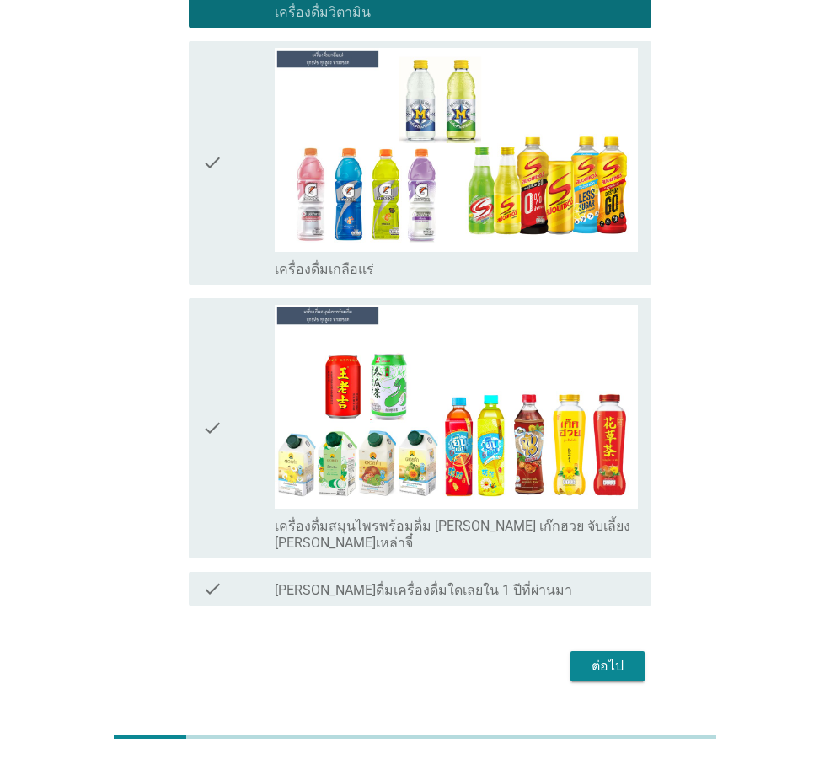
click at [617, 656] on div "ต่อไป" at bounding box center [607, 666] width 47 height 20
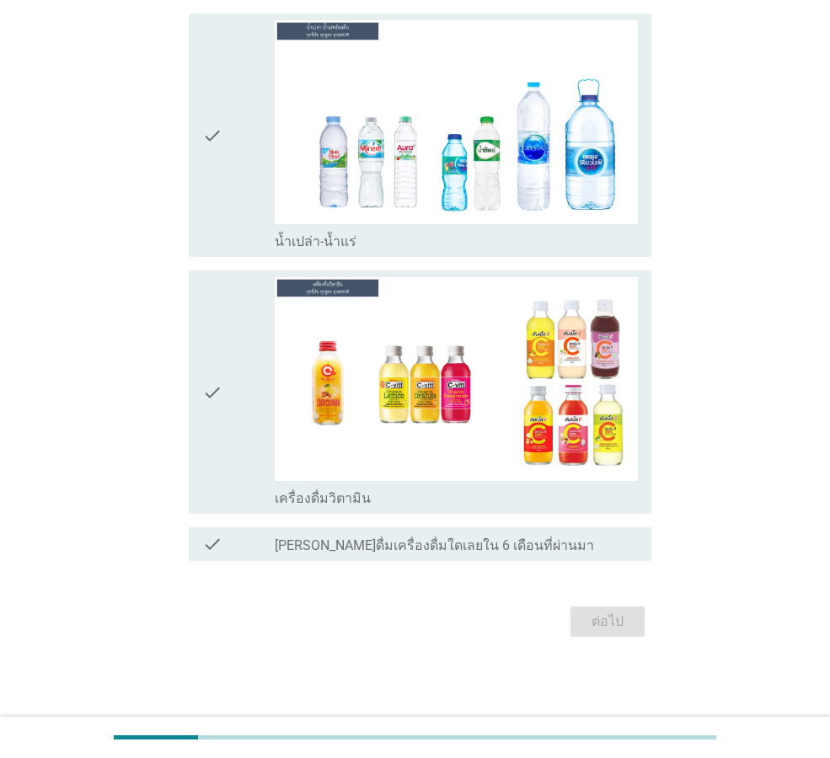
scroll to position [0, 0]
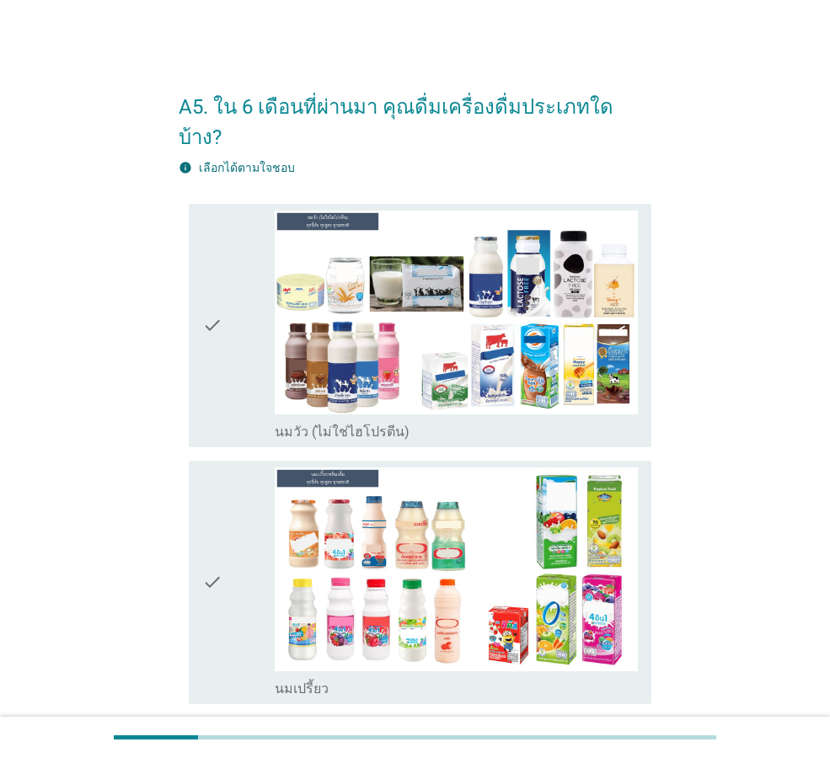
click at [204, 302] on icon "check" at bounding box center [212, 326] width 20 height 230
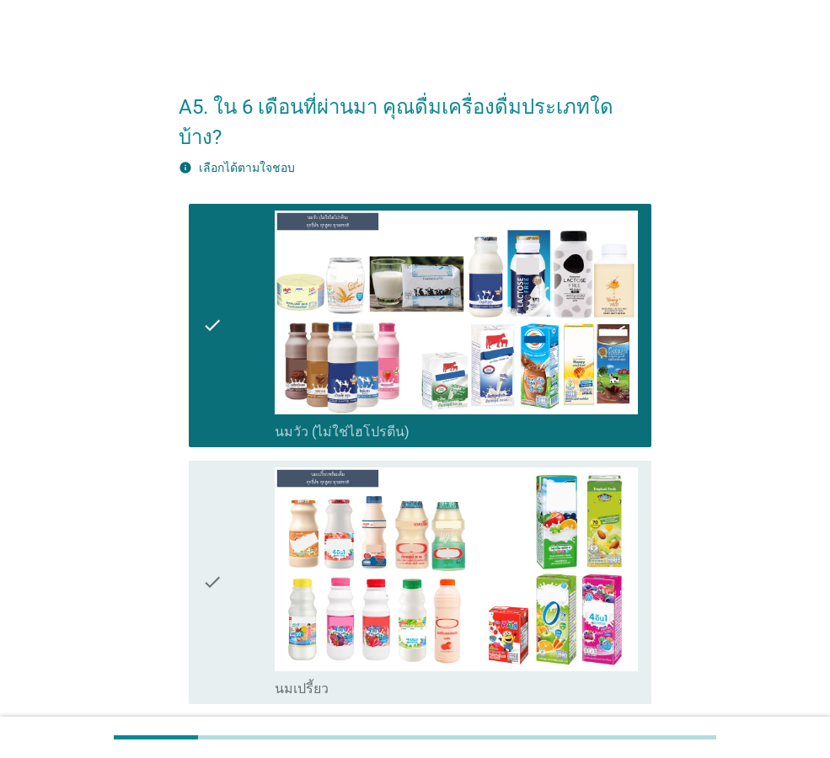
click at [223, 532] on div "check" at bounding box center [238, 582] width 72 height 230
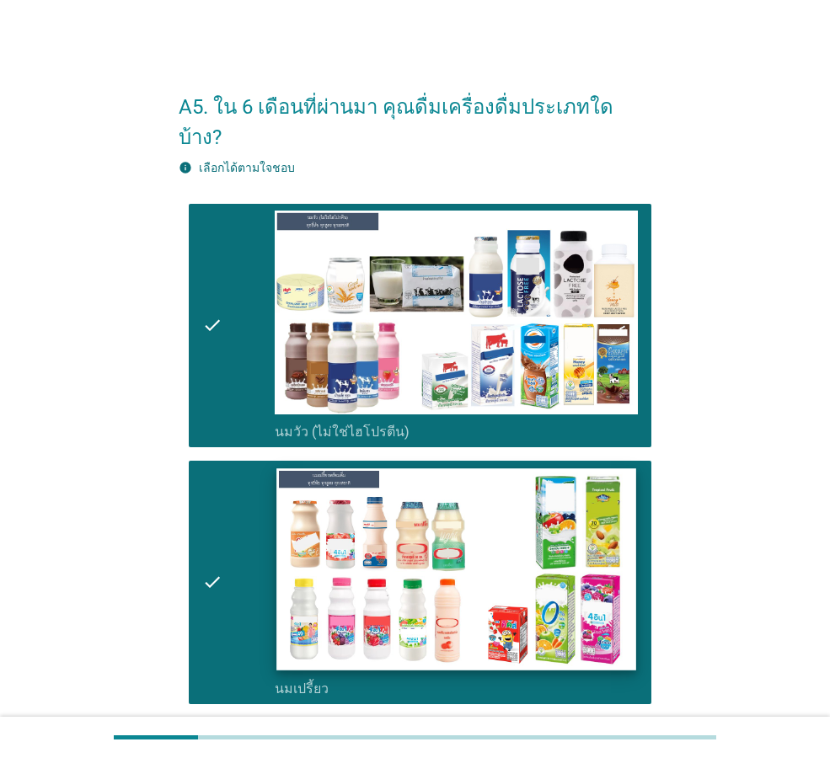
scroll to position [253, 0]
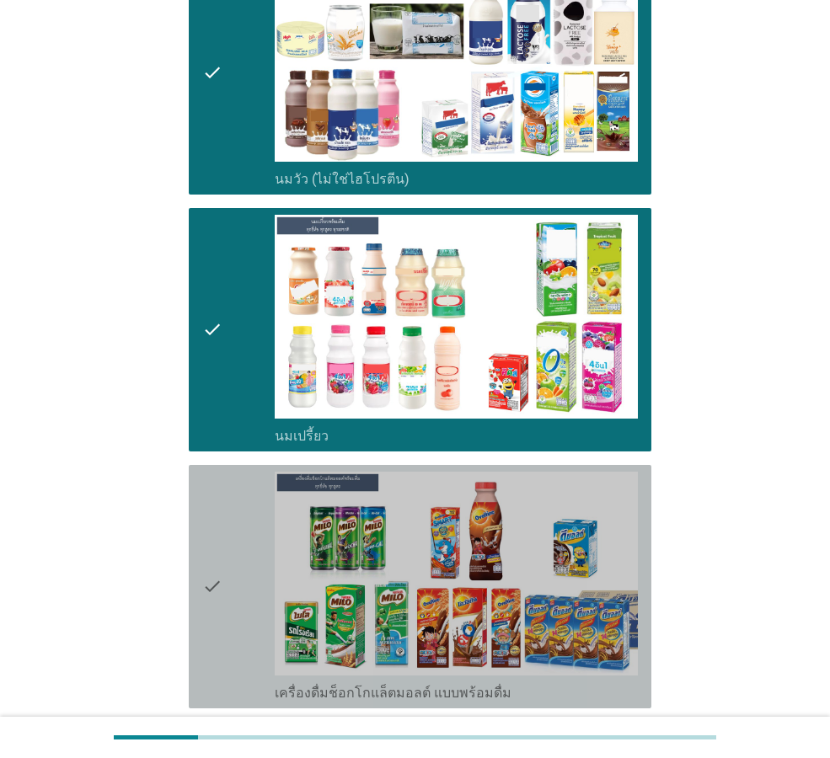
click at [231, 562] on div "check" at bounding box center [238, 587] width 72 height 230
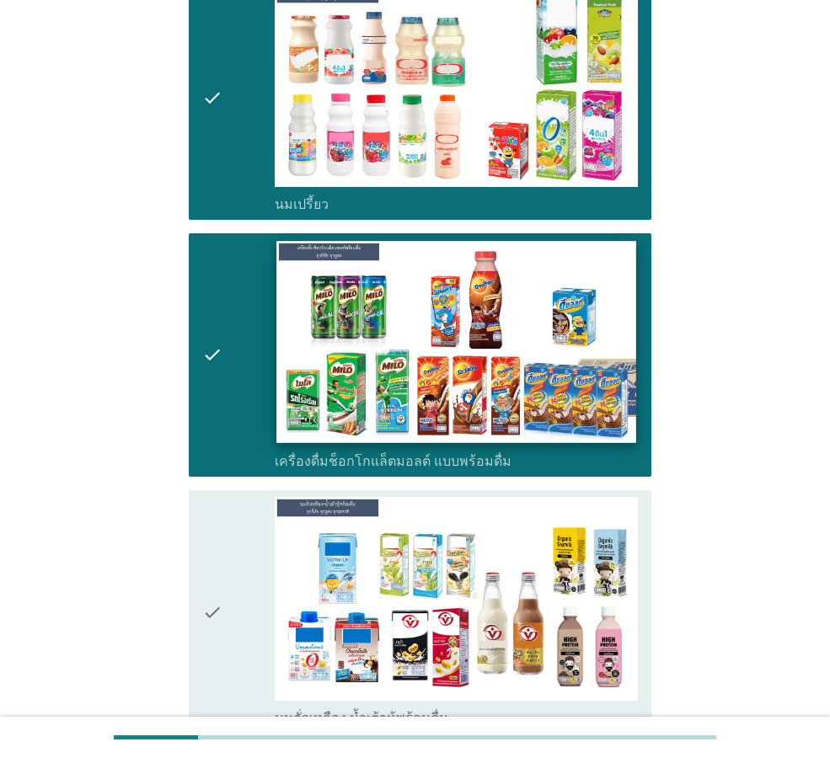
scroll to position [590, 0]
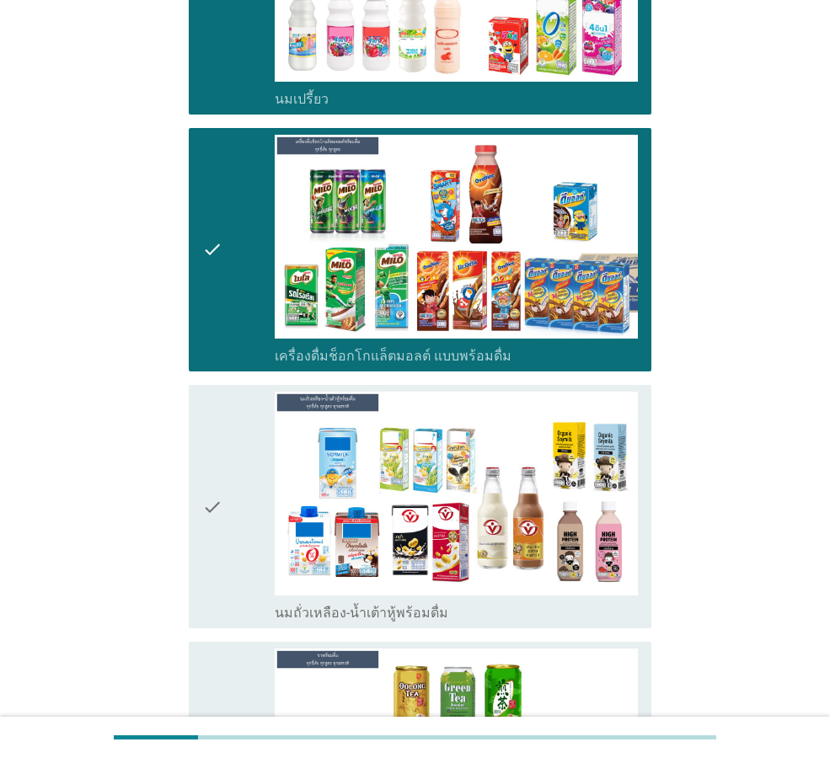
click at [238, 491] on div "check" at bounding box center [238, 507] width 72 height 230
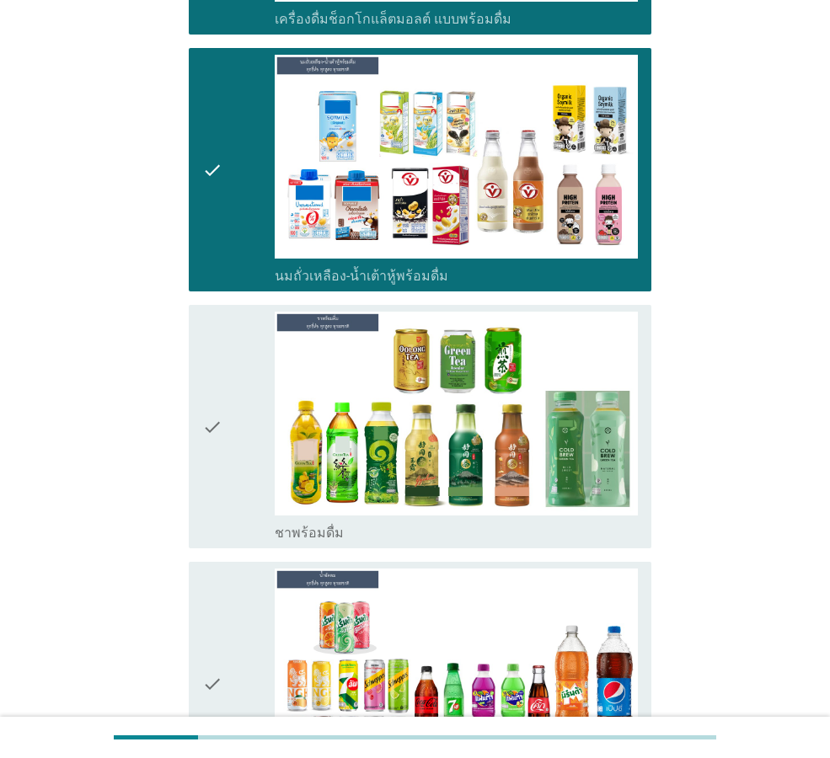
scroll to position [1095, 0]
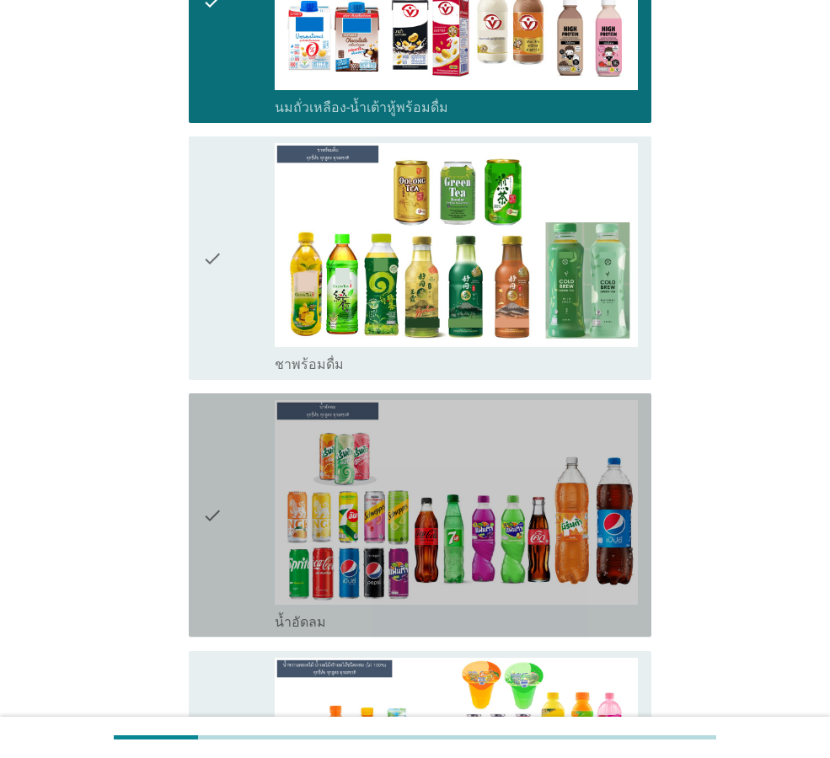
click at [227, 476] on div "check" at bounding box center [238, 515] width 72 height 230
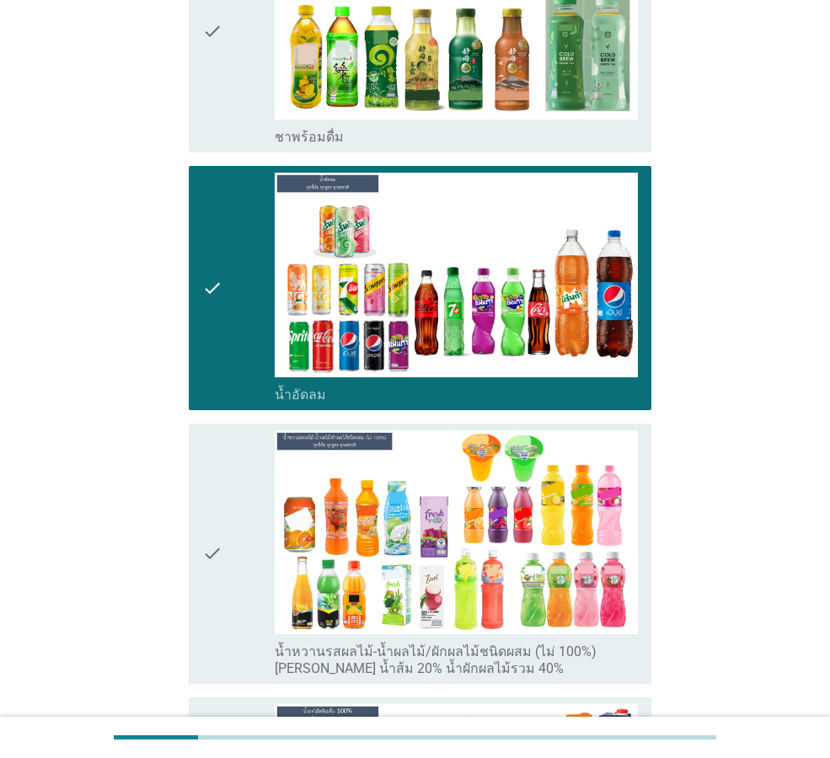
scroll to position [1348, 0]
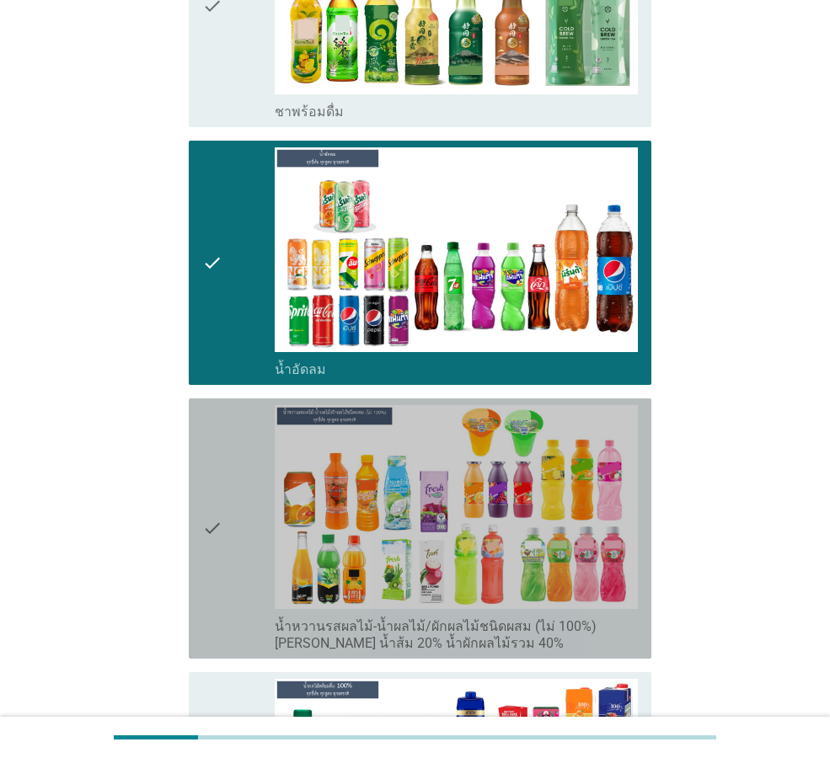
click at [211, 483] on icon "check" at bounding box center [212, 528] width 20 height 247
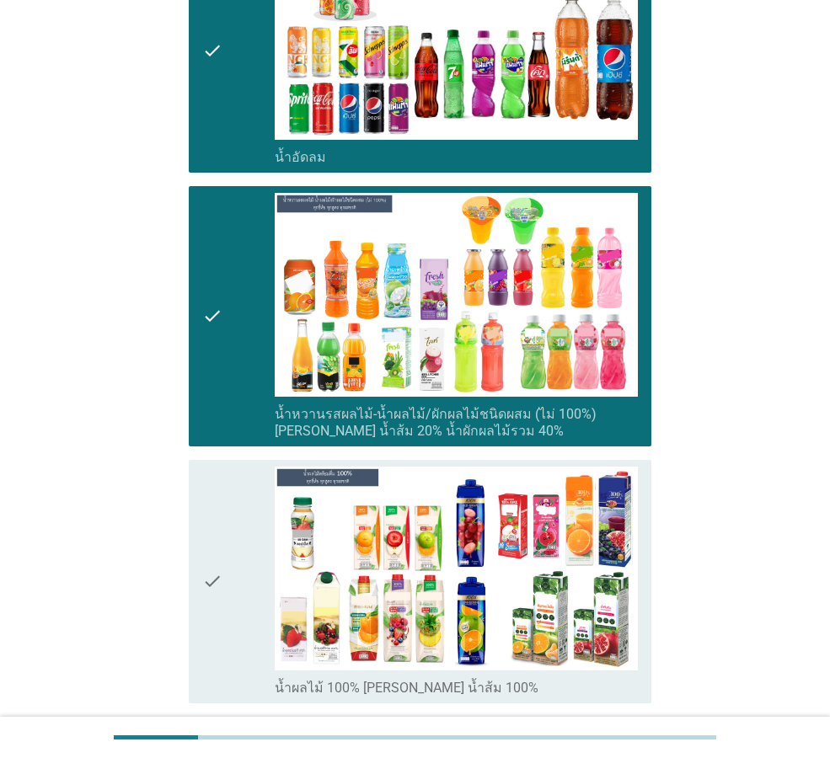
scroll to position [1600, 0]
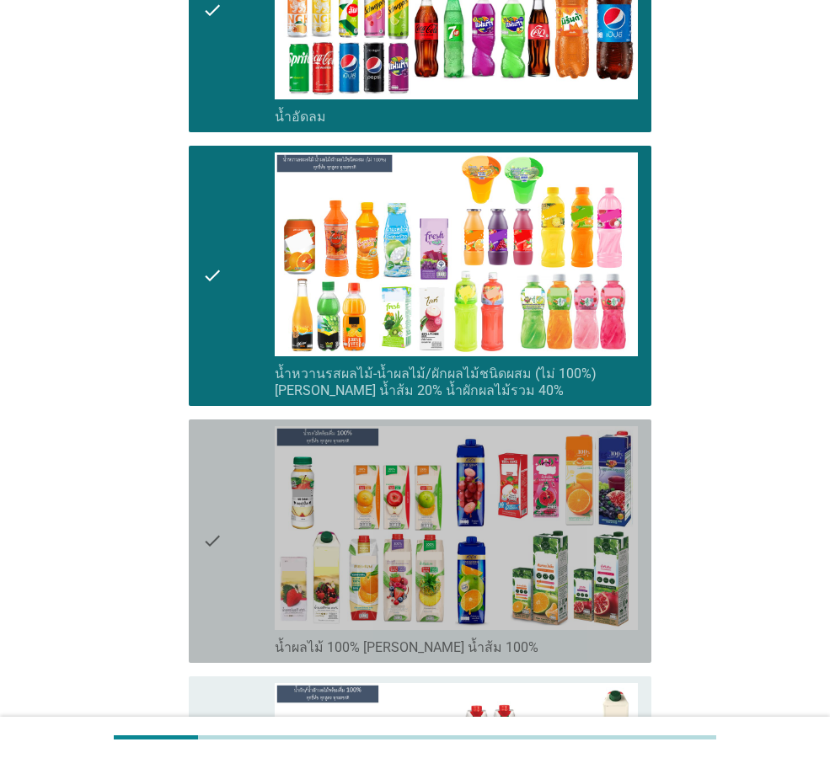
click at [211, 516] on icon "check" at bounding box center [212, 541] width 20 height 230
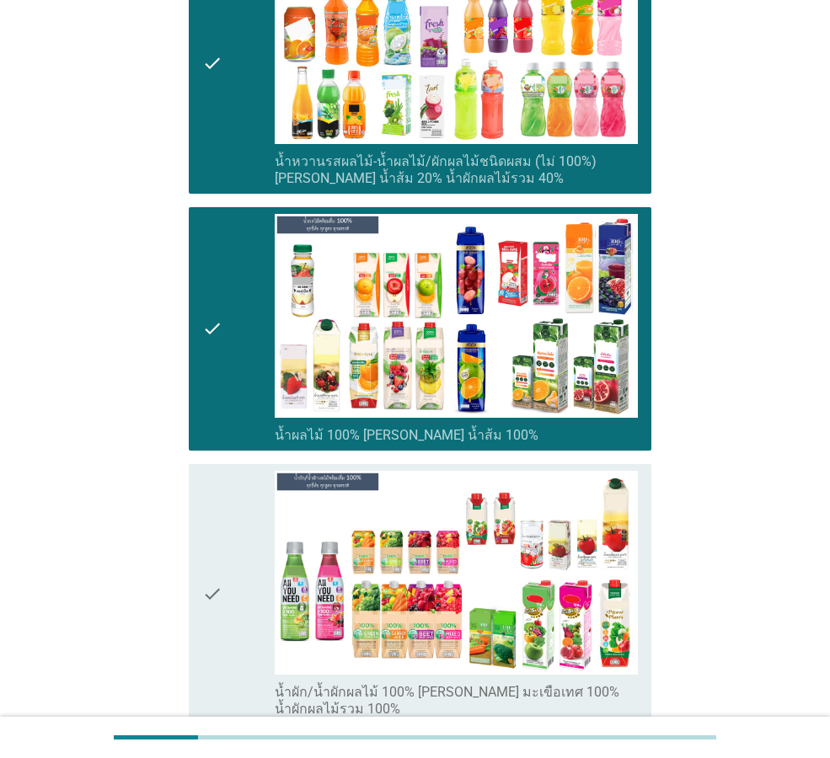
scroll to position [1853, 0]
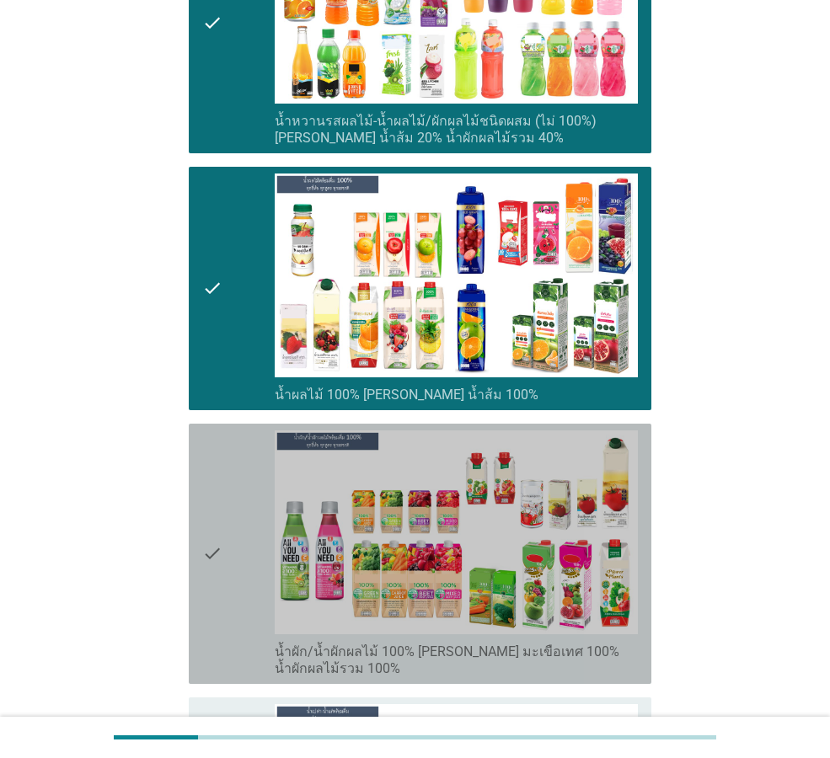
click at [211, 528] on icon "check" at bounding box center [212, 553] width 20 height 247
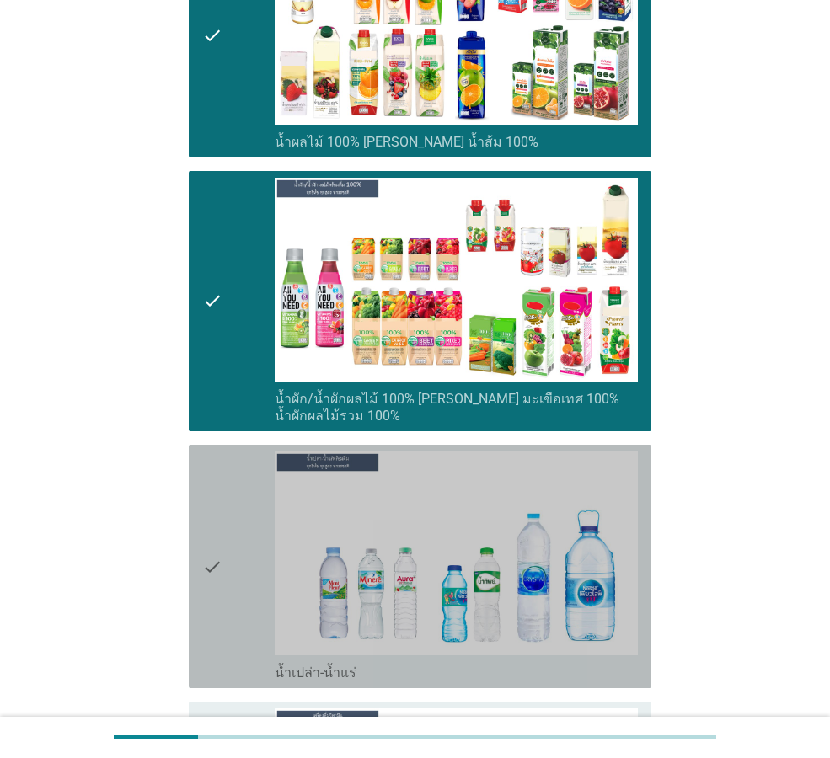
drag, startPoint x: 208, startPoint y: 515, endPoint x: 259, endPoint y: 603, distance: 101.6
click at [209, 515] on icon "check" at bounding box center [212, 566] width 20 height 230
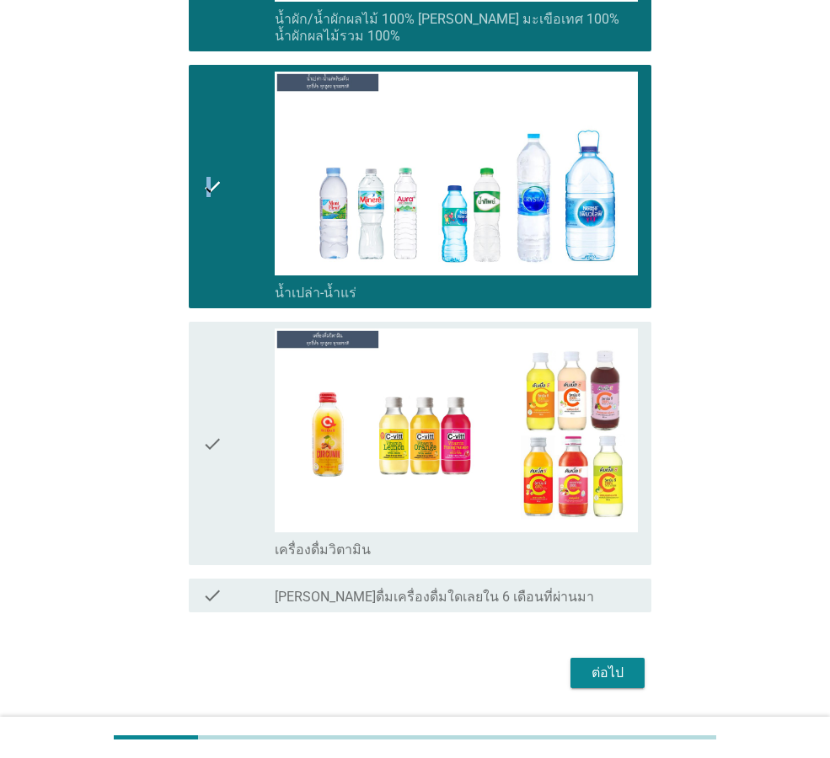
scroll to position [2507, 0]
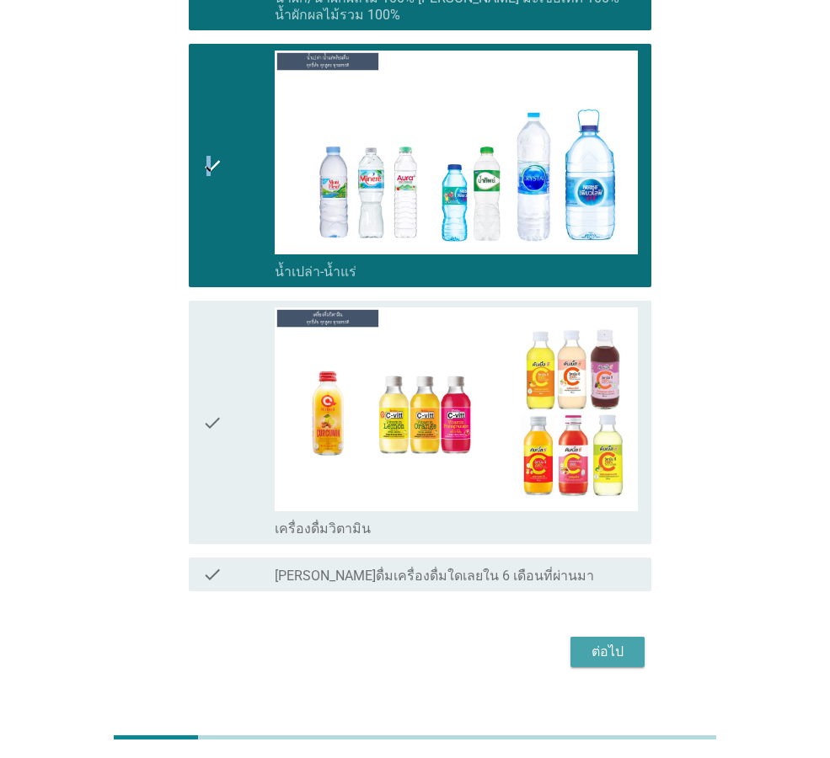
click at [626, 642] on div "ต่อไป" at bounding box center [607, 652] width 47 height 20
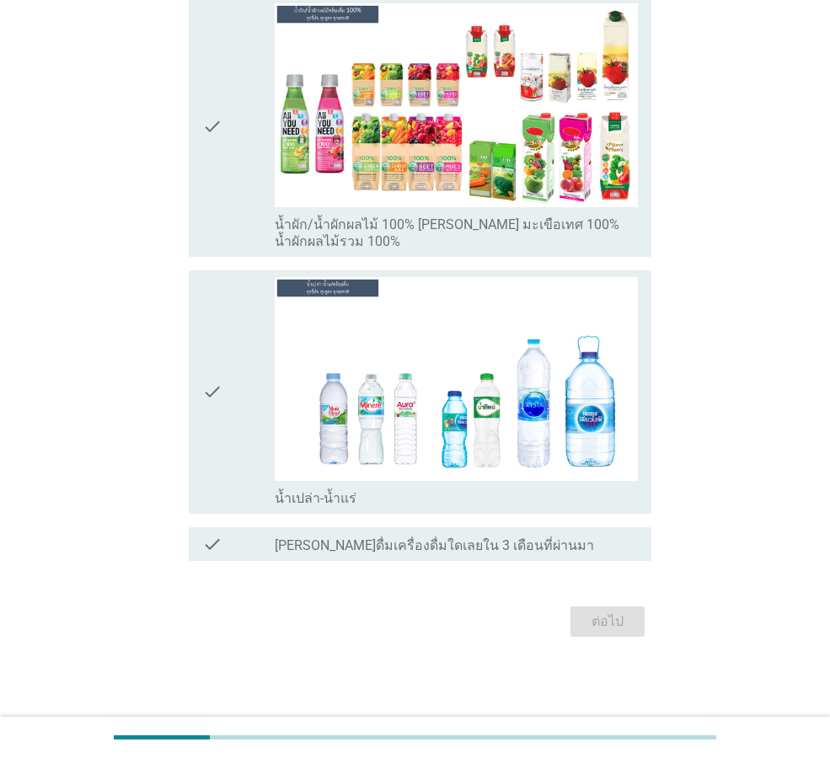
scroll to position [0, 0]
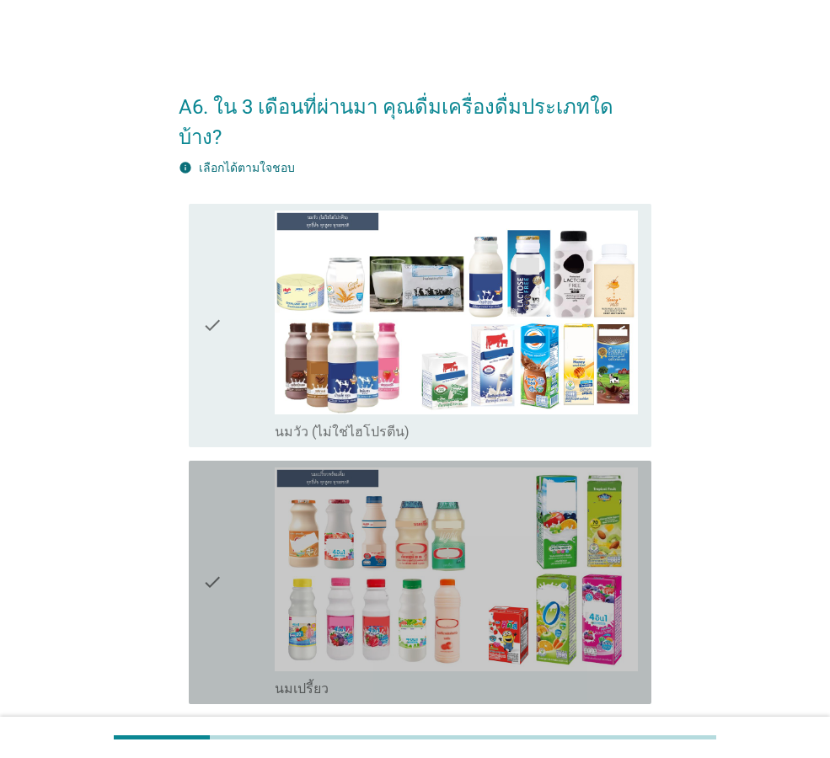
click at [222, 542] on icon "check" at bounding box center [212, 582] width 20 height 230
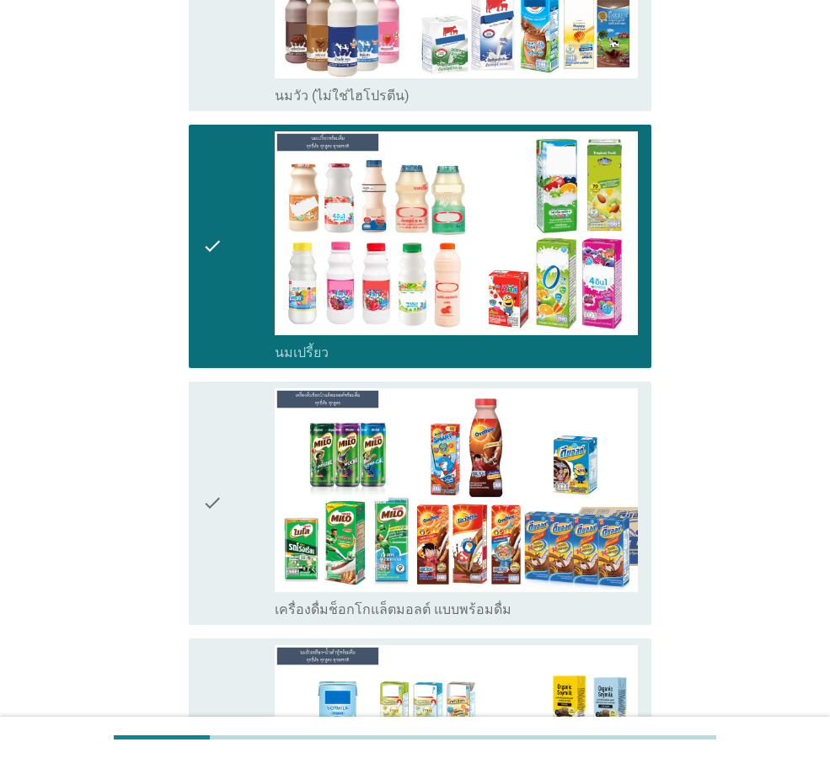
scroll to position [337, 0]
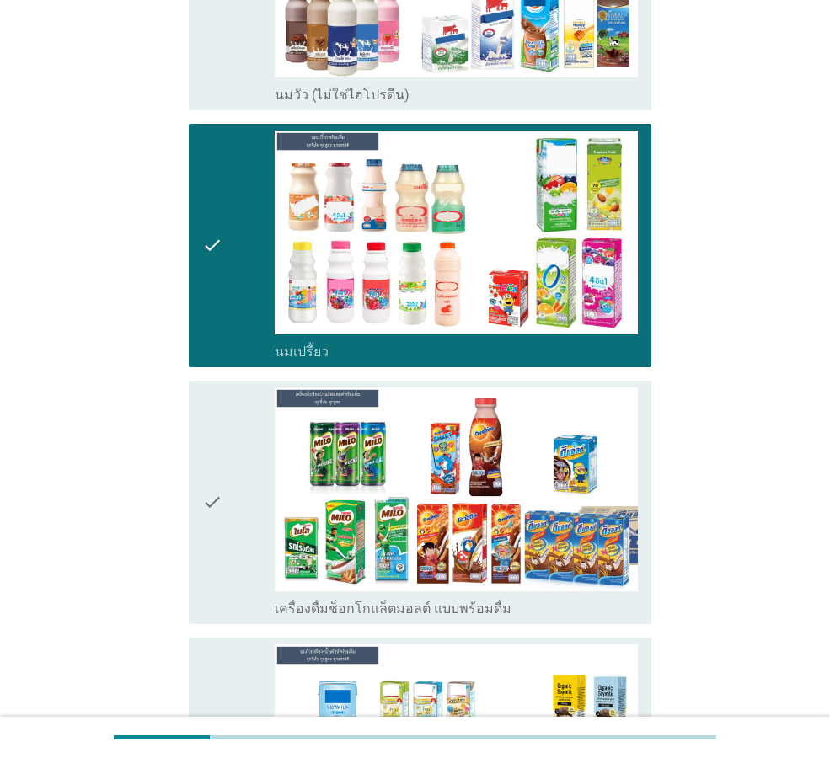
click at [227, 482] on div "check" at bounding box center [238, 502] width 72 height 230
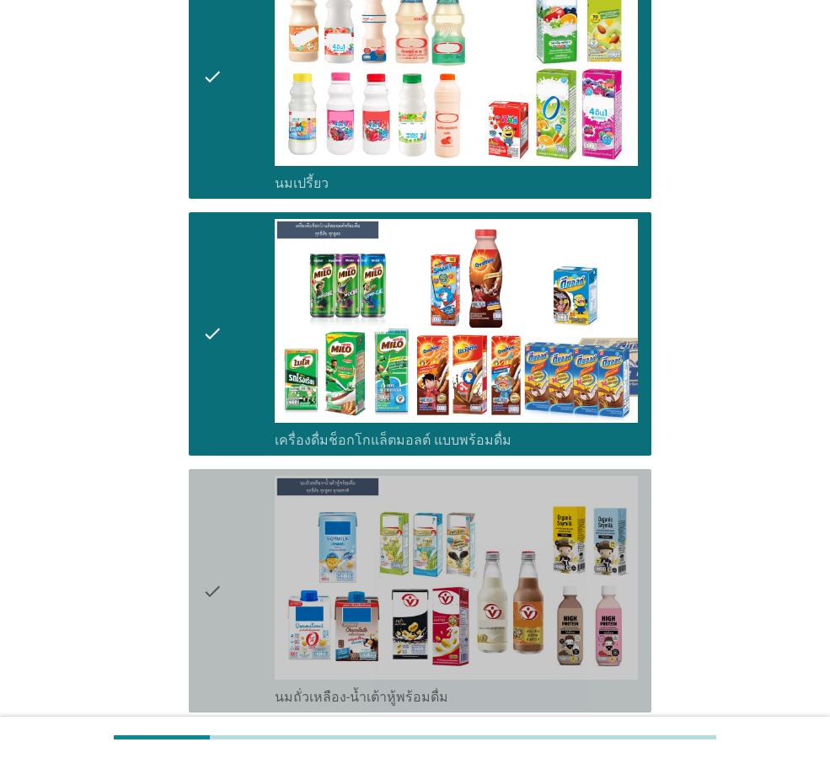
click at [222, 558] on icon "check" at bounding box center [212, 591] width 20 height 230
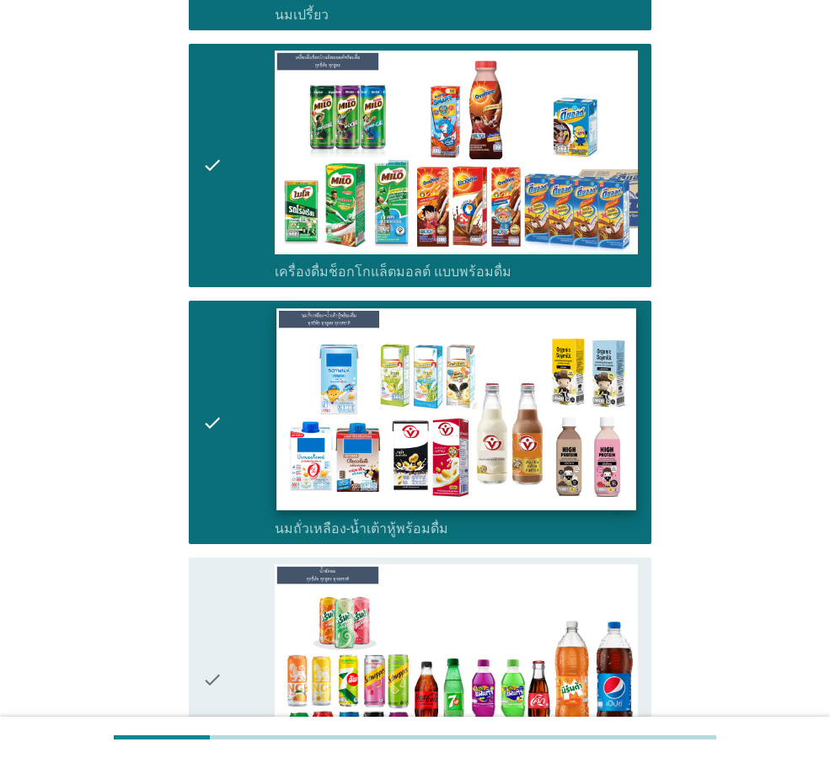
scroll to position [842, 0]
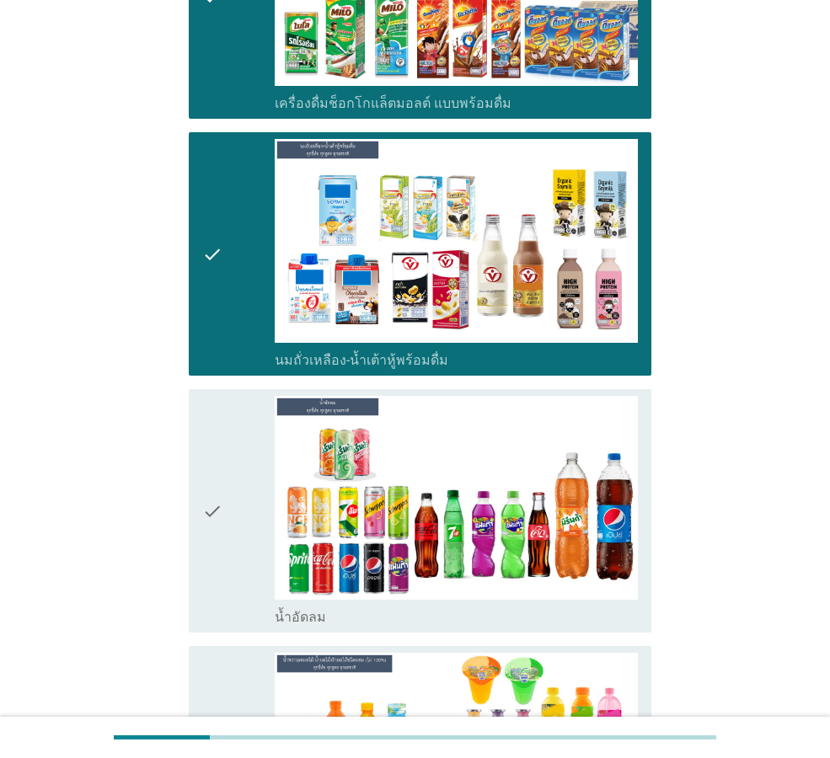
click at [227, 504] on div "check" at bounding box center [238, 511] width 72 height 230
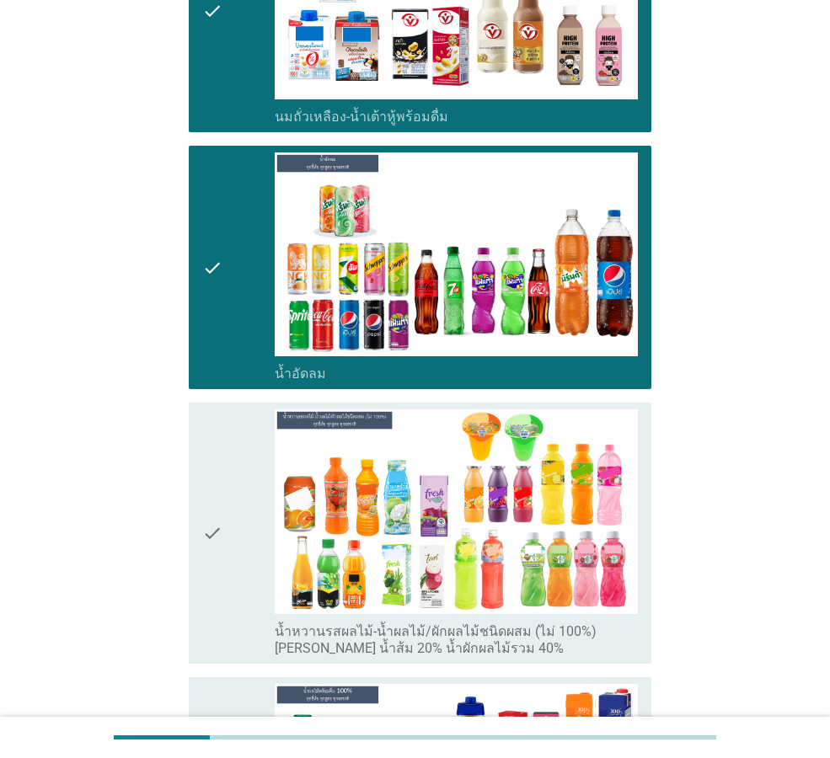
scroll to position [1095, 0]
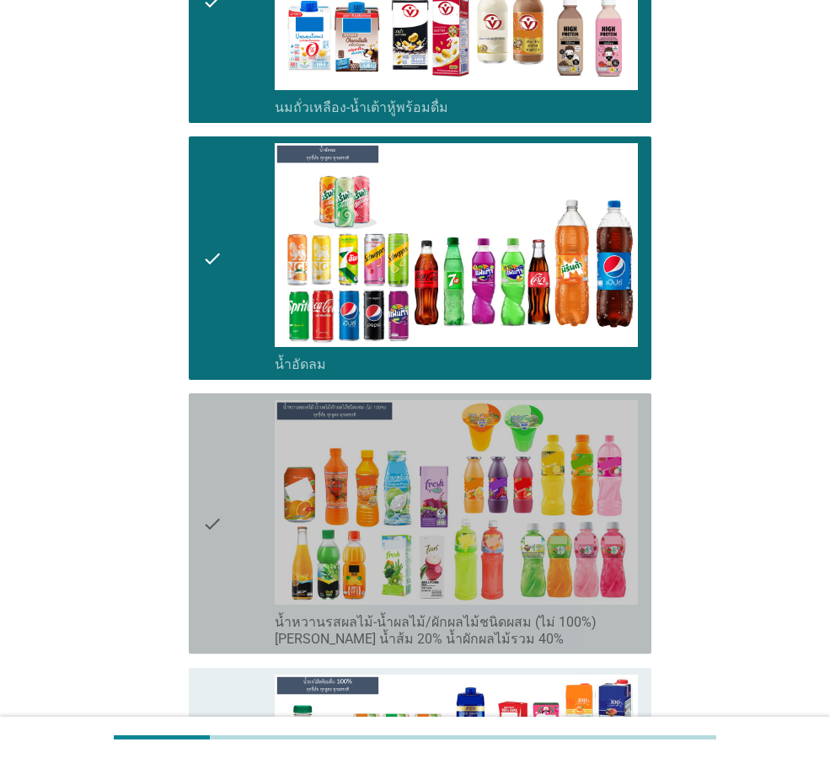
click at [237, 521] on div "check" at bounding box center [238, 523] width 72 height 247
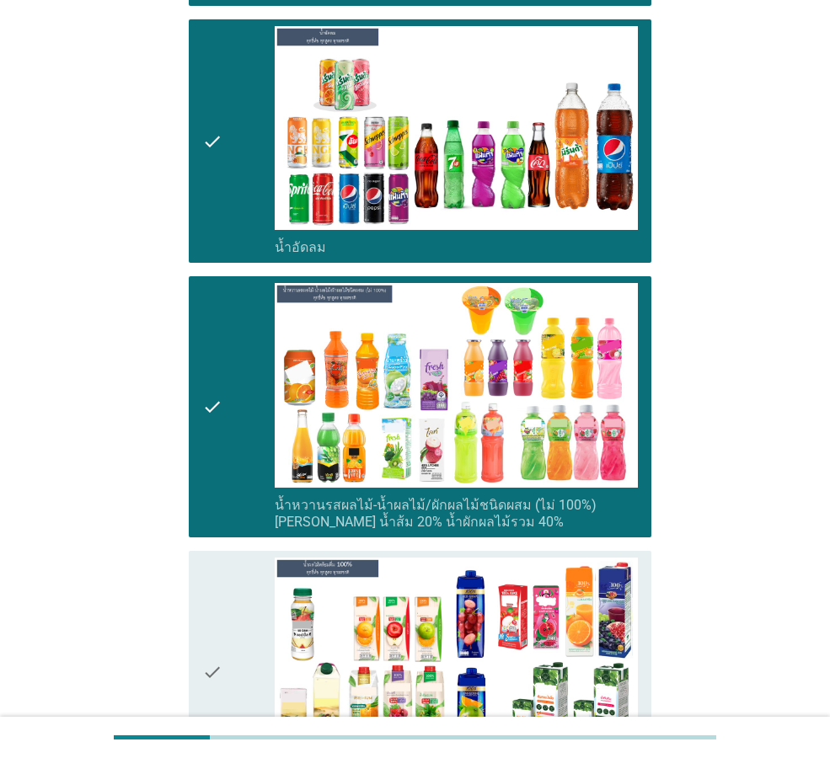
scroll to position [1263, 0]
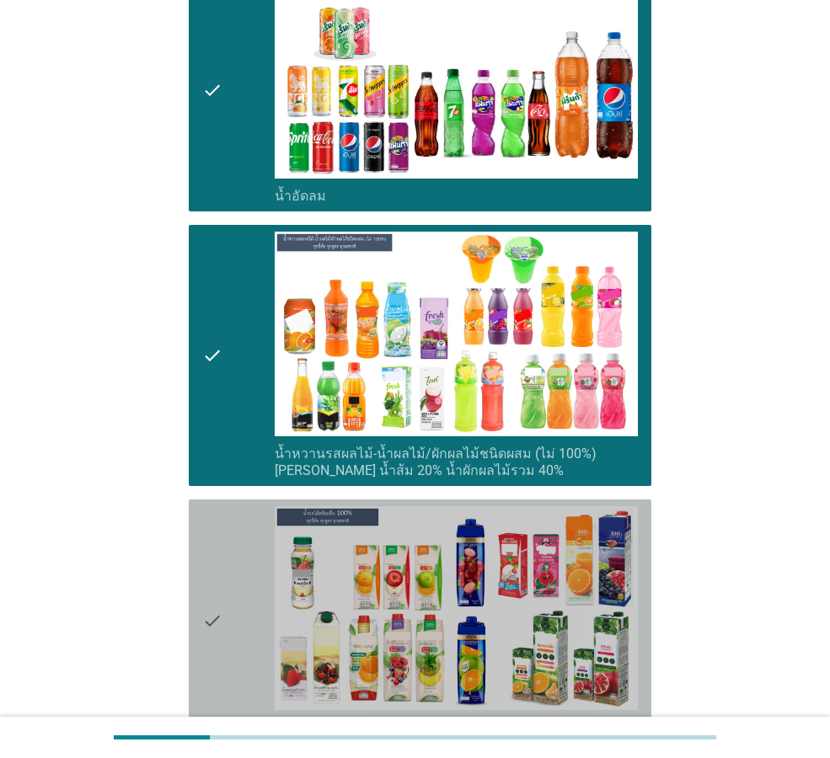
click at [242, 558] on div "check" at bounding box center [238, 621] width 72 height 230
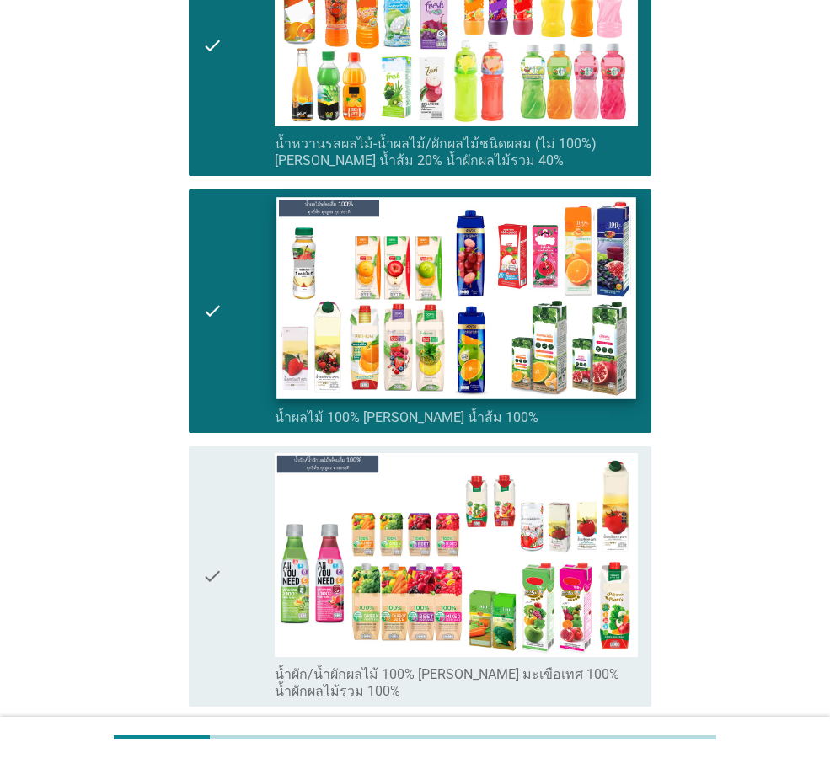
scroll to position [1685, 0]
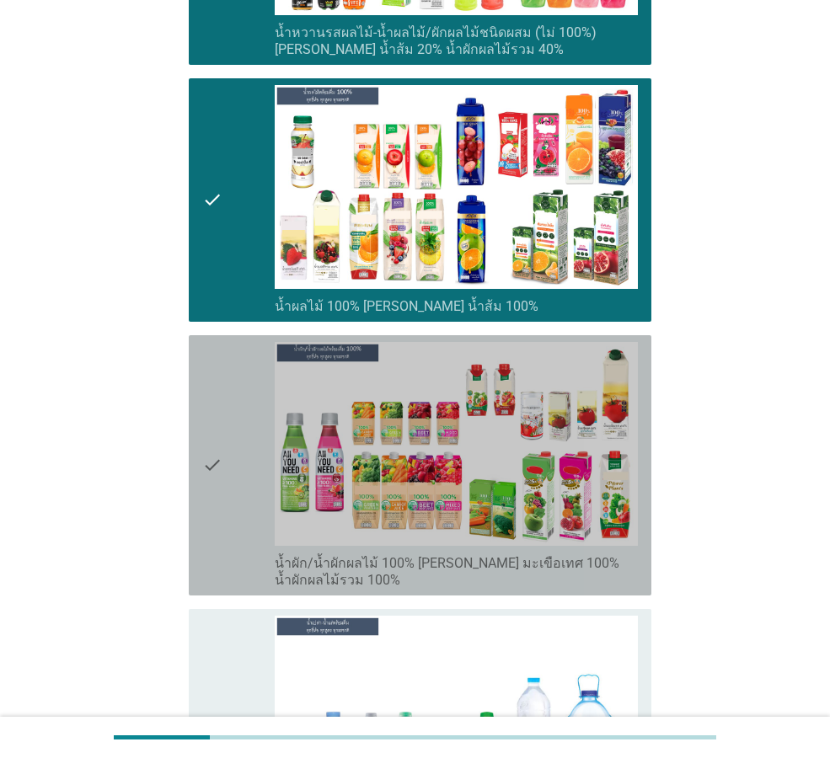
click at [221, 463] on icon "check" at bounding box center [212, 465] width 20 height 247
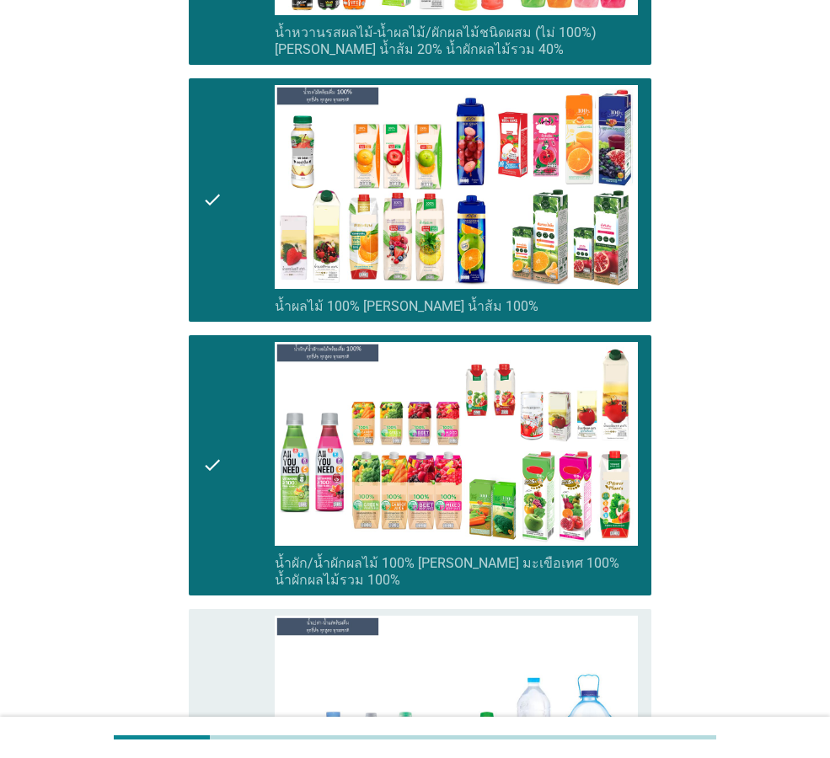
scroll to position [1853, 0]
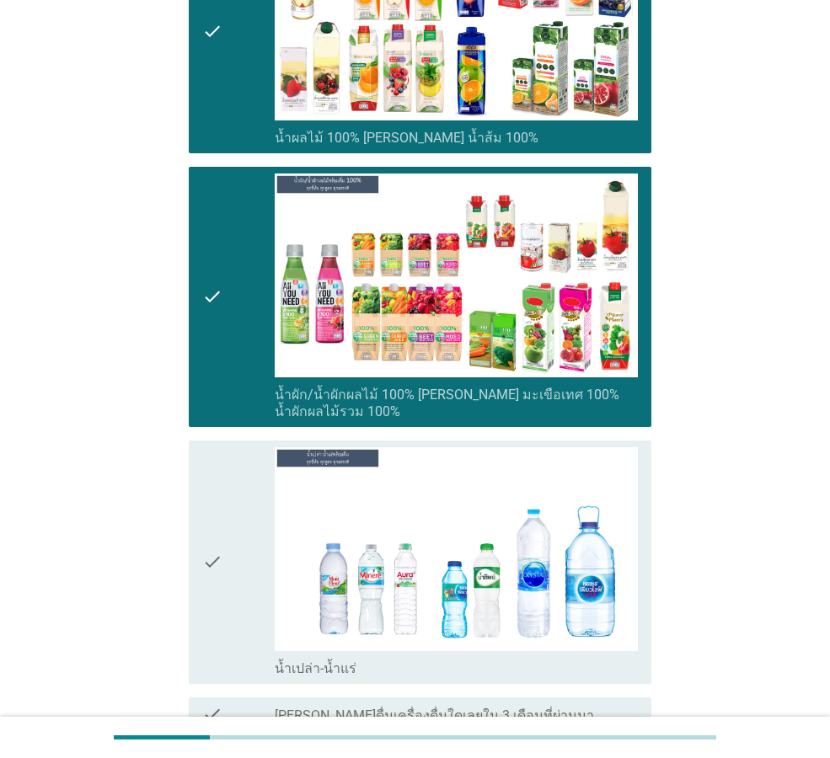
click at [238, 555] on div "check" at bounding box center [238, 562] width 72 height 230
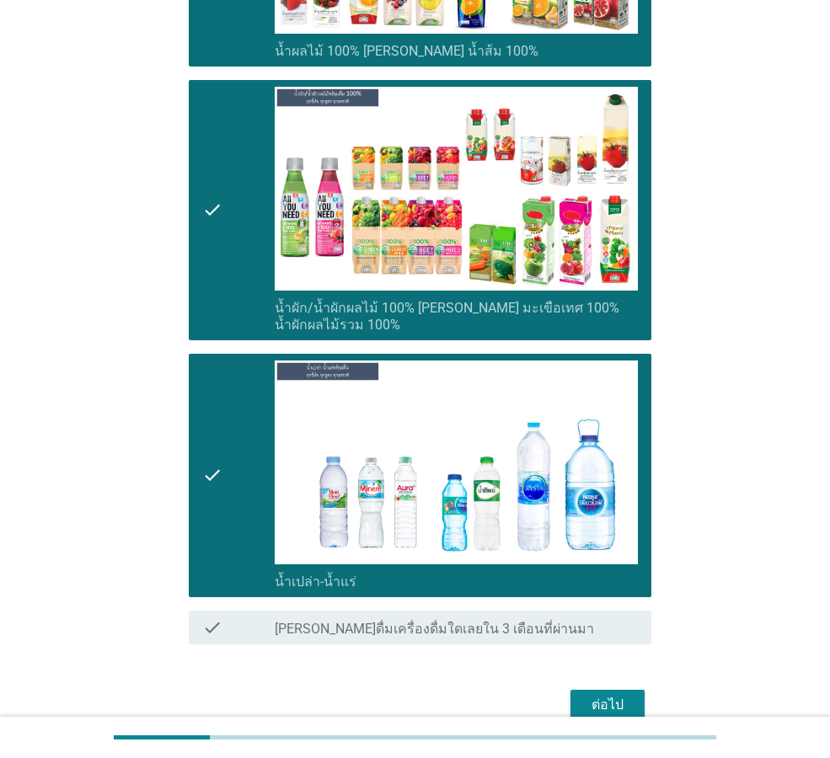
scroll to position [1993, 0]
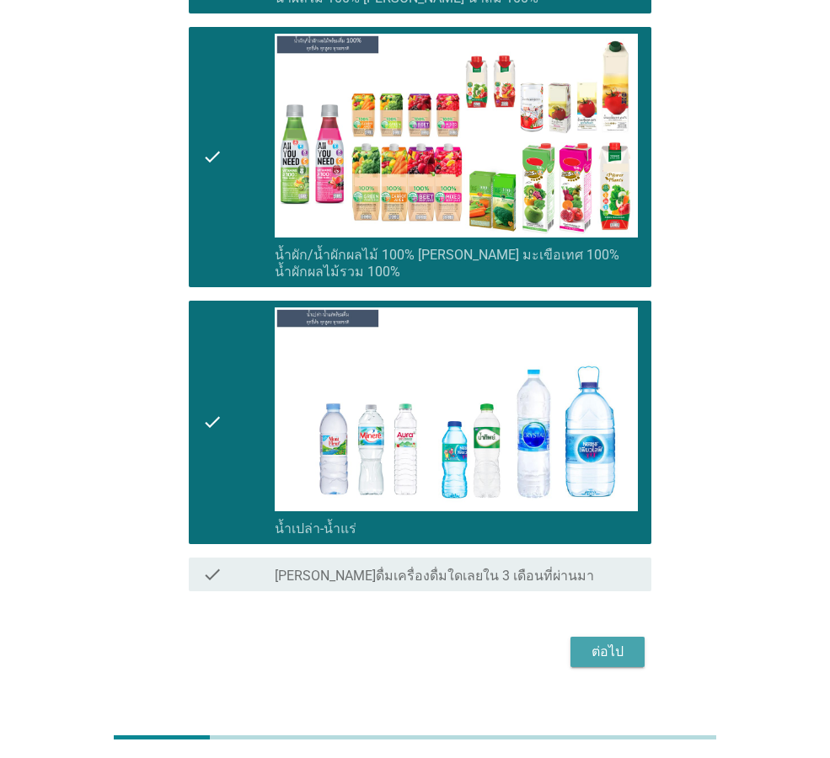
click at [600, 642] on div "ต่อไป" at bounding box center [607, 652] width 47 height 20
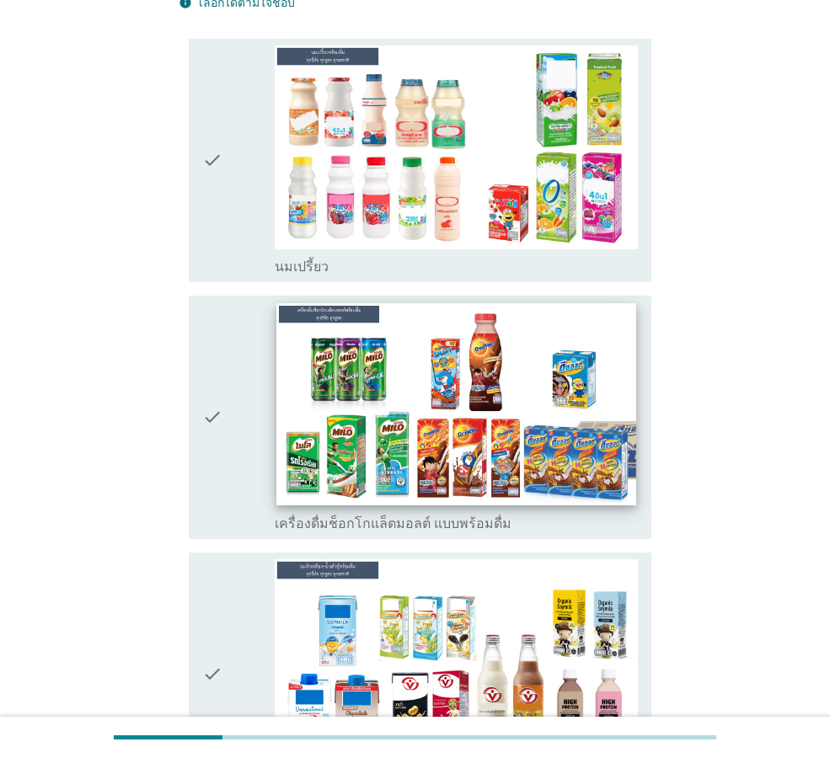
scroll to position [168, 0]
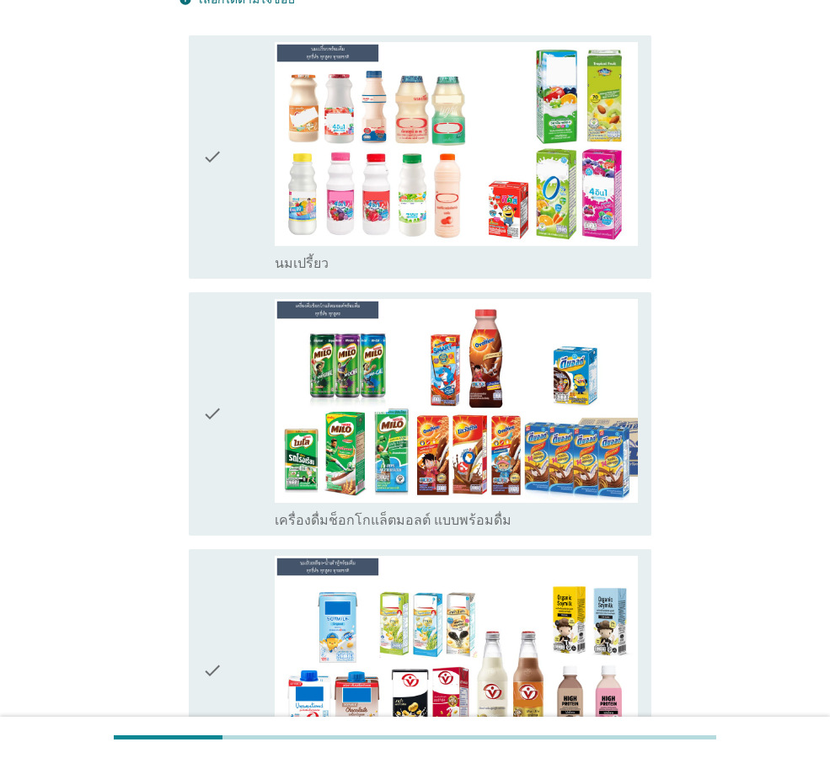
click at [227, 402] on div "check" at bounding box center [238, 414] width 72 height 230
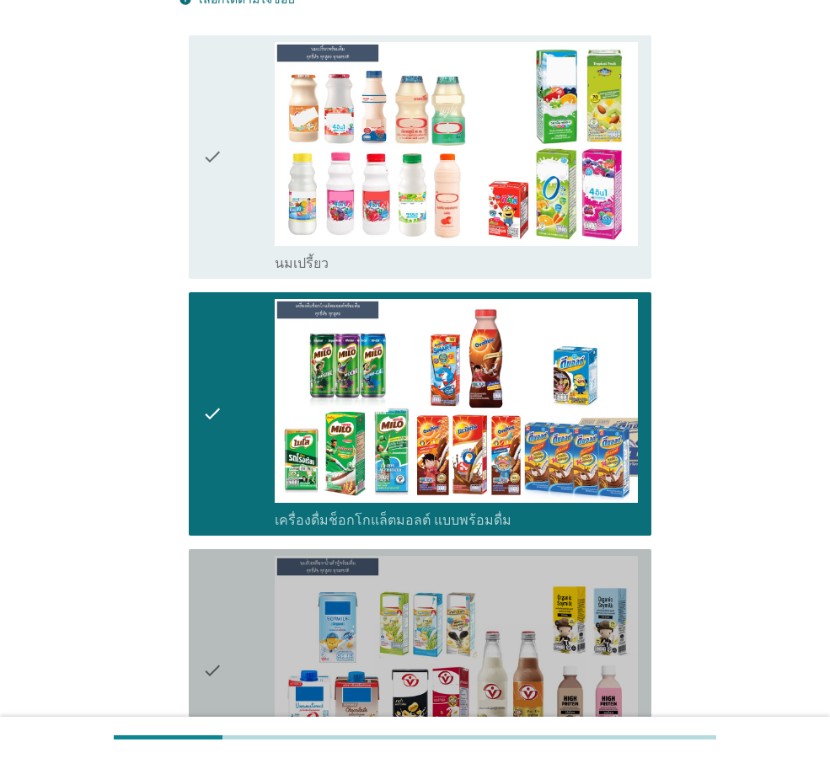
click at [220, 665] on icon "check" at bounding box center [212, 671] width 20 height 230
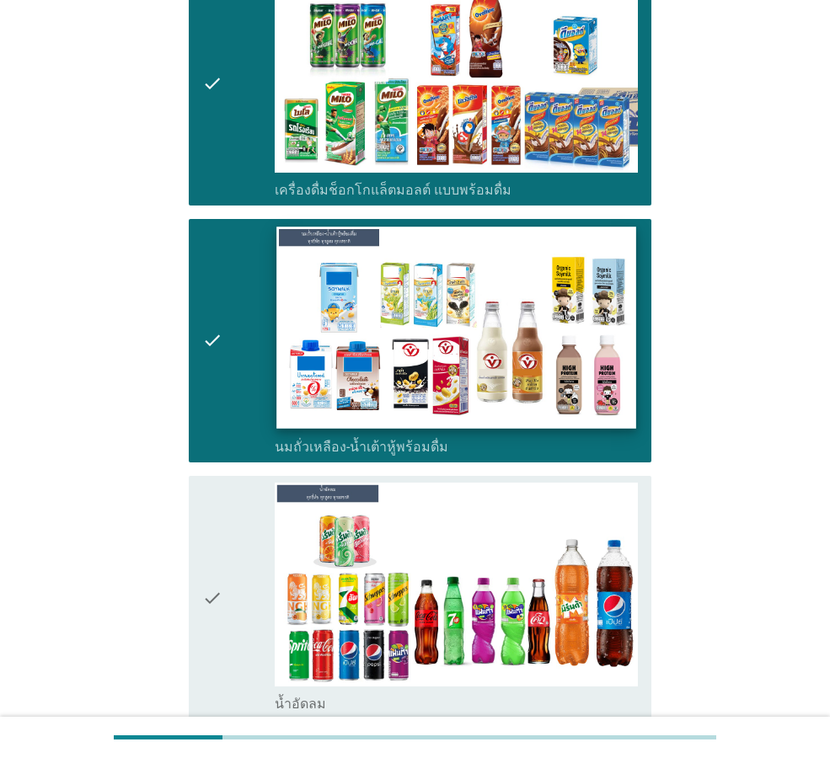
scroll to position [505, 0]
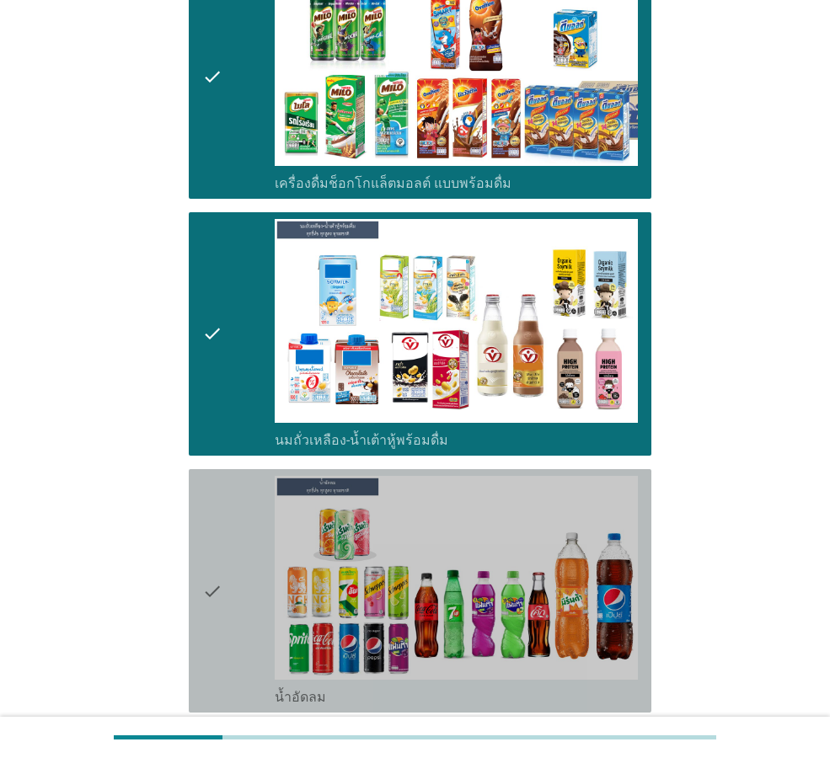
click at [227, 571] on div "check" at bounding box center [238, 591] width 72 height 230
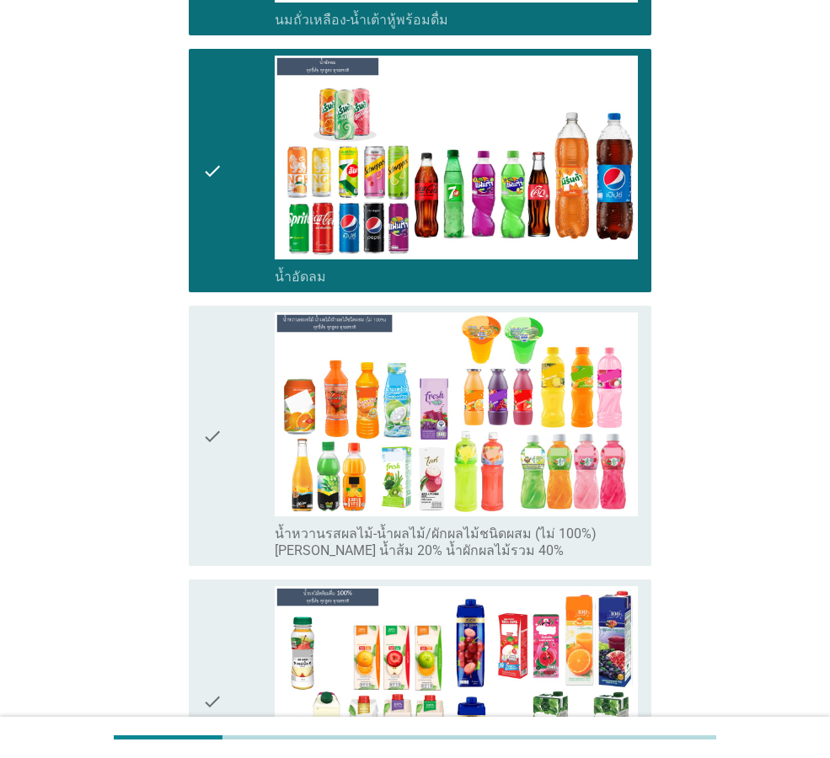
scroll to position [927, 0]
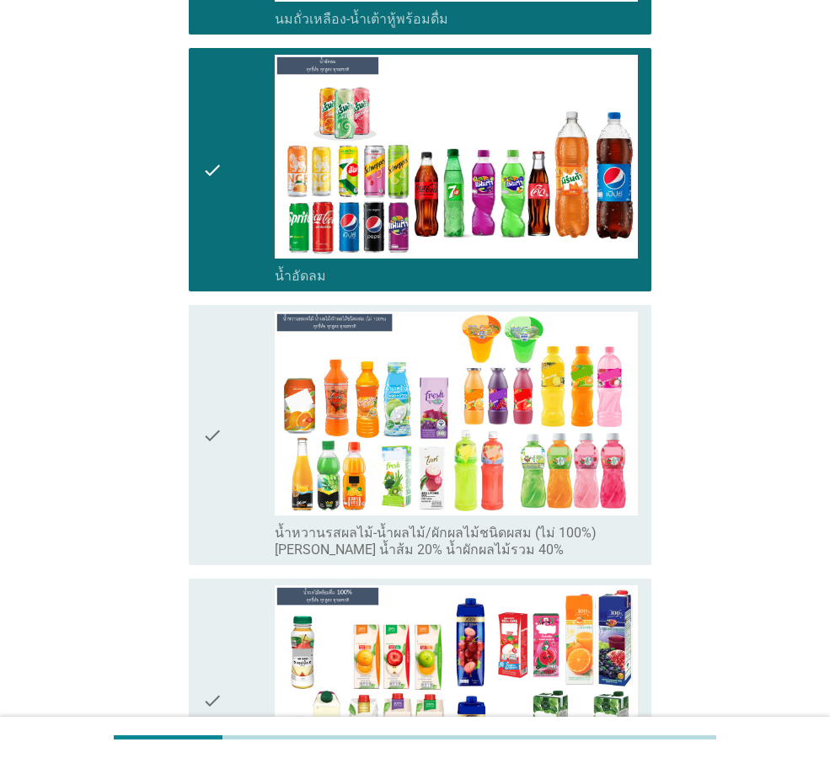
click at [212, 416] on icon "check" at bounding box center [212, 435] width 20 height 247
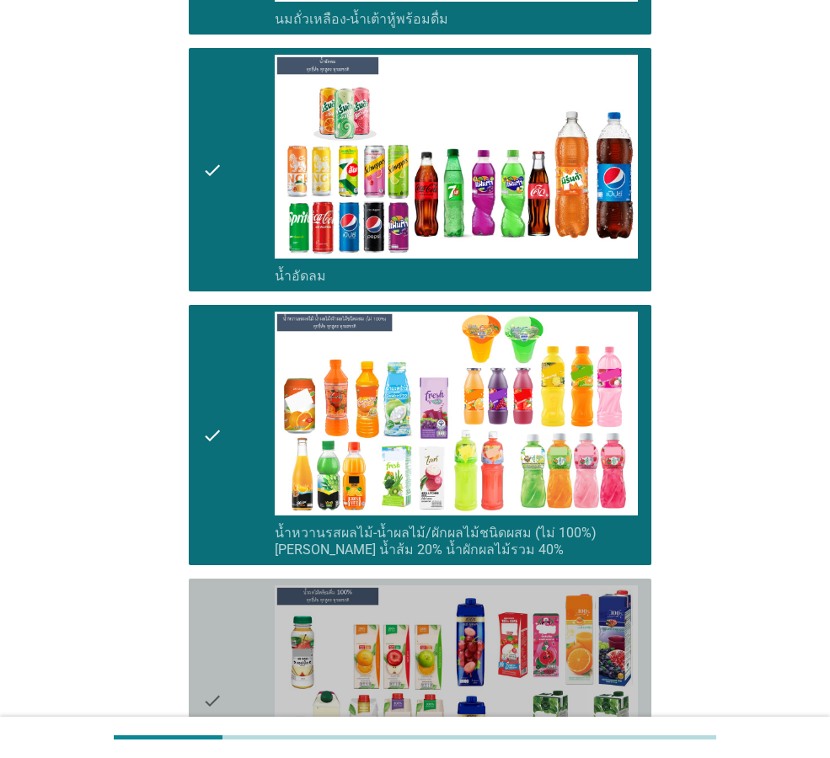
click at [229, 654] on div "check" at bounding box center [238, 700] width 72 height 230
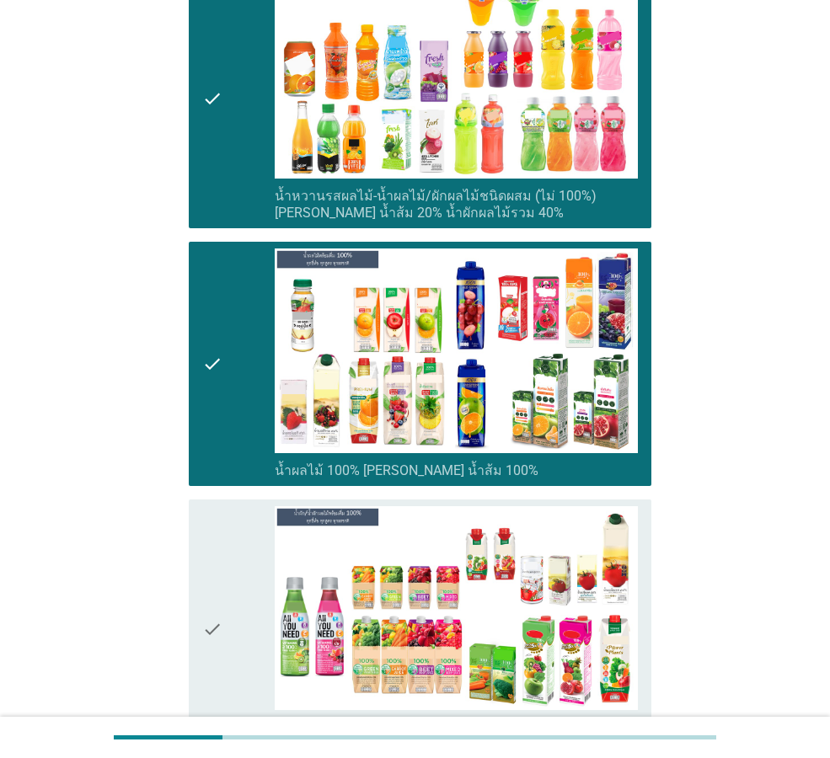
scroll to position [1432, 0]
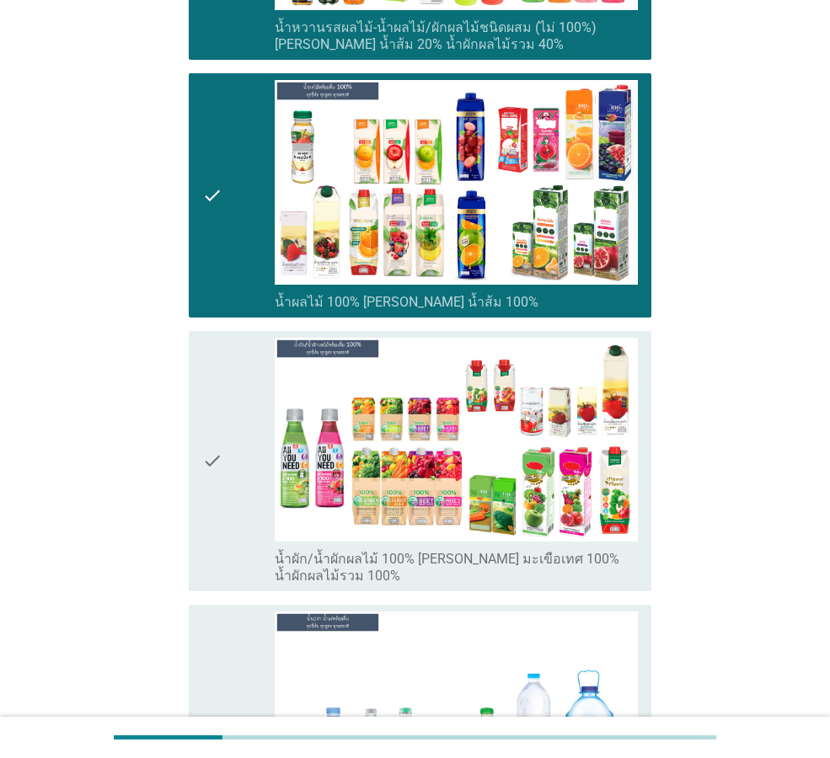
click at [205, 469] on icon "check" at bounding box center [212, 461] width 20 height 247
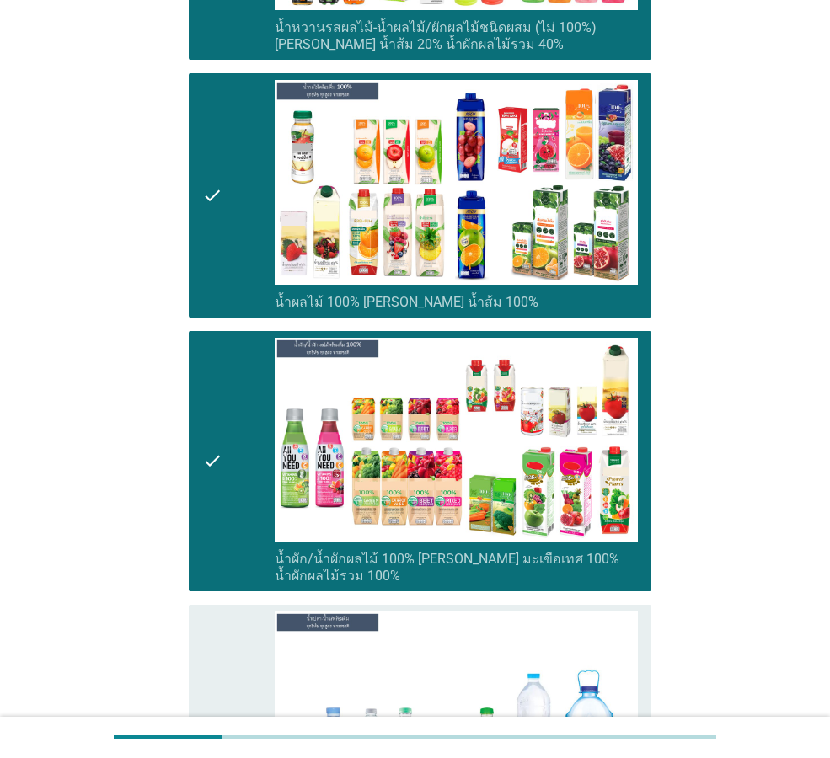
click at [217, 654] on icon "check" at bounding box center [212, 727] width 20 height 230
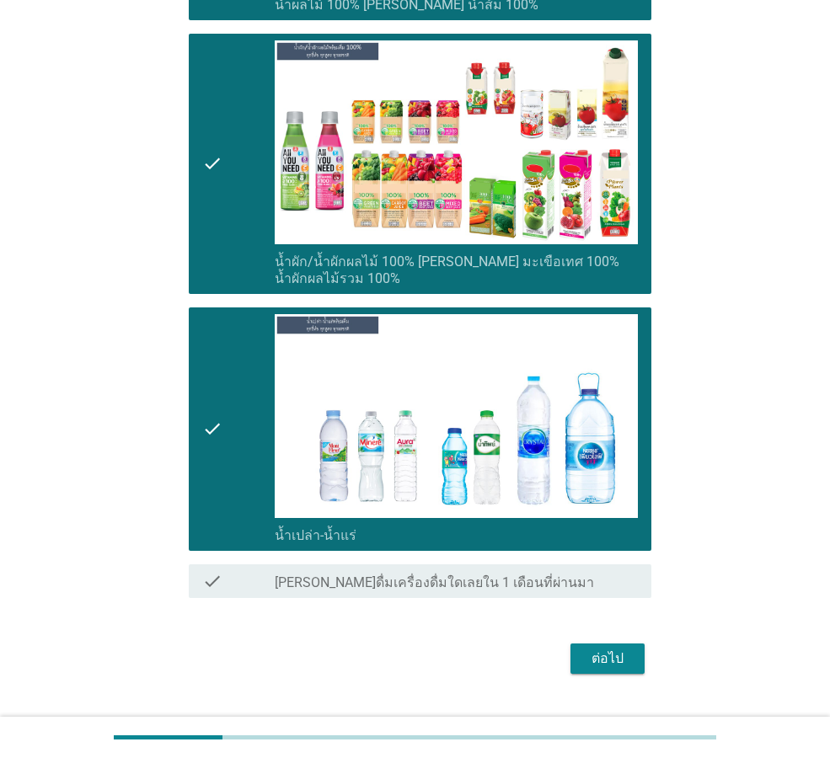
scroll to position [1735, 0]
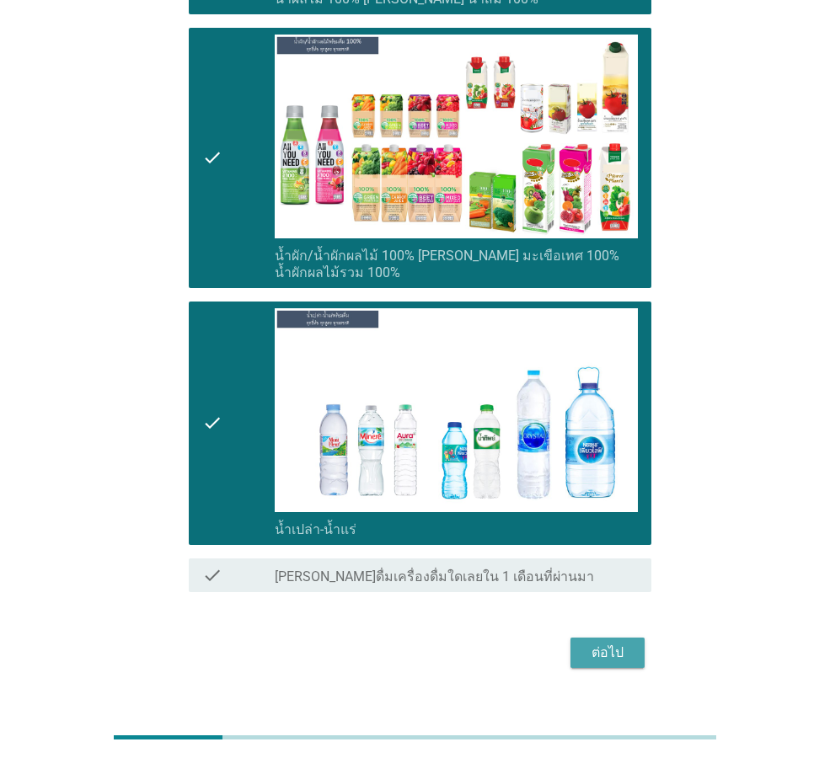
click at [612, 643] on div "ต่อไป" at bounding box center [607, 653] width 47 height 20
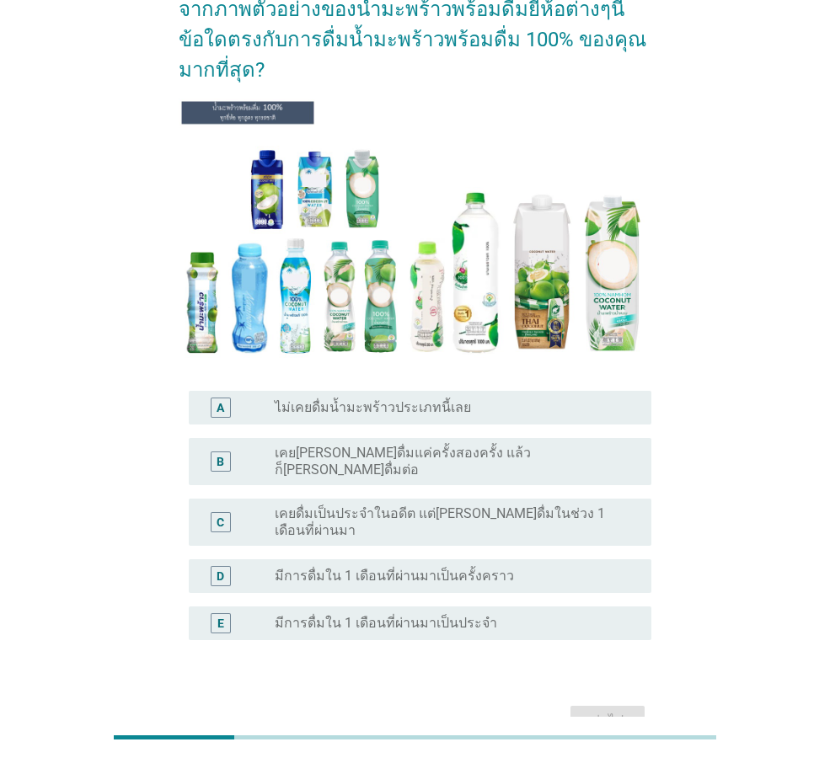
scroll to position [168, 0]
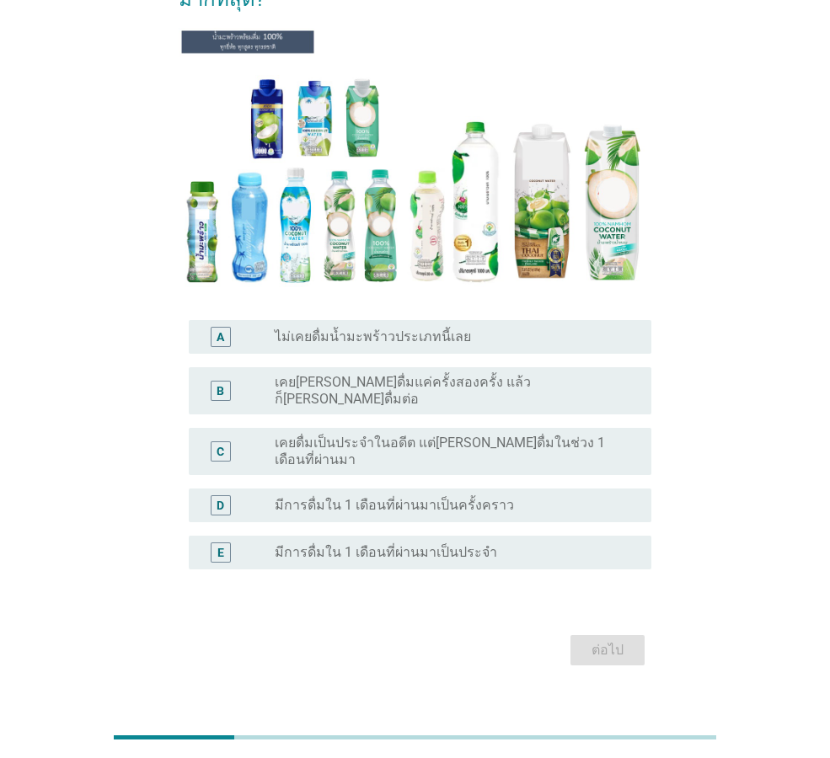
click at [521, 391] on div "radio_button_unchecked เคย[PERSON_NAME]ดื่มแค่ครั้งสองครั้ง แล้วก็[PERSON_NAME]…" at bounding box center [450, 391] width 350 height 34
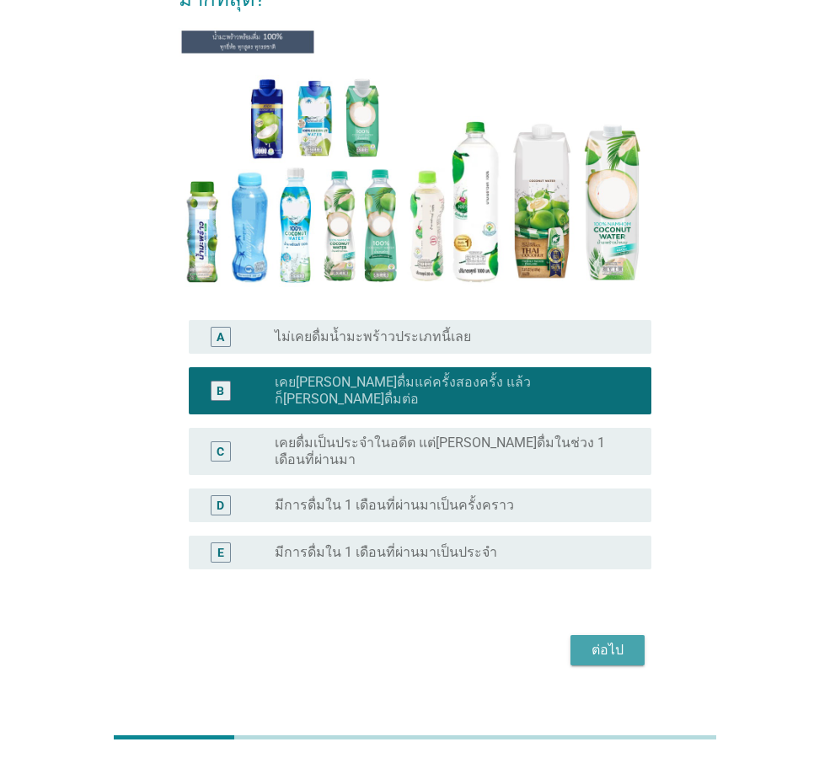
click at [593, 640] on div "ต่อไป" at bounding box center [607, 650] width 47 height 20
